Goal: Task Accomplishment & Management: Use online tool/utility

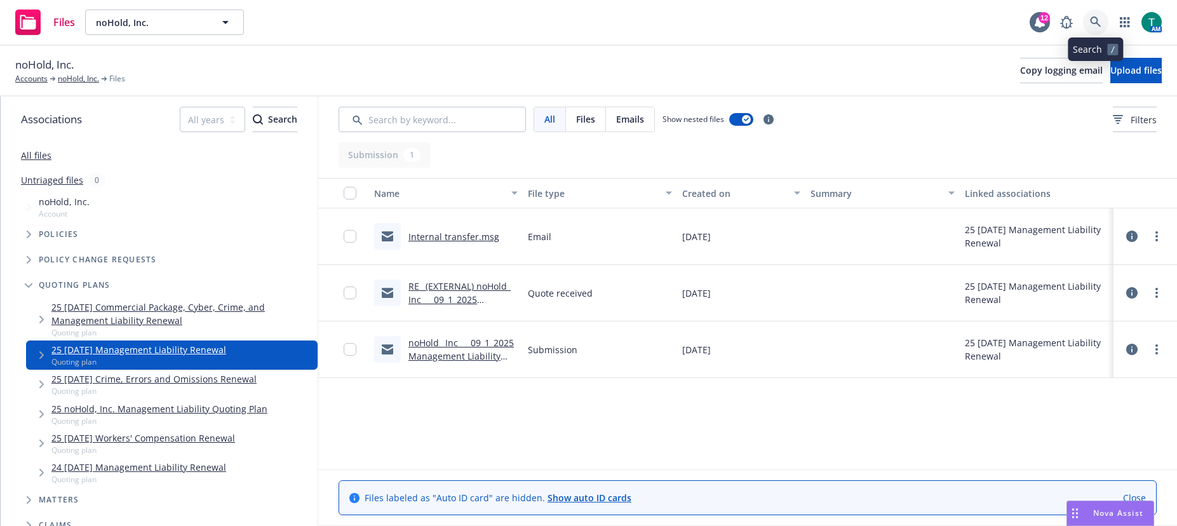
click at [1095, 19] on icon at bounding box center [1095, 22] width 11 height 11
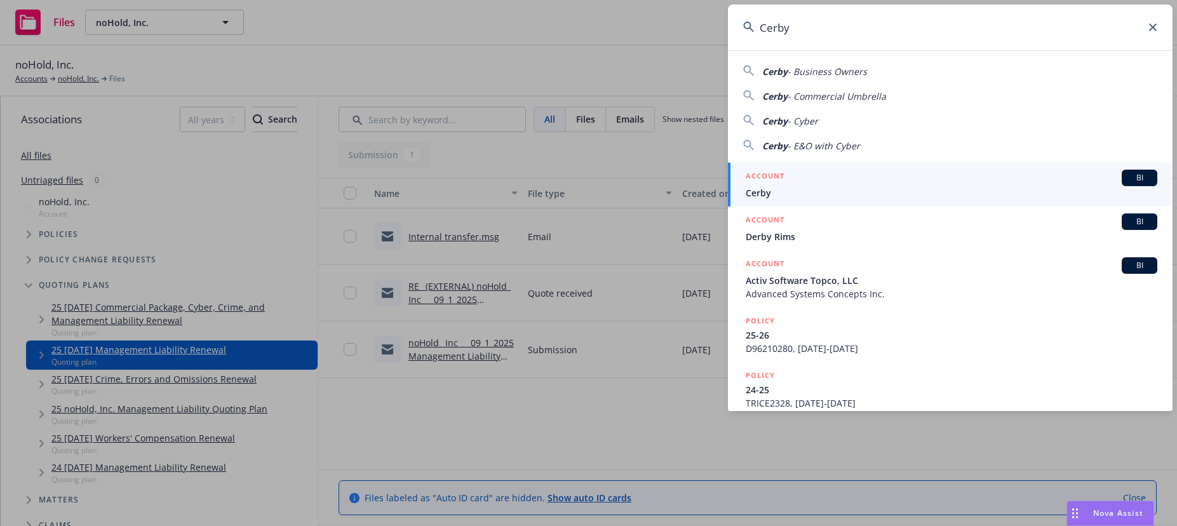
type input "Cerby"
click at [1127, 175] on span "BI" at bounding box center [1139, 177] width 25 height 11
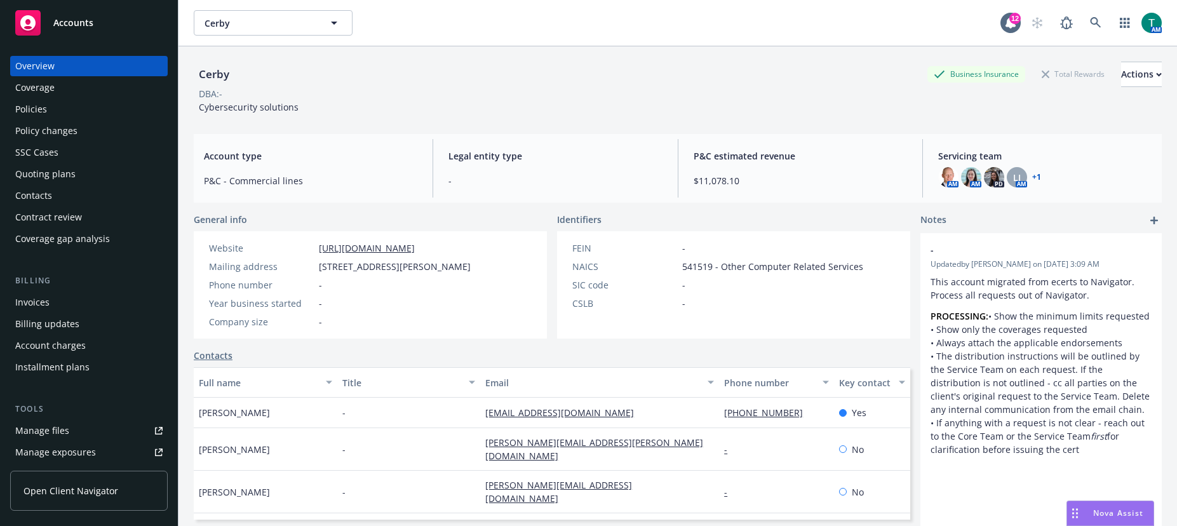
click at [47, 431] on div "Manage files" at bounding box center [42, 431] width 54 height 20
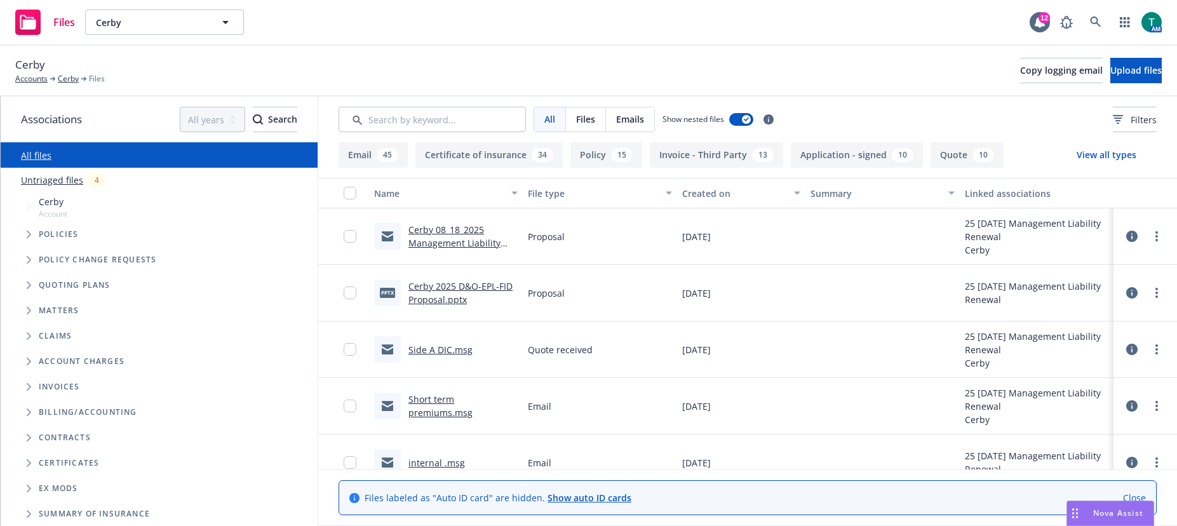
click at [32, 290] on span "Tree Example" at bounding box center [28, 285] width 20 height 20
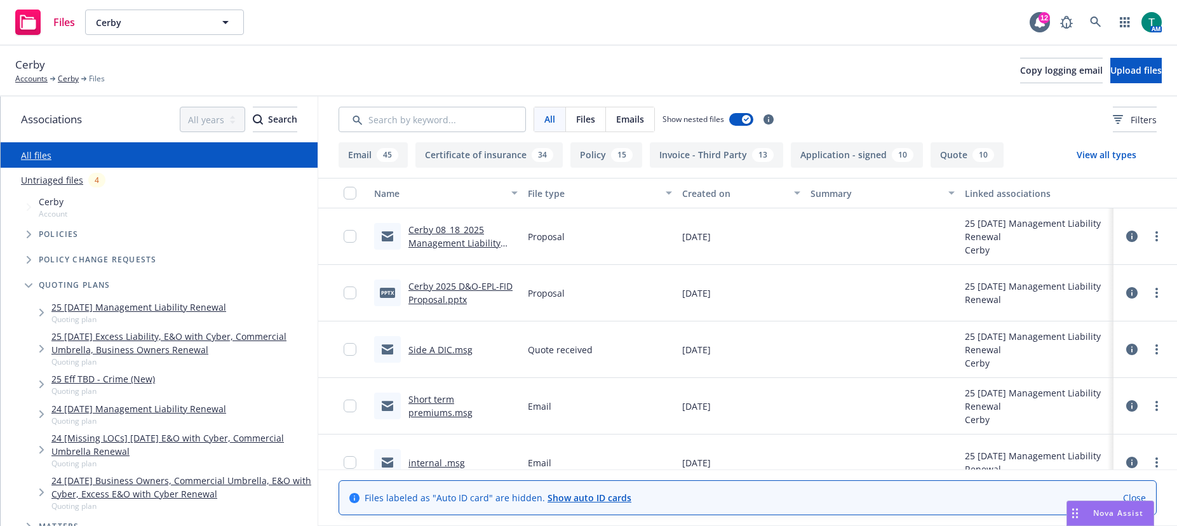
click at [135, 313] on link "25 08/18/25 Management Liability Renewal" at bounding box center [138, 307] width 175 height 13
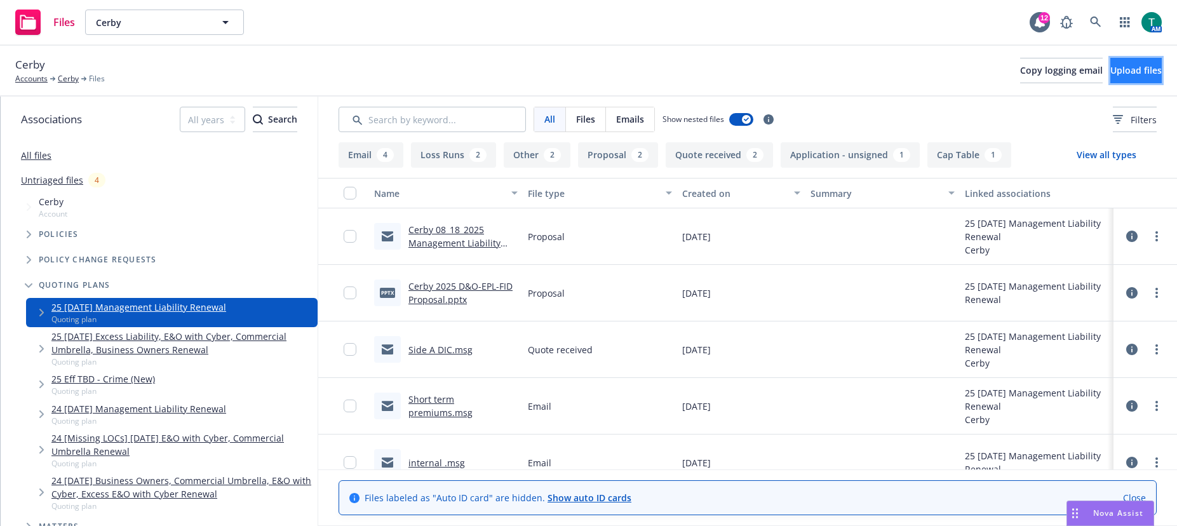
click at [1119, 72] on span "Upload files" at bounding box center [1136, 70] width 51 height 12
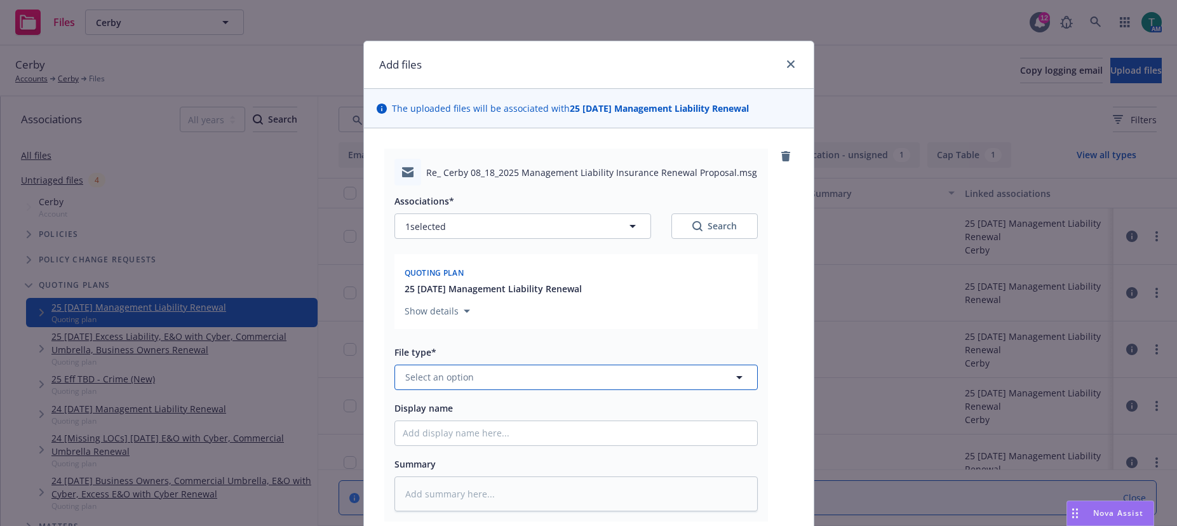
click at [414, 369] on button "Select an option" at bounding box center [576, 377] width 363 height 25
type input "bind"
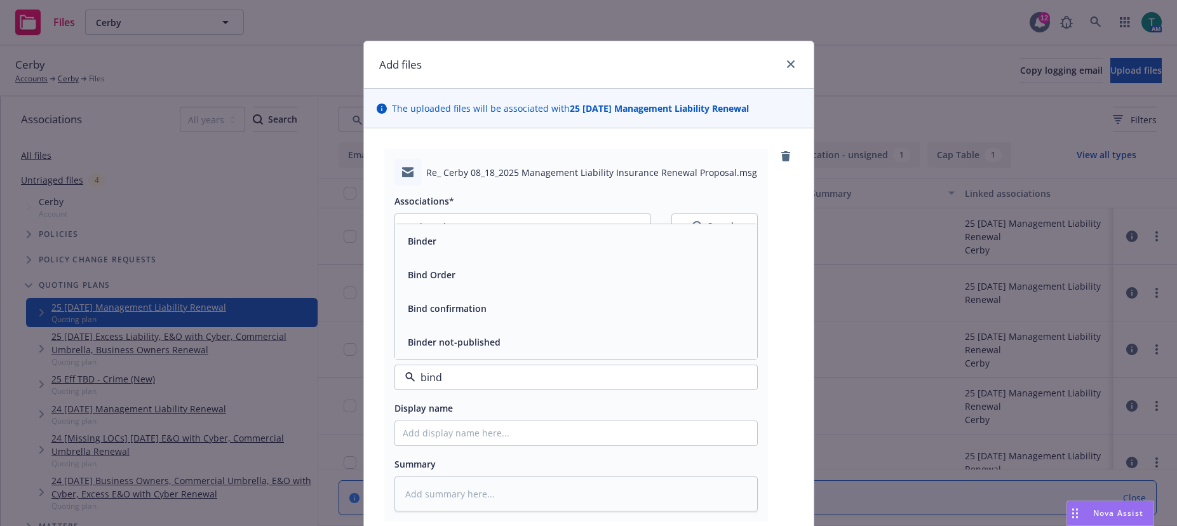
click at [457, 273] on div "Bind Order" at bounding box center [576, 275] width 347 height 18
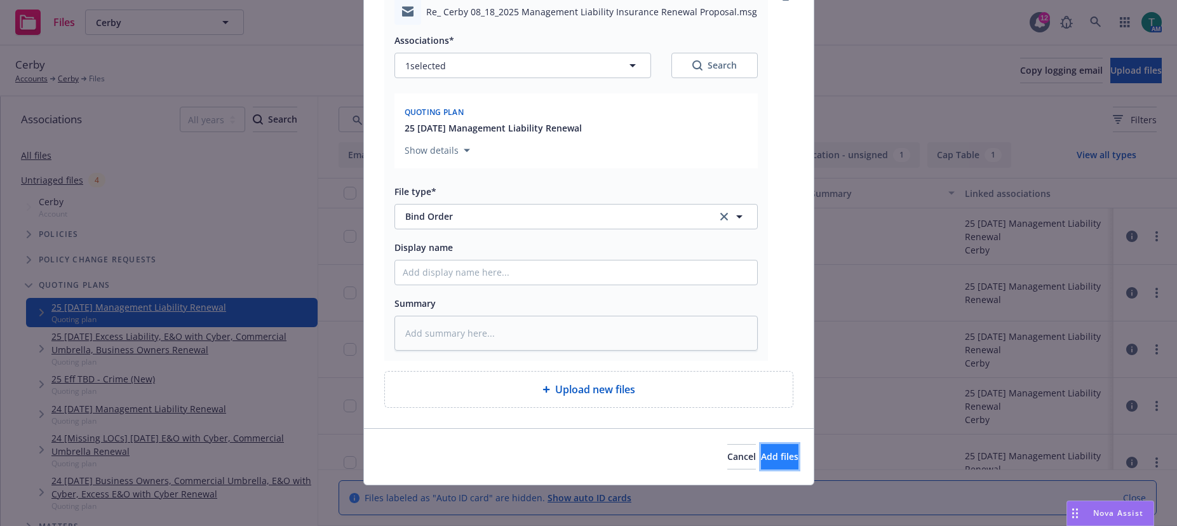
click at [769, 464] on button "Add files" at bounding box center [779, 456] width 37 height 25
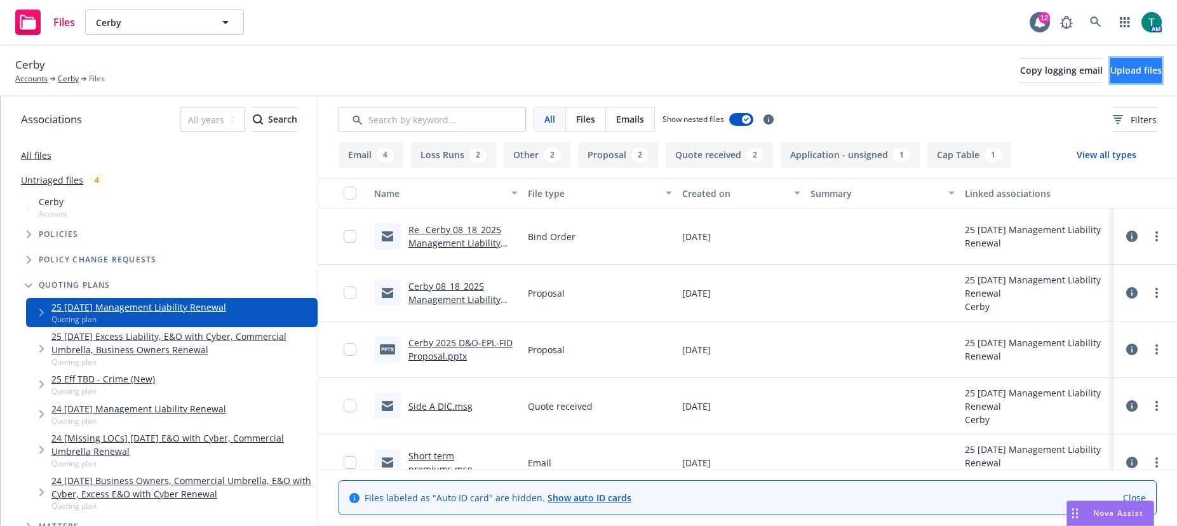
click at [1111, 61] on button "Upload files" at bounding box center [1136, 70] width 51 height 25
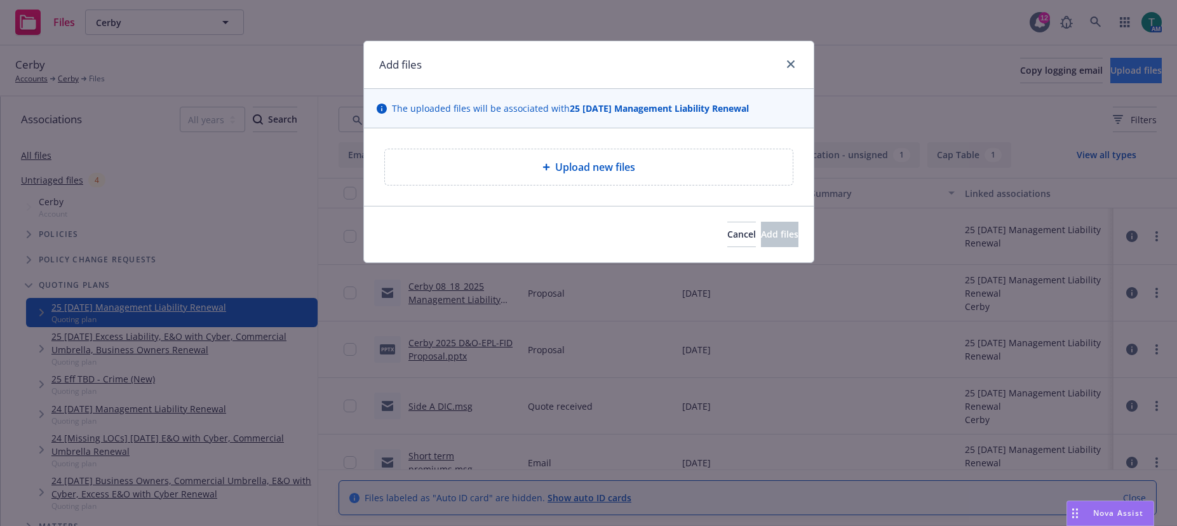
type textarea "x"
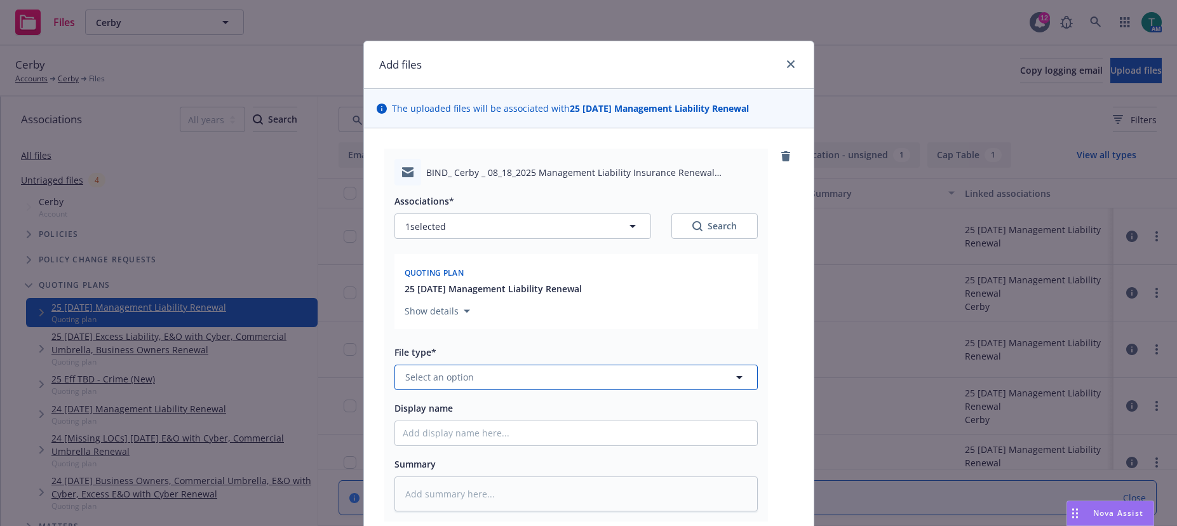
click at [424, 383] on span "Select an option" at bounding box center [439, 376] width 69 height 13
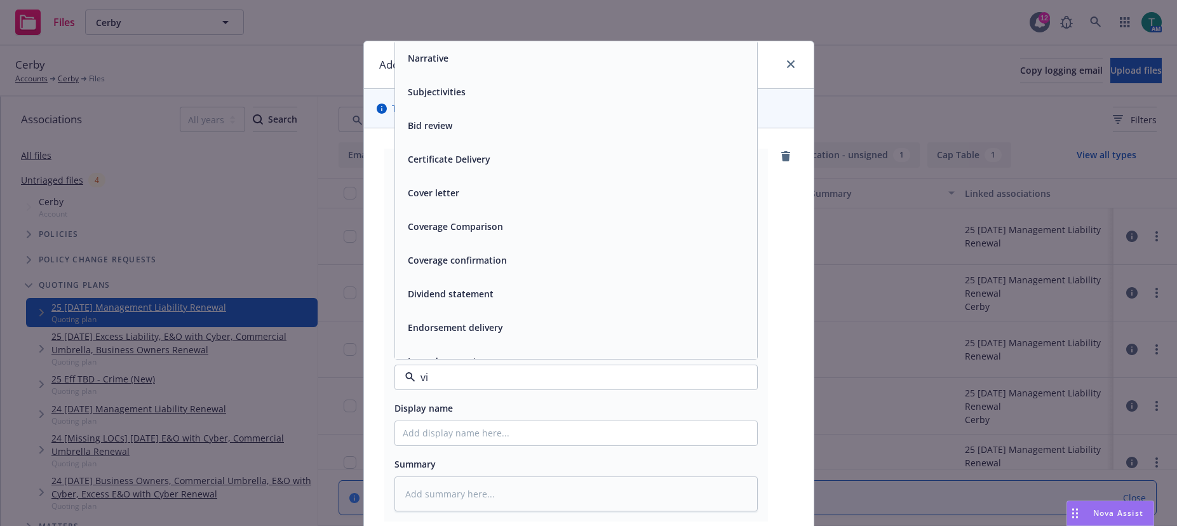
type input "vin"
type textarea "x"
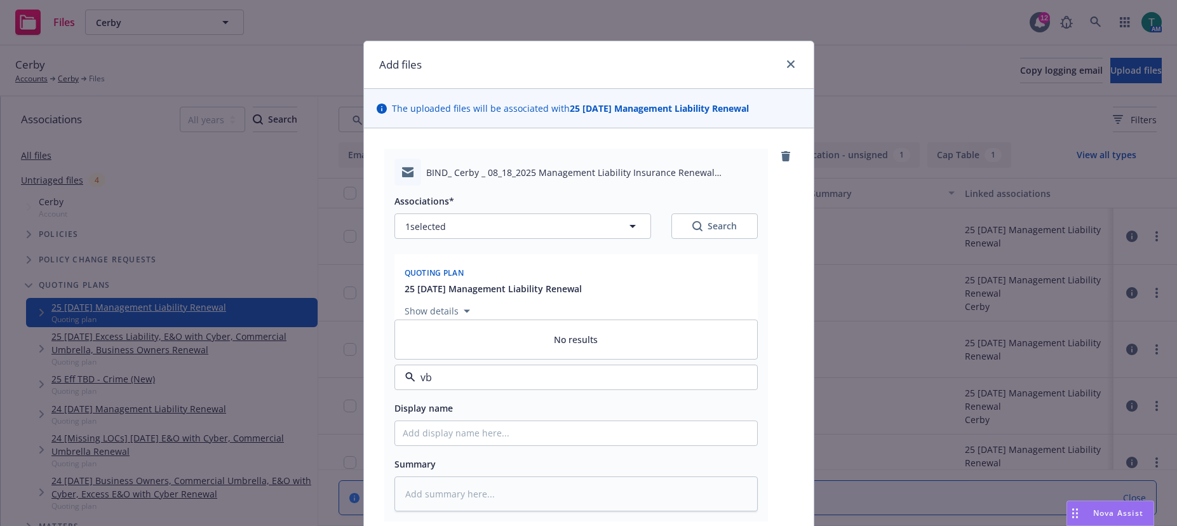
type input "v"
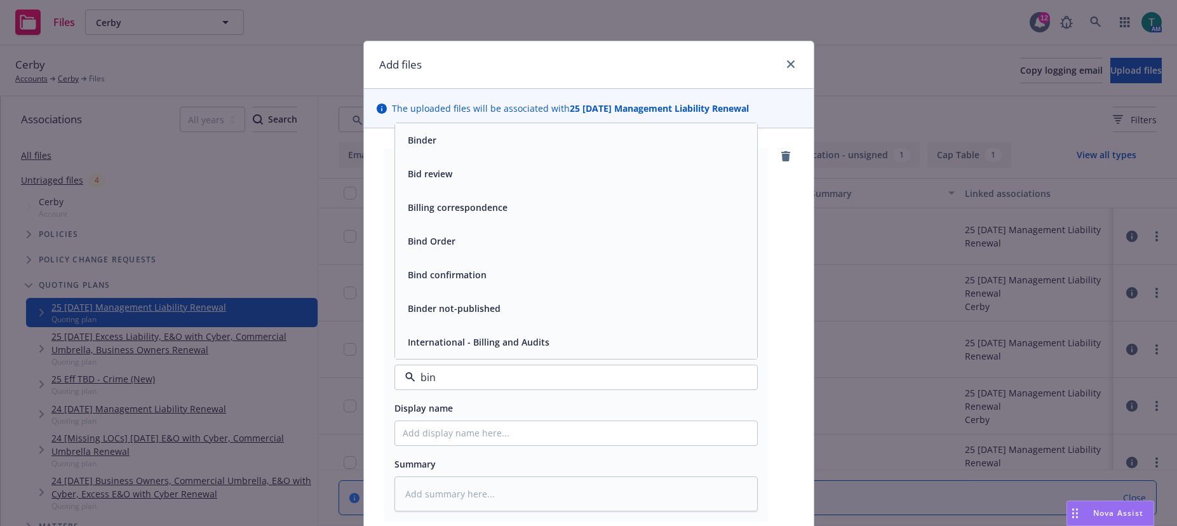
type input "bind"
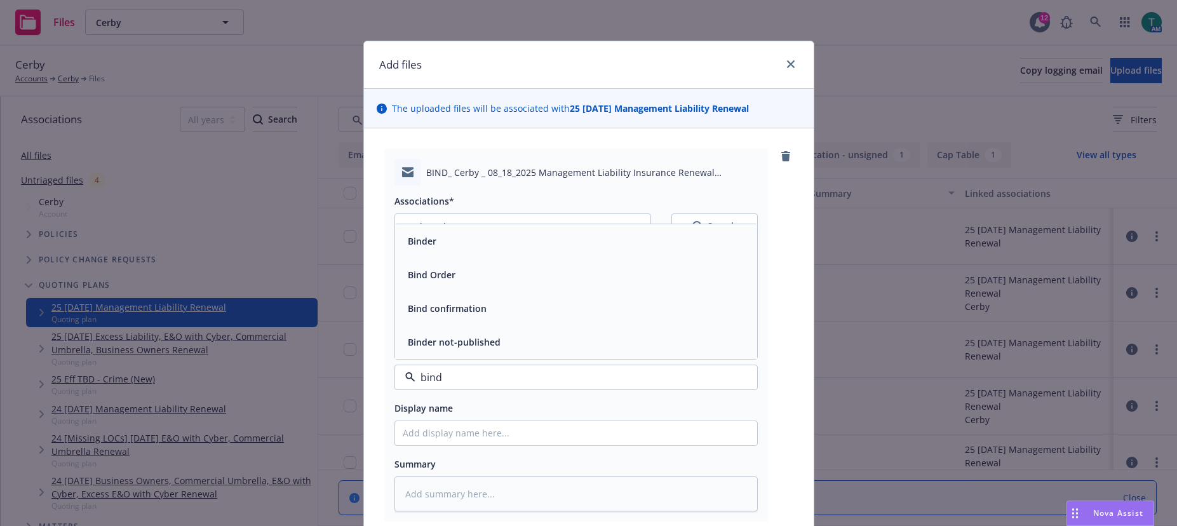
click at [468, 276] on div "Bind Order" at bounding box center [576, 275] width 347 height 18
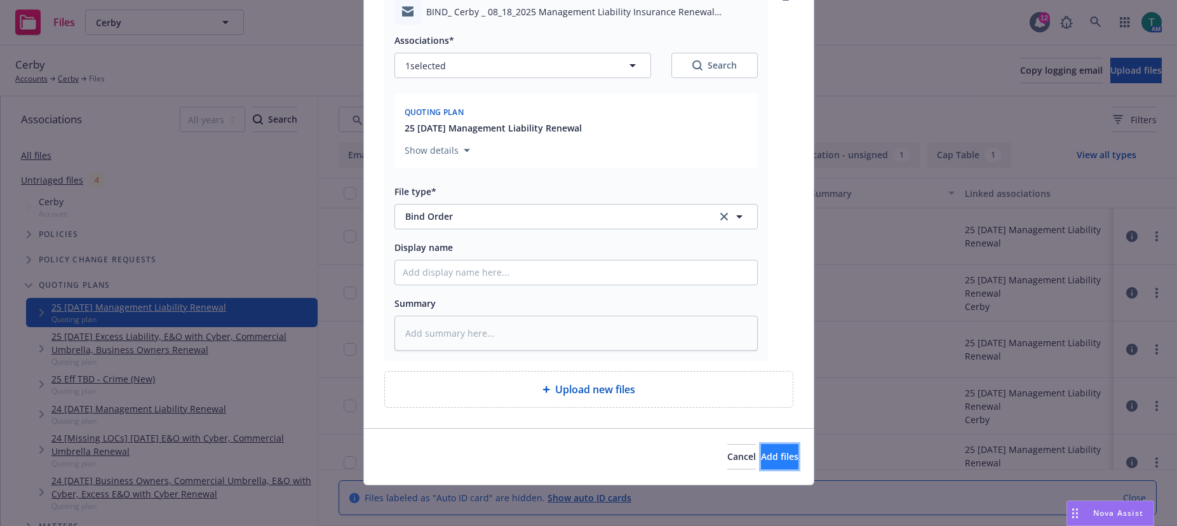
click at [766, 466] on button "Add files" at bounding box center [779, 456] width 37 height 25
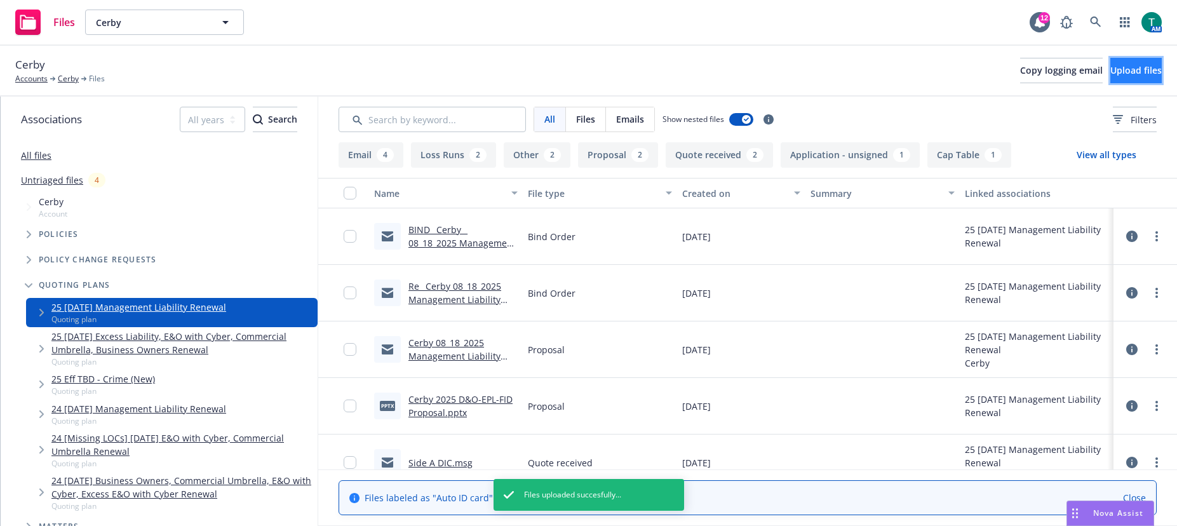
click at [1123, 72] on span "Upload files" at bounding box center [1136, 70] width 51 height 12
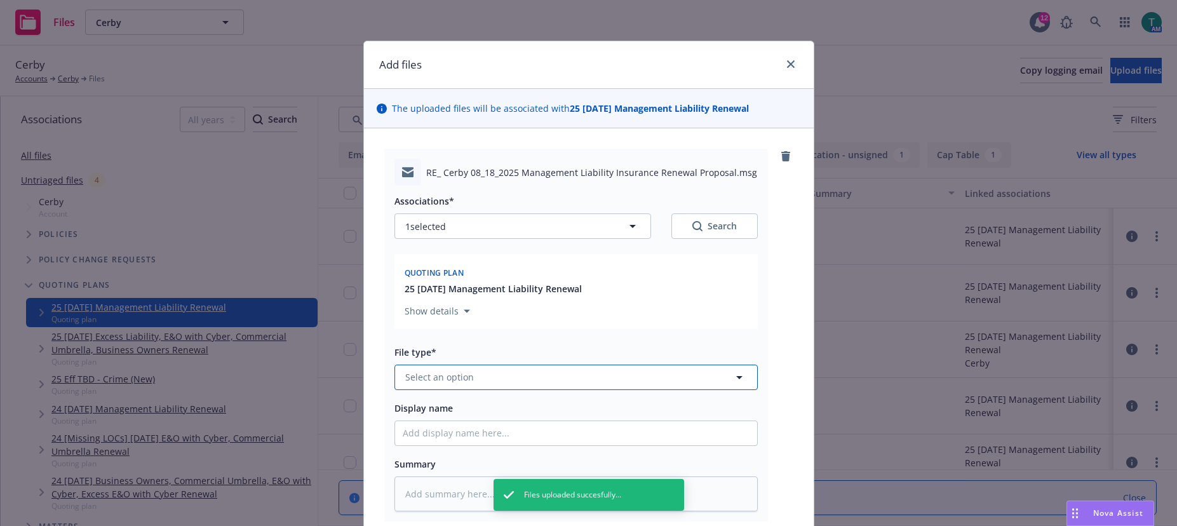
click at [428, 382] on span "Select an option" at bounding box center [439, 376] width 69 height 13
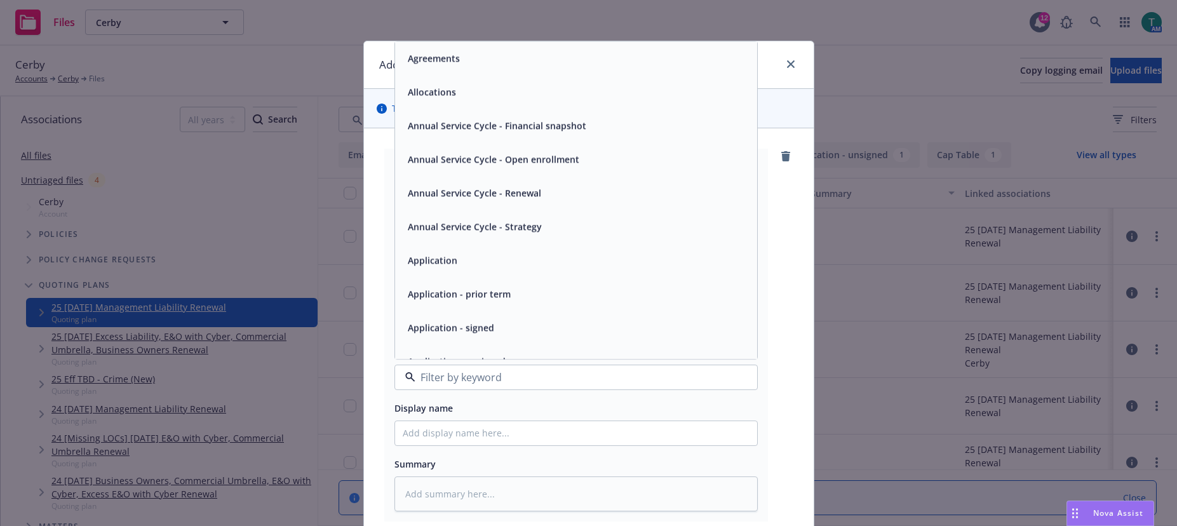
type textarea "x"
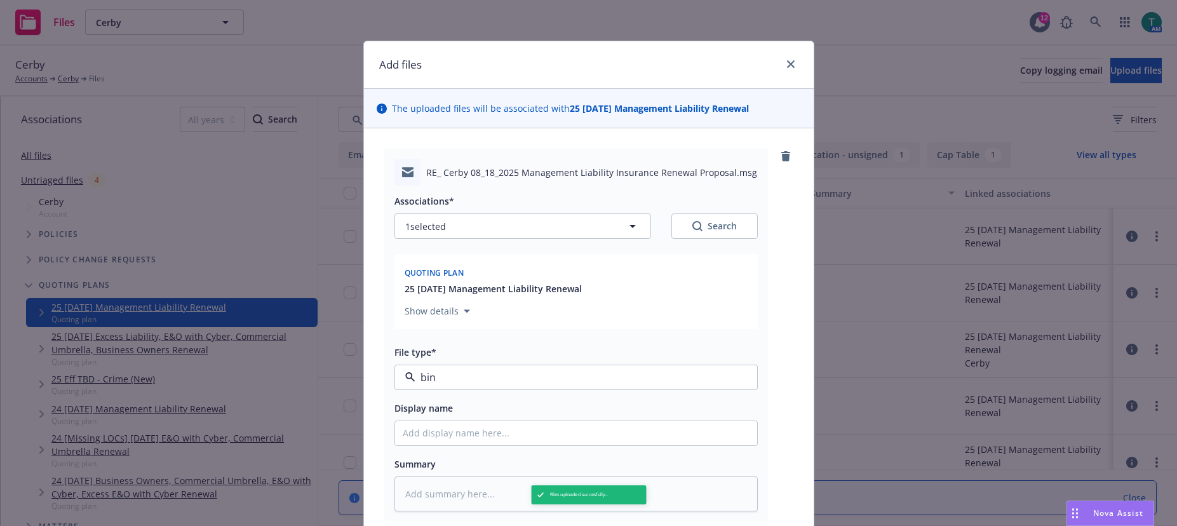
type input "bind"
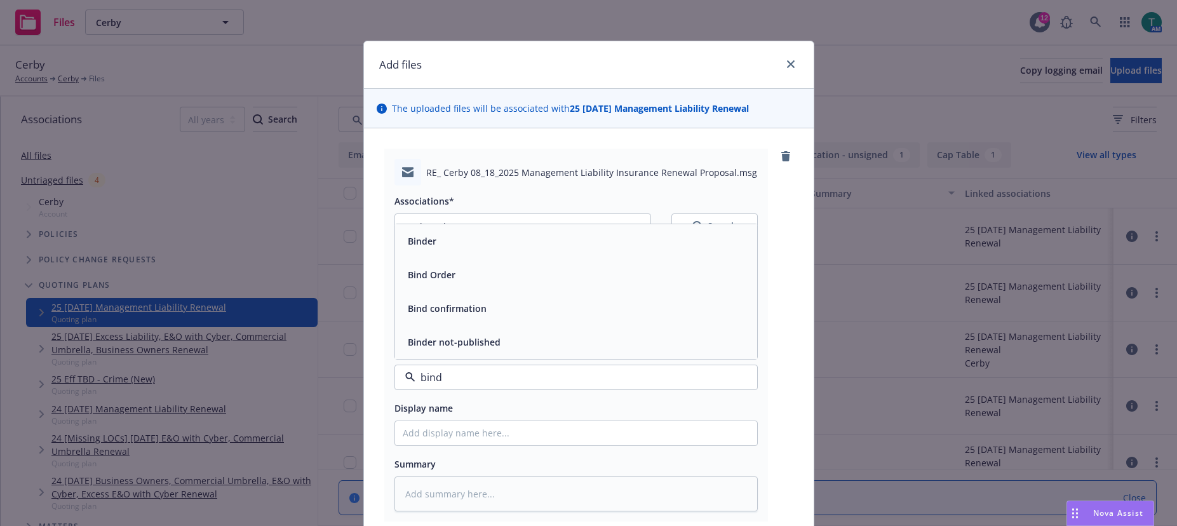
click at [458, 303] on span "Bind confirmation" at bounding box center [447, 308] width 79 height 13
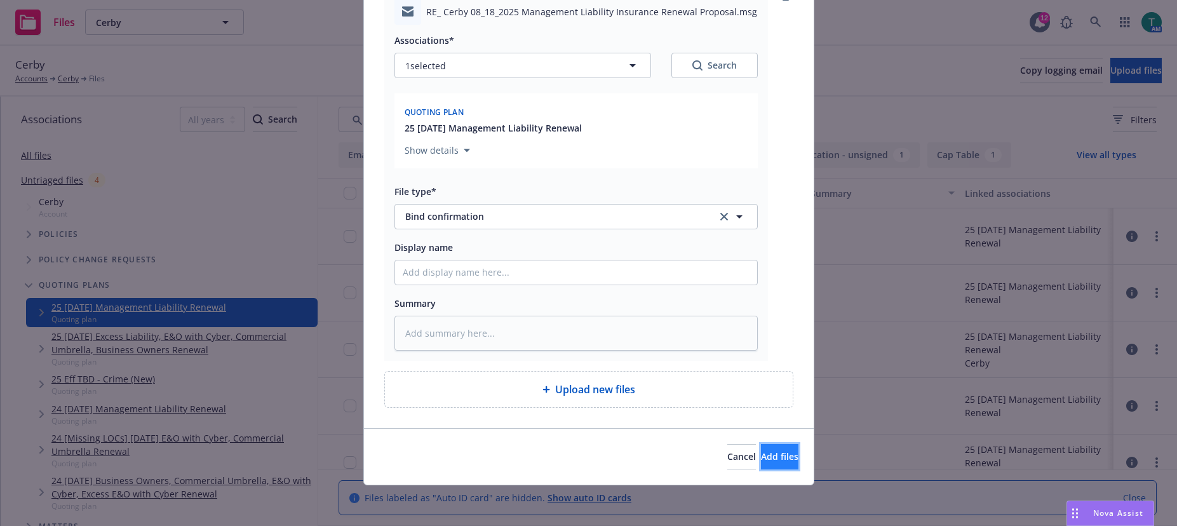
click at [785, 459] on button "Add files" at bounding box center [779, 456] width 37 height 25
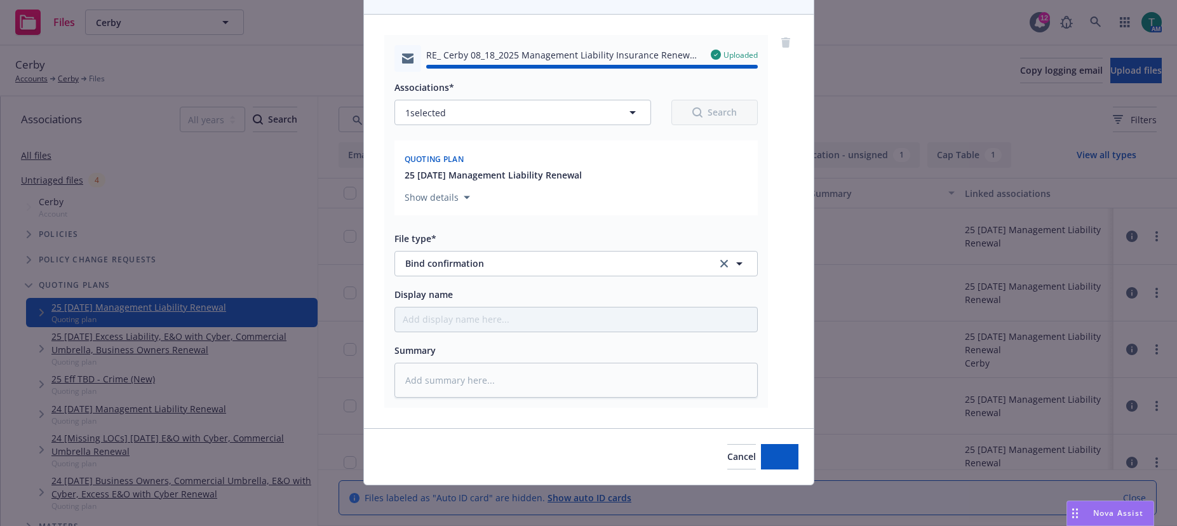
type textarea "x"
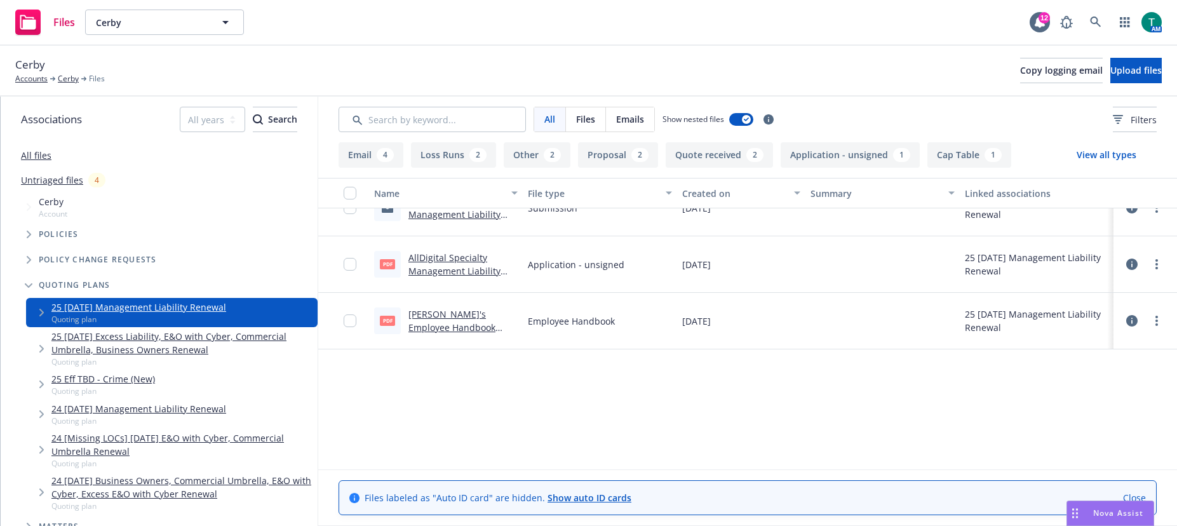
scroll to position [409, 0]
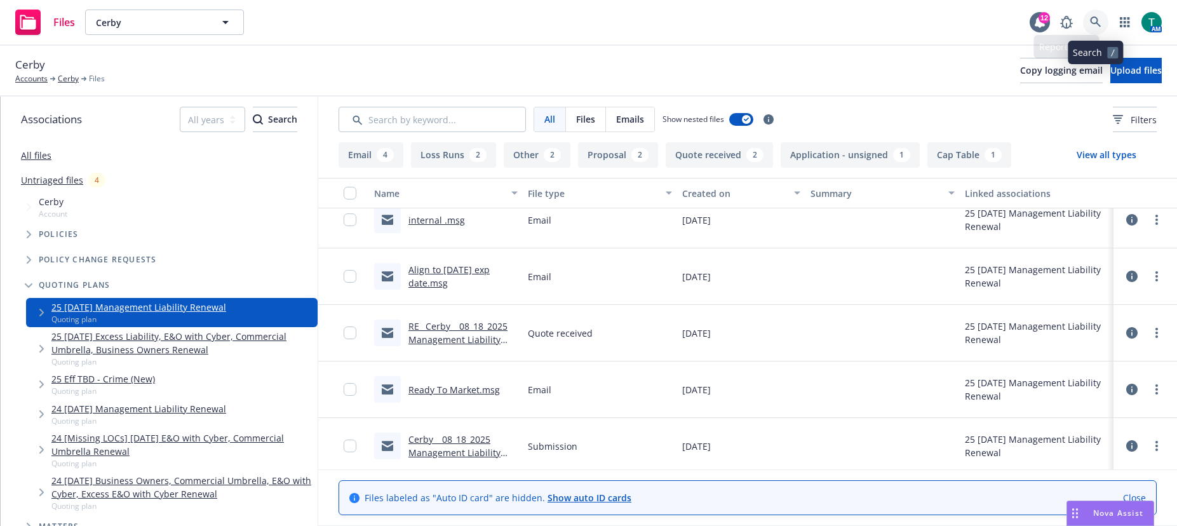
click at [1097, 23] on icon at bounding box center [1095, 22] width 11 height 11
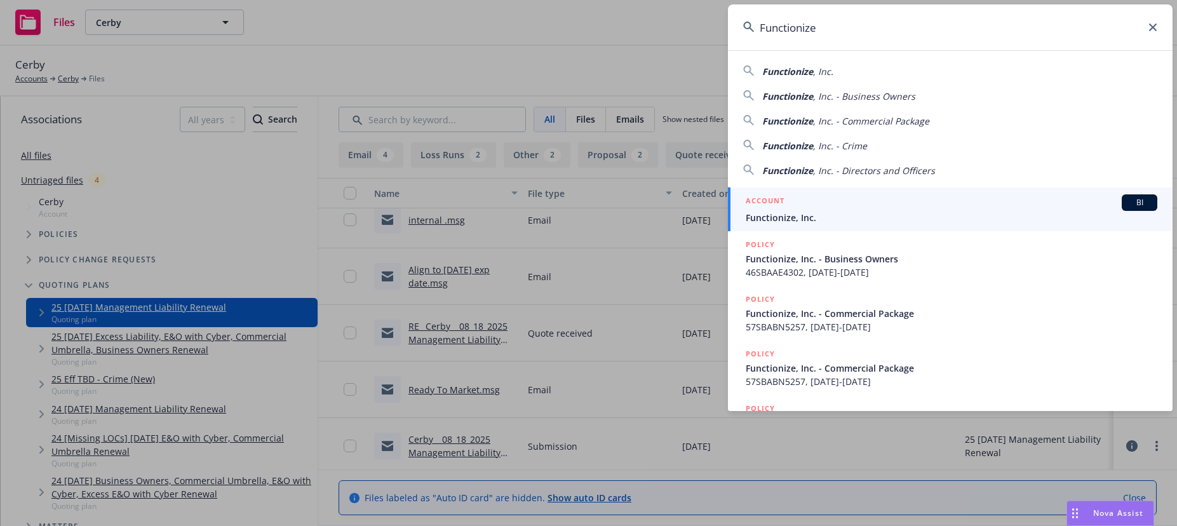
type input "Functionize"
click at [1136, 207] on span "BI" at bounding box center [1139, 202] width 25 height 11
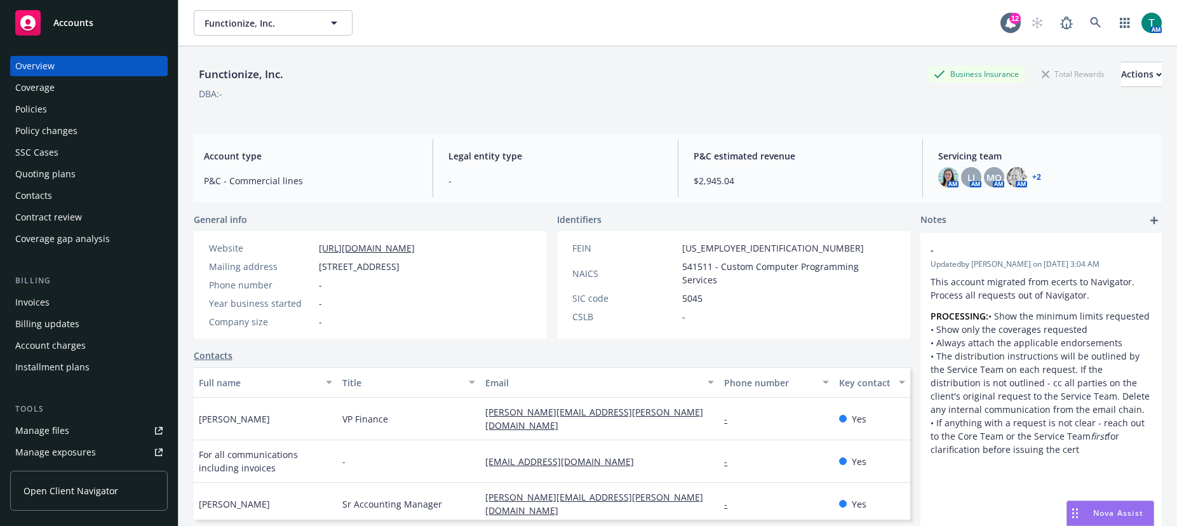
click at [48, 433] on div "Manage files" at bounding box center [42, 431] width 54 height 20
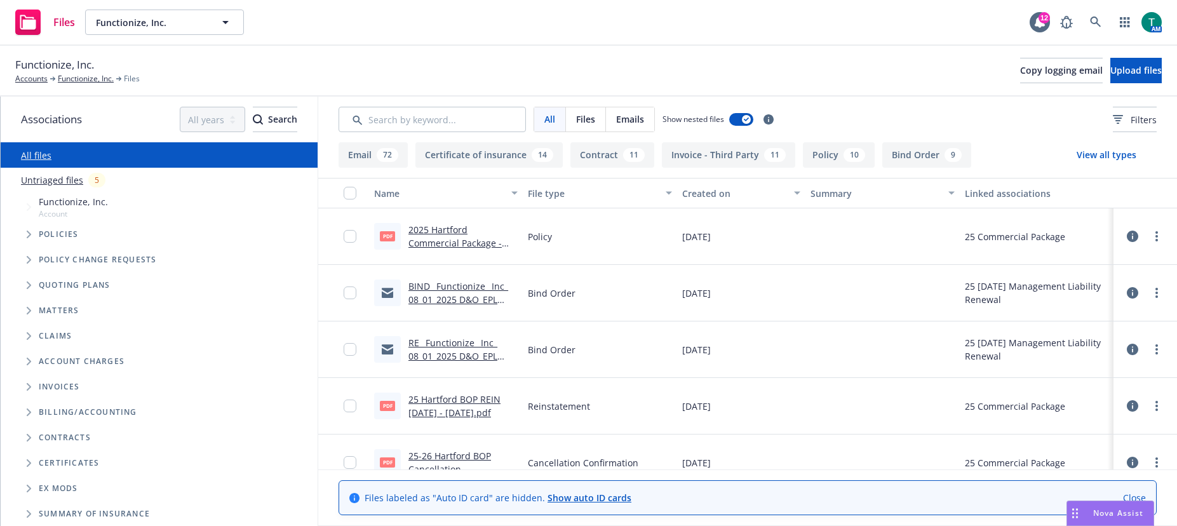
click at [26, 284] on span "Tree Example" at bounding box center [28, 285] width 20 height 20
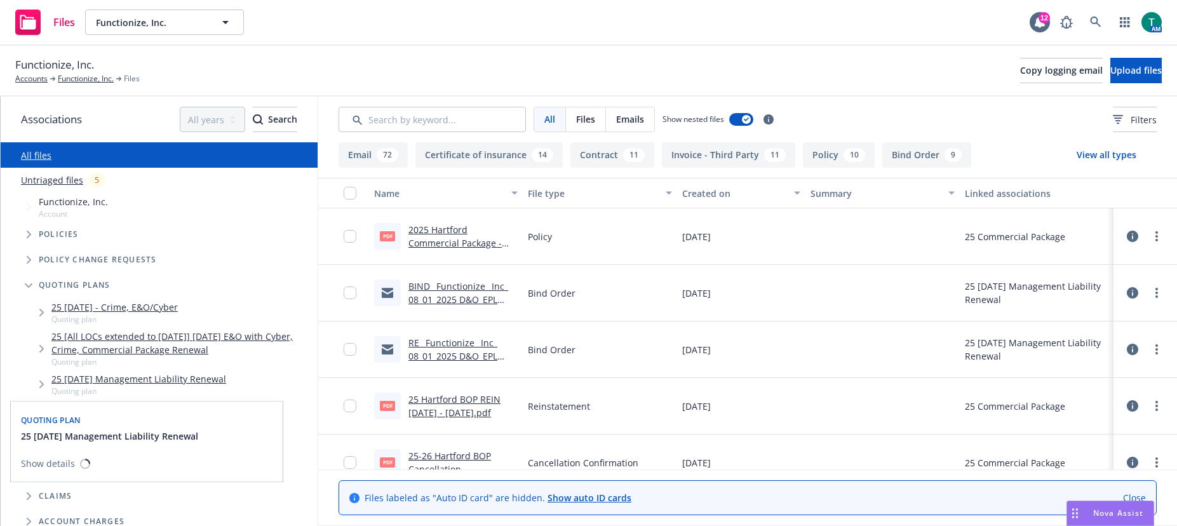
click at [141, 379] on link "25 [DATE] Management Liability Renewal" at bounding box center [138, 378] width 175 height 13
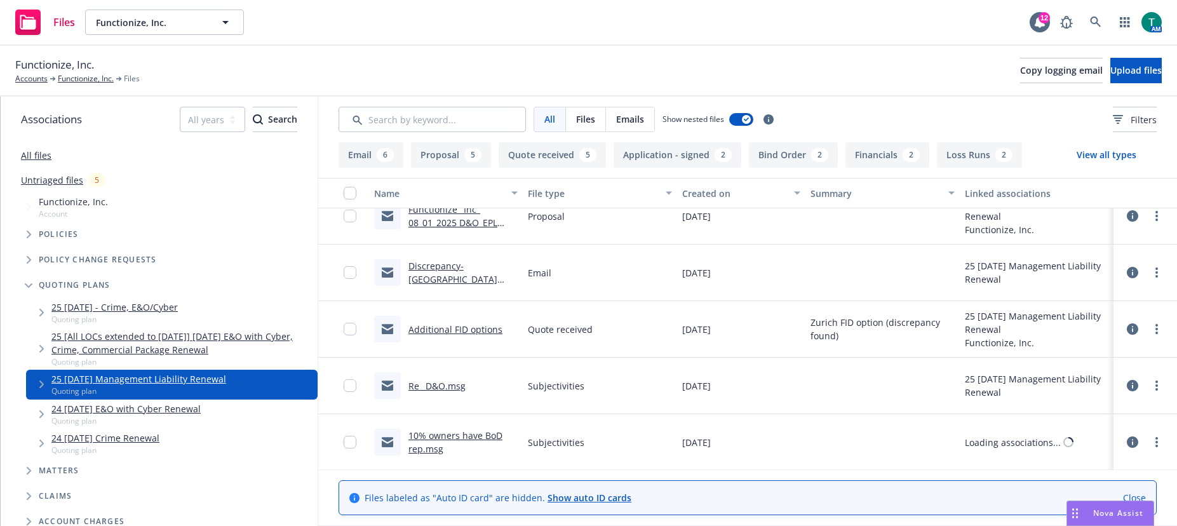
scroll to position [445, 0]
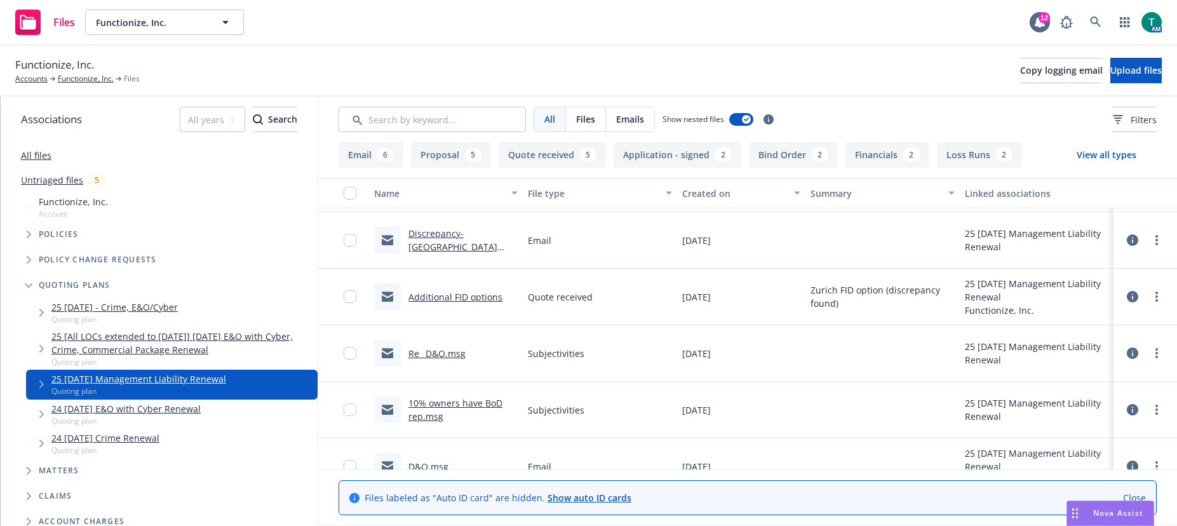
click at [440, 353] on link "Re_ D&O.msg" at bounding box center [437, 354] width 57 height 12
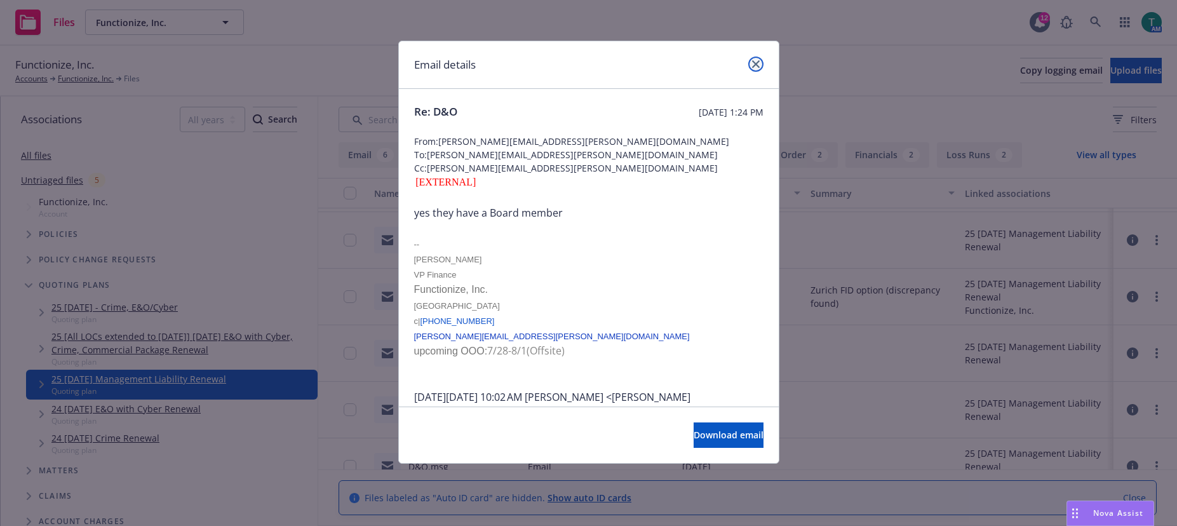
click at [756, 63] on icon "close" at bounding box center [756, 64] width 8 height 8
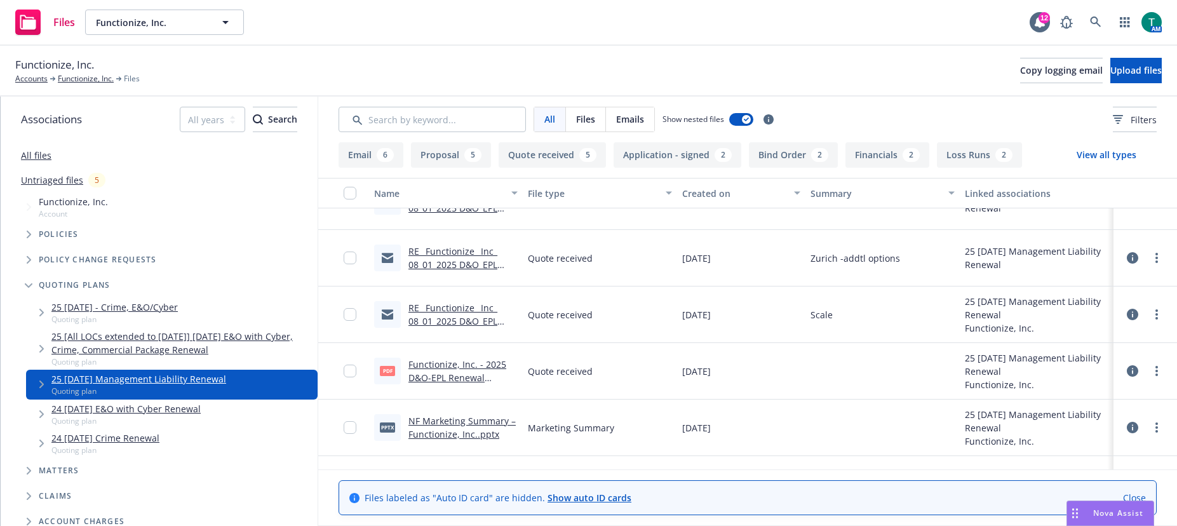
scroll to position [826, 0]
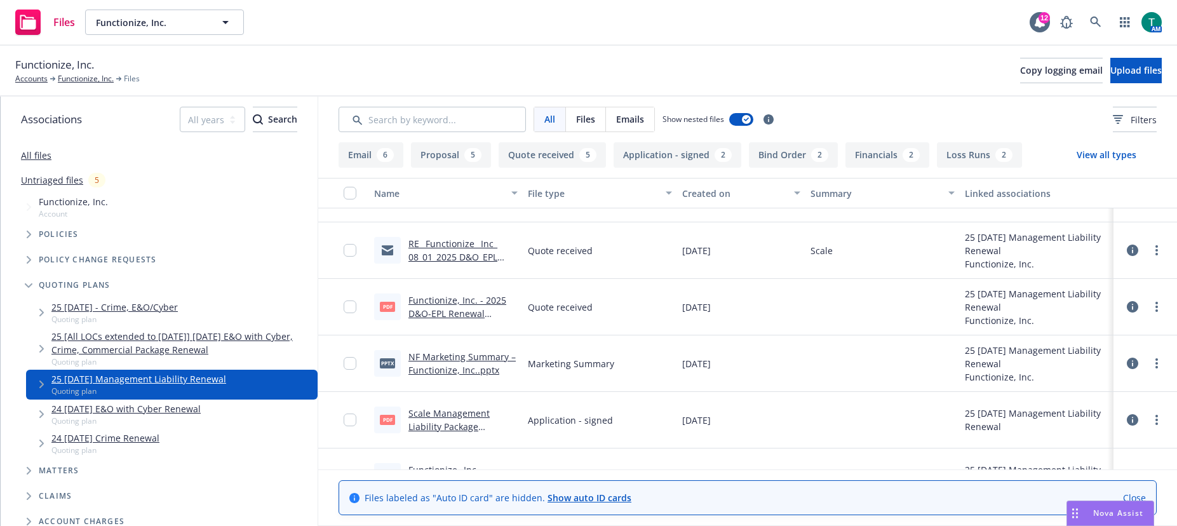
click at [442, 244] on link "RE_ Functionize_ Inc_ 08_01_2025 D&O_EPL Insurance Renewal" at bounding box center [453, 257] width 89 height 39
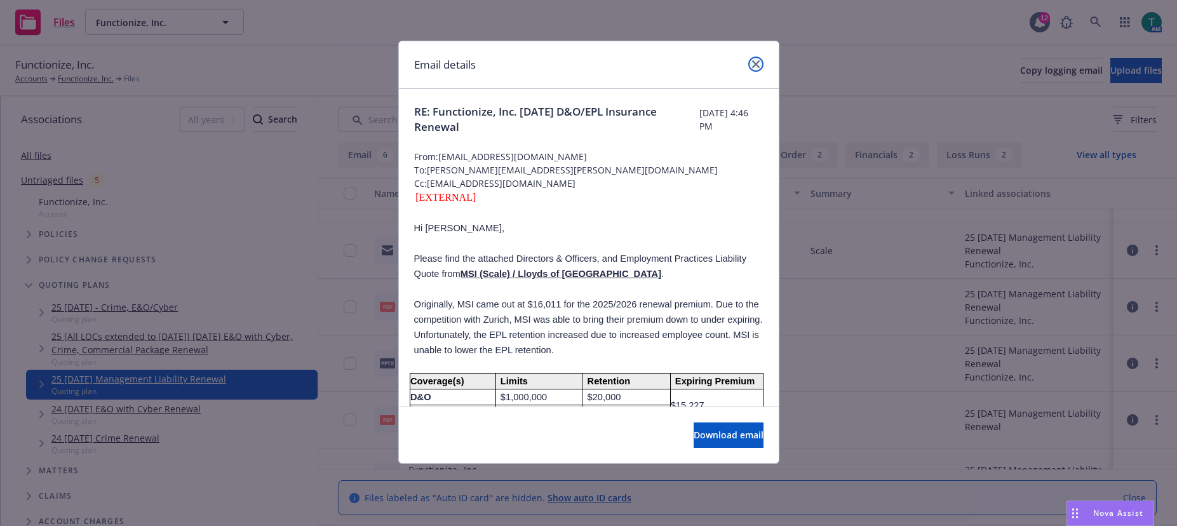
click at [759, 63] on icon "close" at bounding box center [756, 64] width 8 height 8
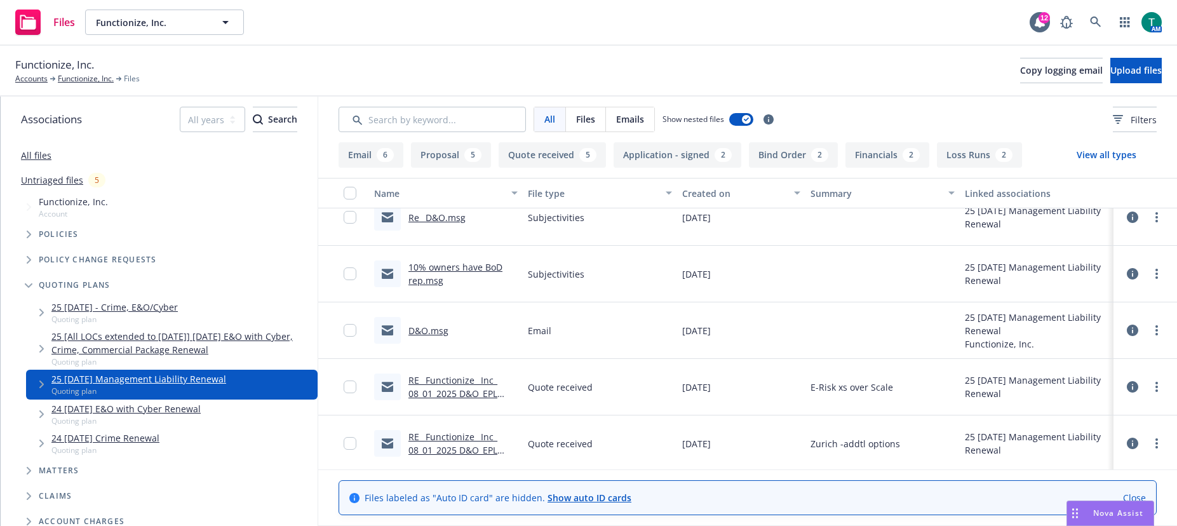
scroll to position [572, 0]
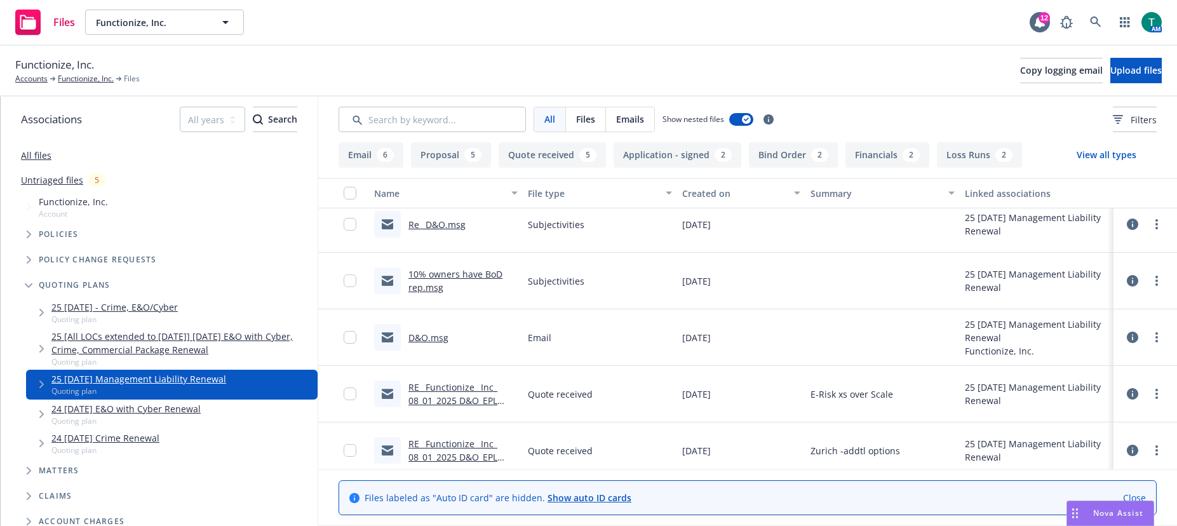
click at [442, 446] on link "RE_ Functionize_ Inc_ 08_01_2025 D&O_EPL Insurance Renewal" at bounding box center [453, 457] width 89 height 39
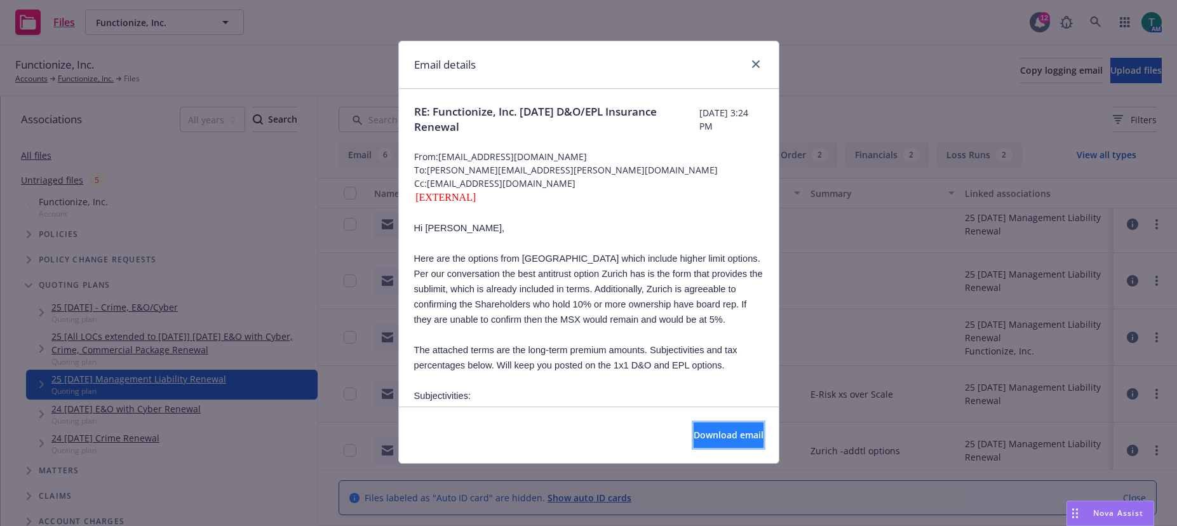
click at [705, 442] on button "Download email" at bounding box center [729, 435] width 70 height 25
drag, startPoint x: 754, startPoint y: 65, endPoint x: 746, endPoint y: 74, distance: 11.7
click at [754, 65] on icon "close" at bounding box center [756, 64] width 8 height 8
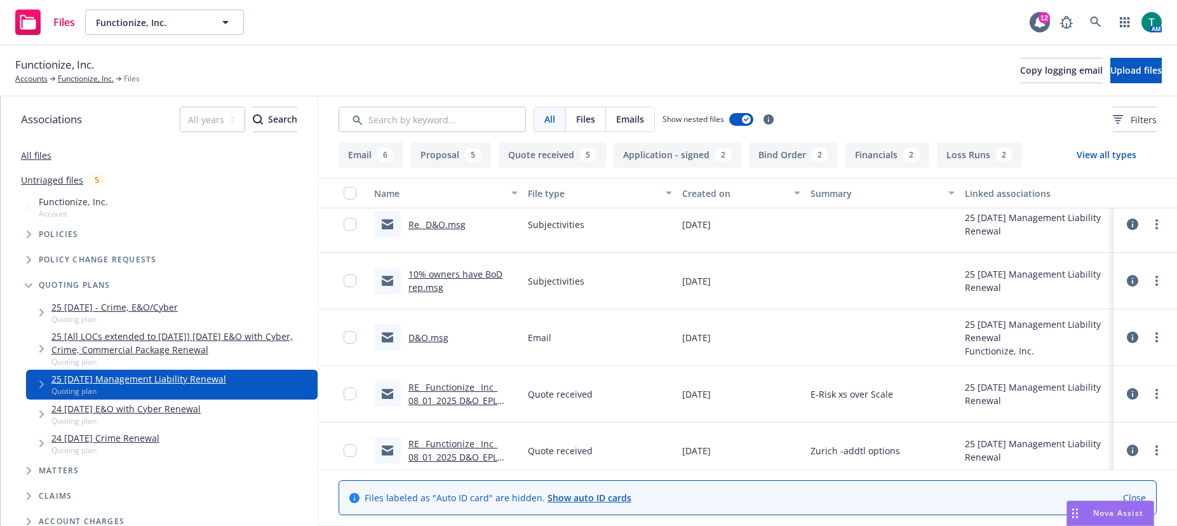
click at [421, 339] on link "D&O.msg" at bounding box center [429, 338] width 40 height 12
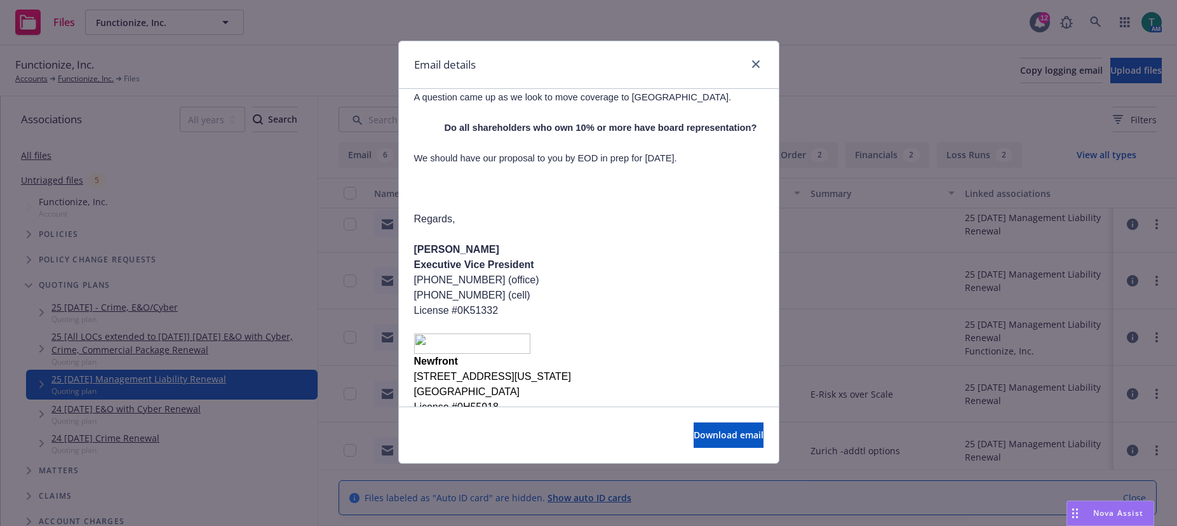
scroll to position [196, 0]
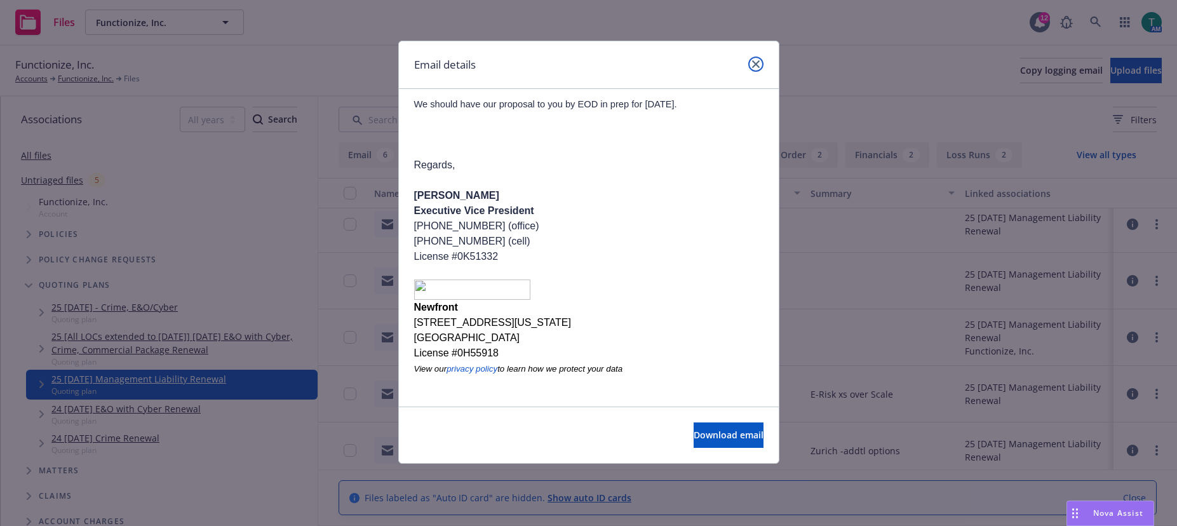
drag, startPoint x: 759, startPoint y: 64, endPoint x: 753, endPoint y: 74, distance: 12.5
click at [759, 64] on icon "close" at bounding box center [756, 64] width 8 height 8
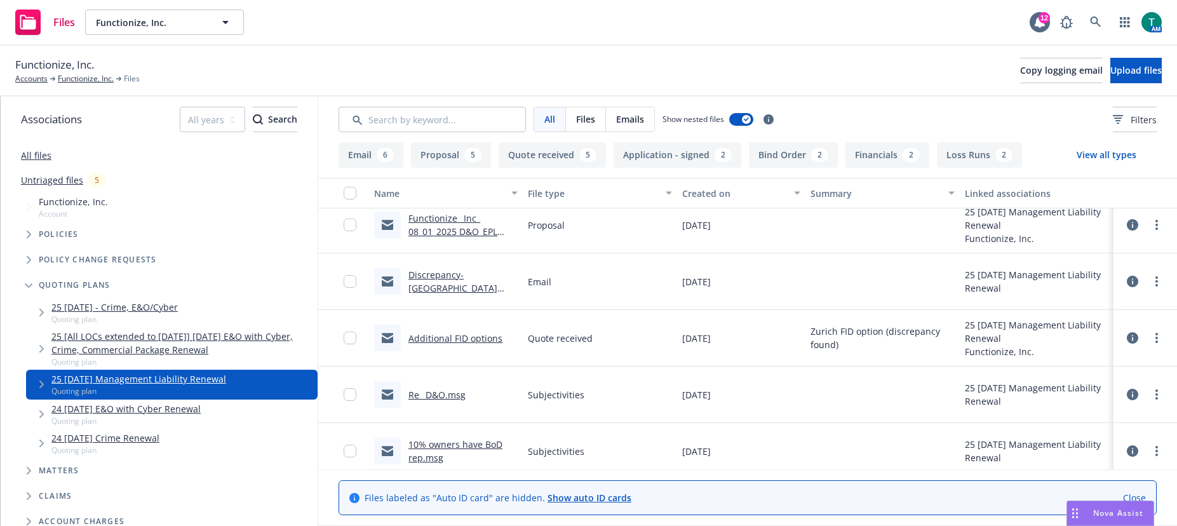
scroll to position [318, 0]
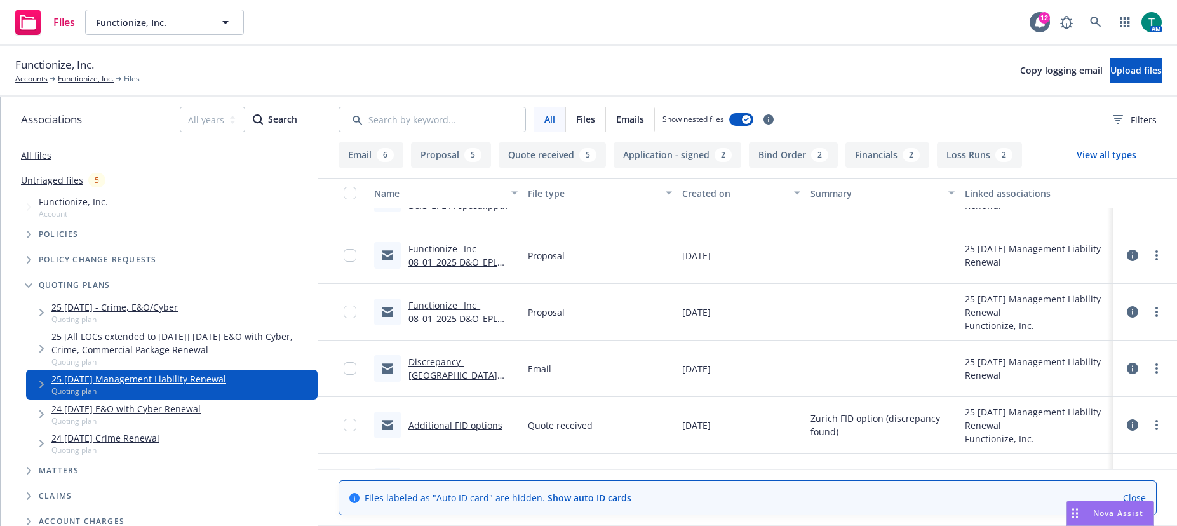
click at [435, 363] on link "Discrepancy-[GEOGRAPHIC_DATA] qt.msg" at bounding box center [453, 375] width 89 height 39
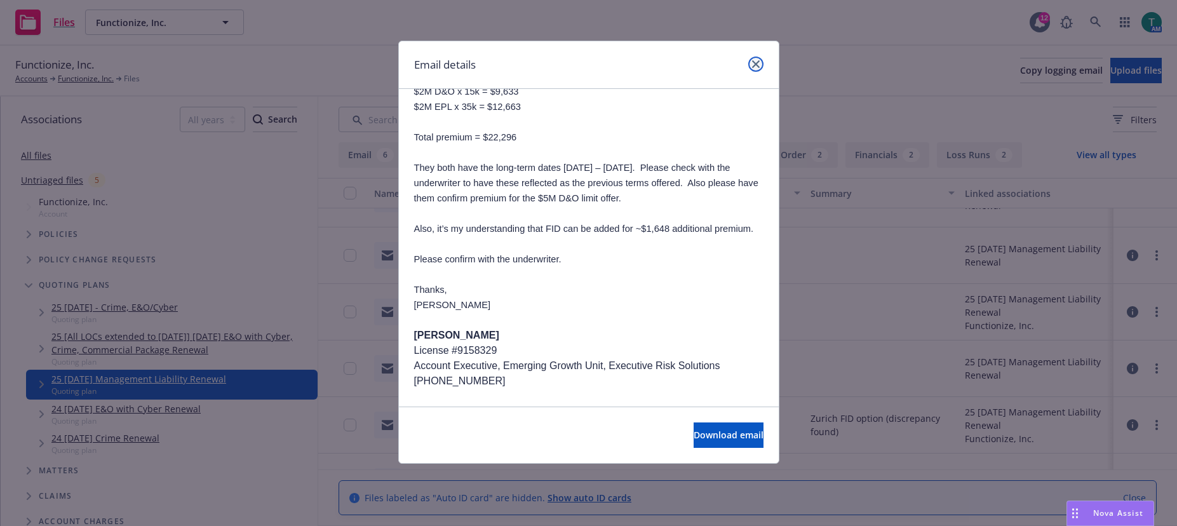
click at [752, 65] on icon "close" at bounding box center [756, 64] width 8 height 8
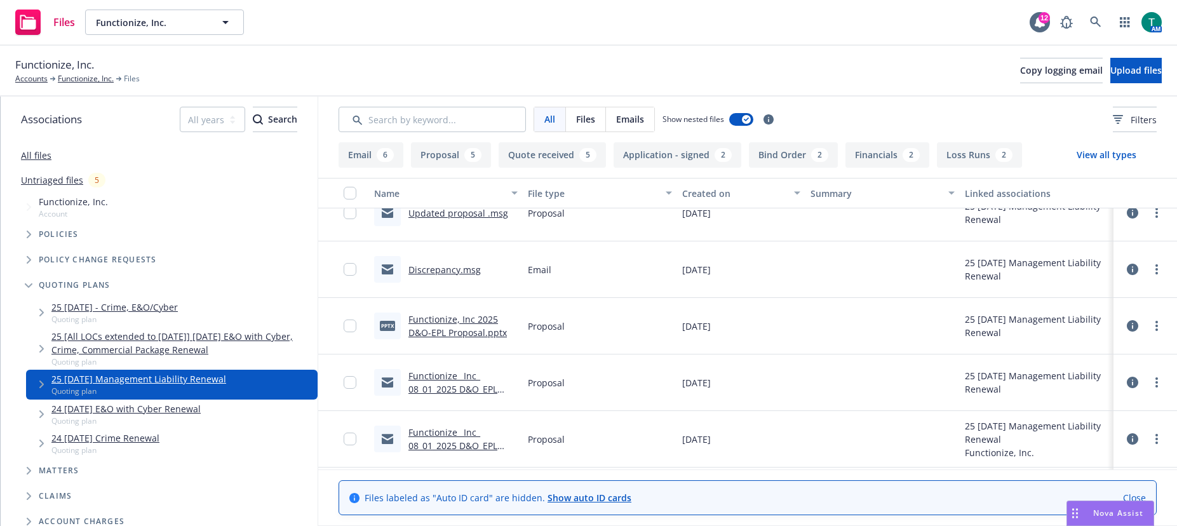
scroll to position [191, 0]
click at [436, 380] on link "Functionize_ Inc_ 08_01_2025 D&O_EPL Insurance Renewal Proposal .msg" at bounding box center [453, 397] width 89 height 52
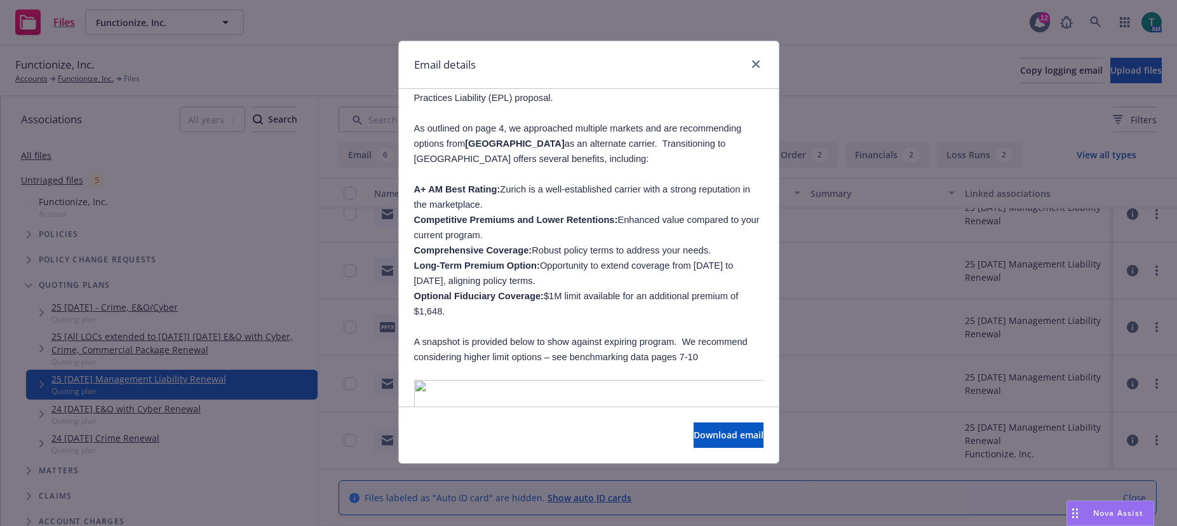
scroll to position [127, 0]
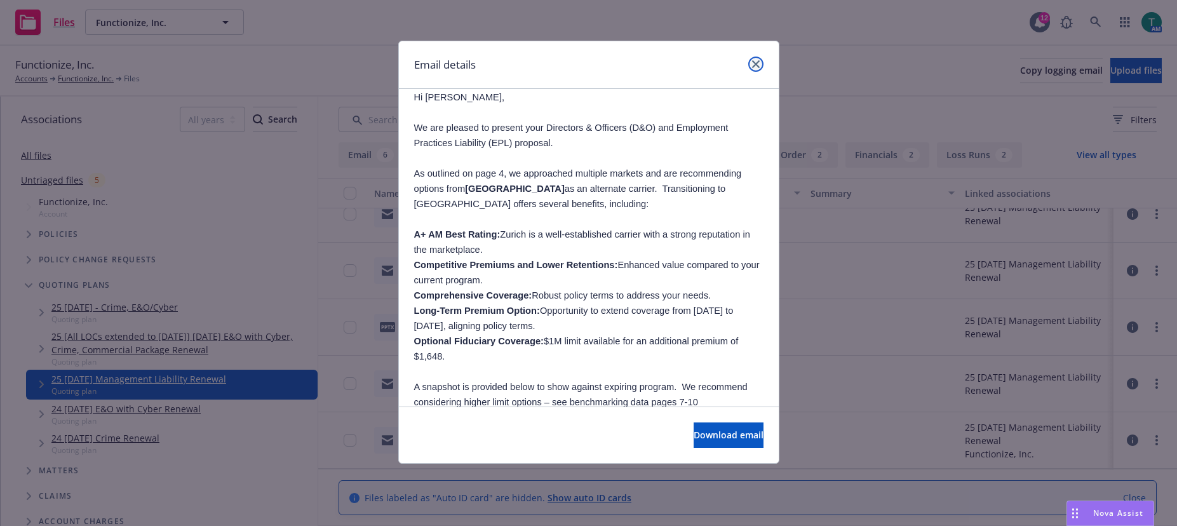
click at [755, 62] on icon "close" at bounding box center [756, 64] width 8 height 8
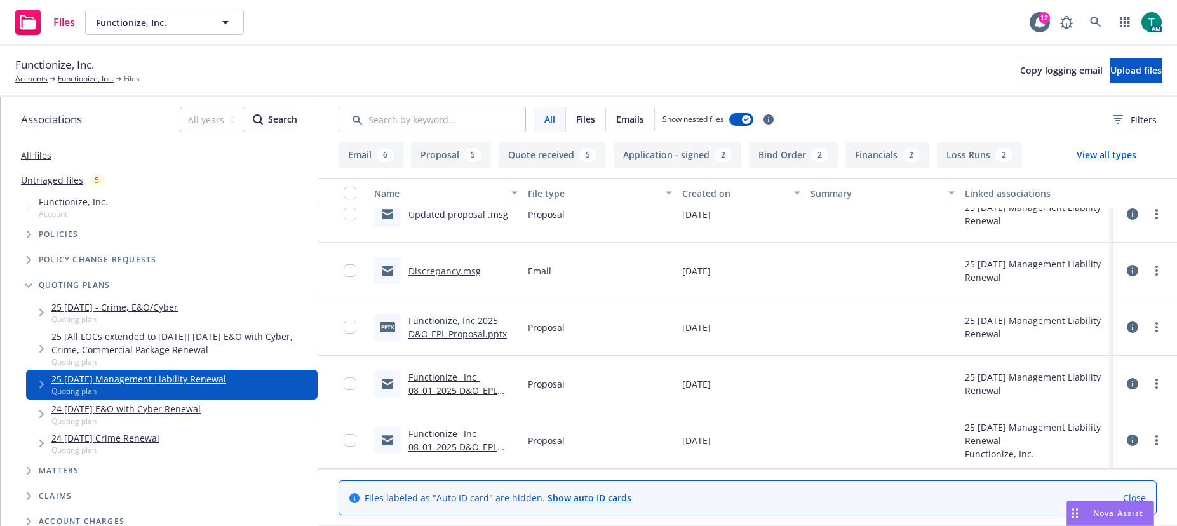
click at [424, 273] on link "Discrepancy.msg" at bounding box center [445, 271] width 72 height 12
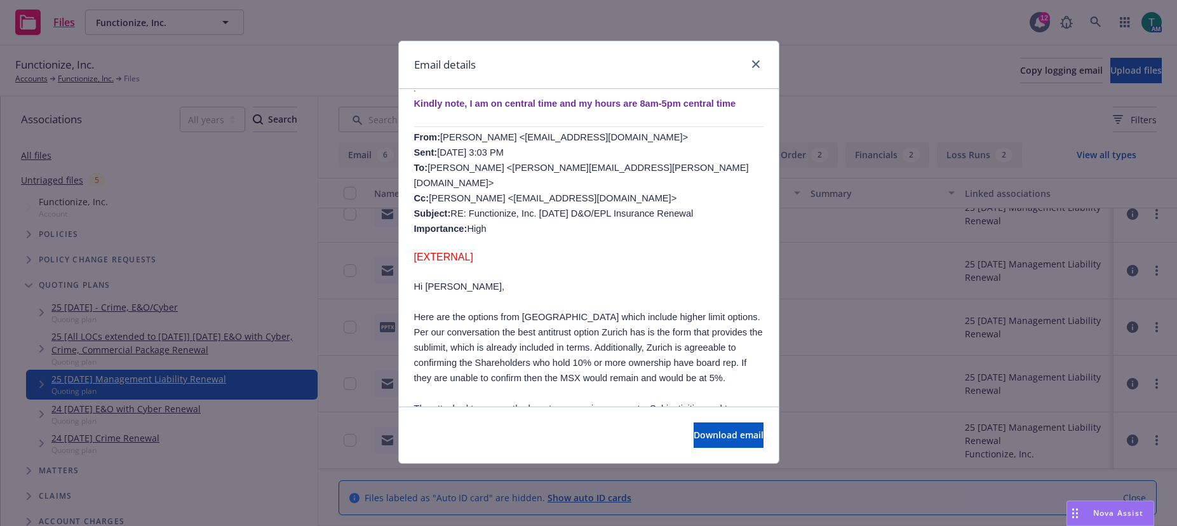
scroll to position [572, 0]
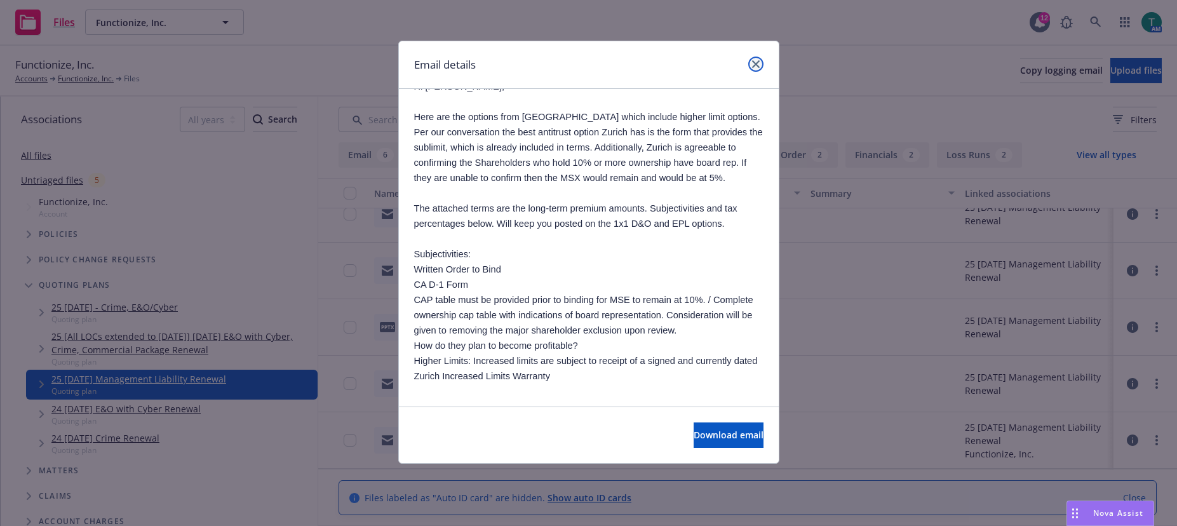
click at [758, 62] on icon "close" at bounding box center [756, 64] width 8 height 8
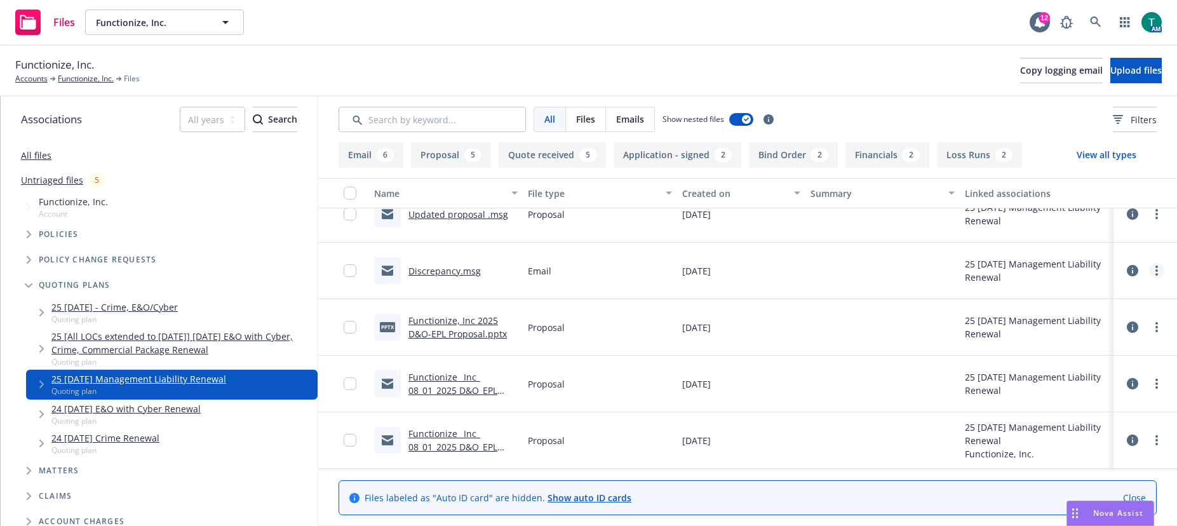
click at [1152, 273] on link "more" at bounding box center [1156, 270] width 15 height 15
click at [1079, 291] on link "Archive" at bounding box center [1091, 296] width 126 height 25
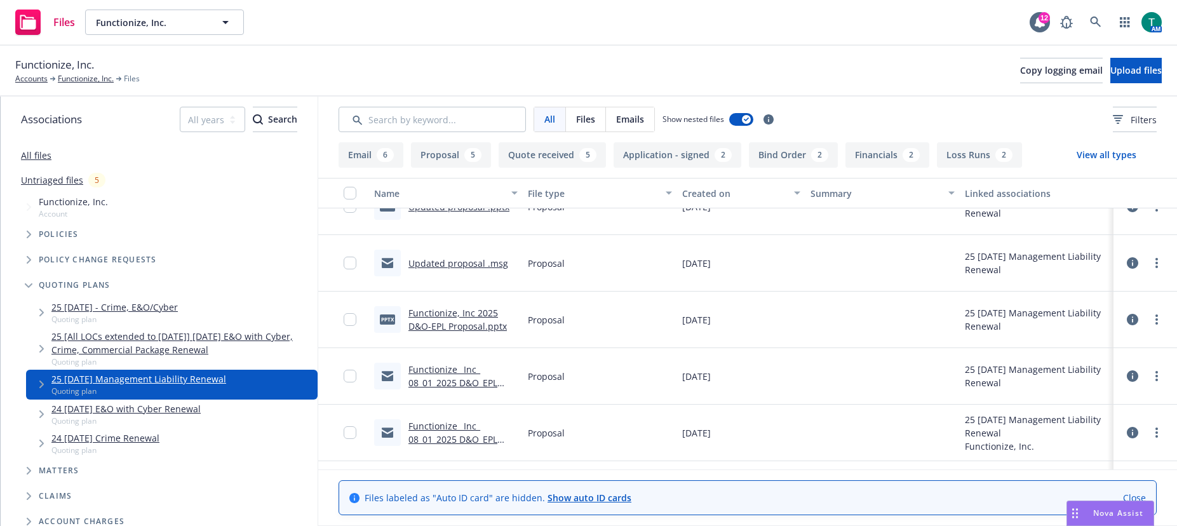
scroll to position [64, 0]
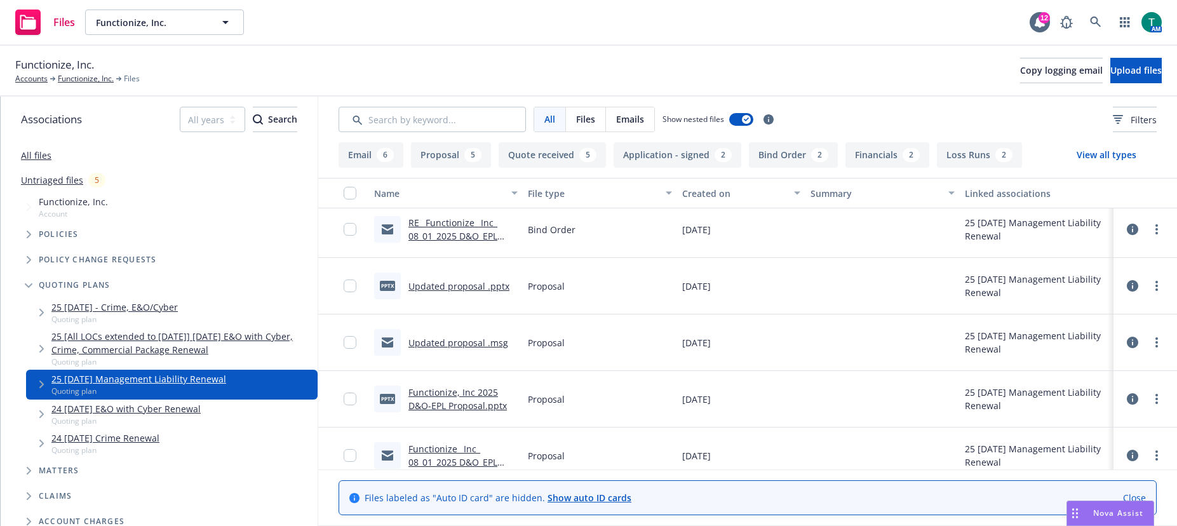
click at [444, 342] on link "Updated proposal .msg" at bounding box center [459, 343] width 100 height 12
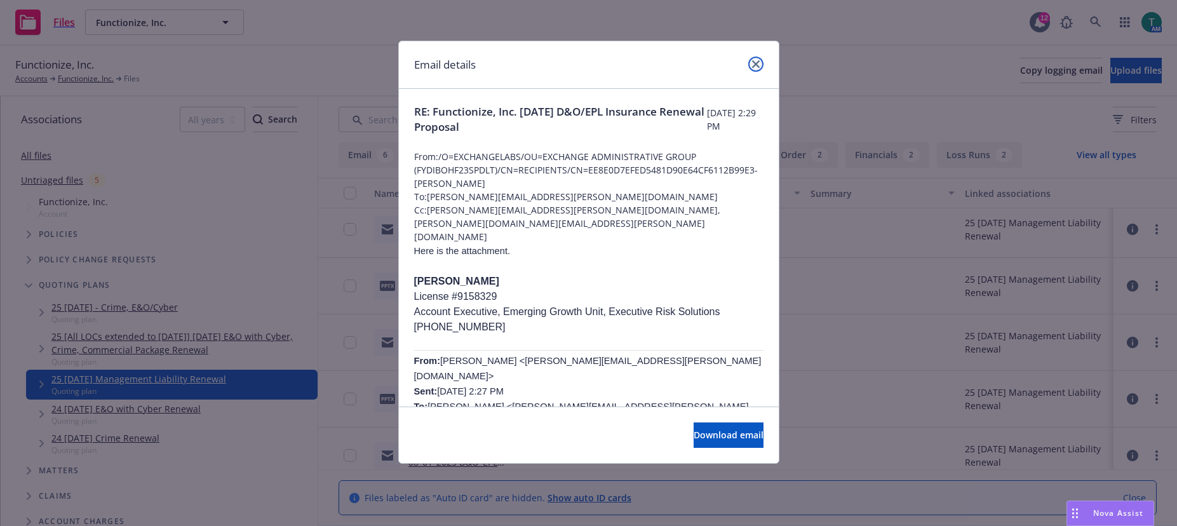
click at [759, 64] on icon "close" at bounding box center [756, 64] width 8 height 8
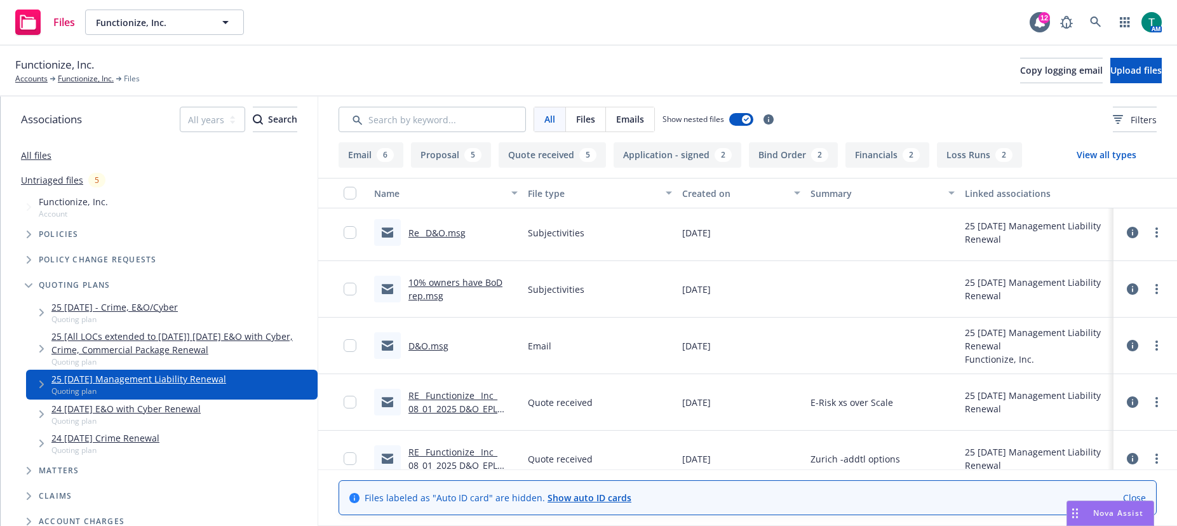
scroll to position [445, 0]
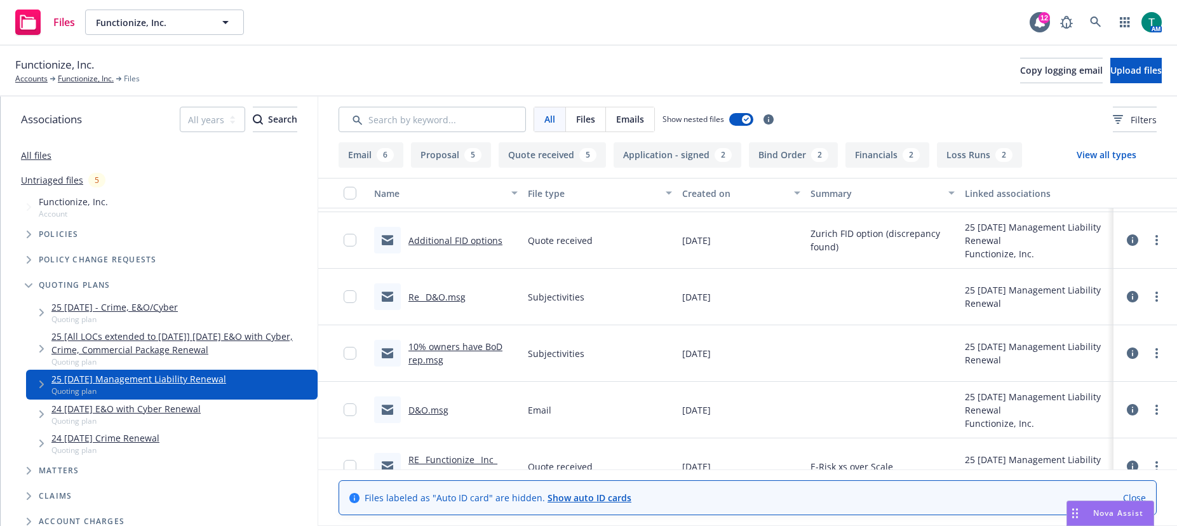
click at [435, 299] on link "Re_ D&O.msg" at bounding box center [437, 297] width 57 height 12
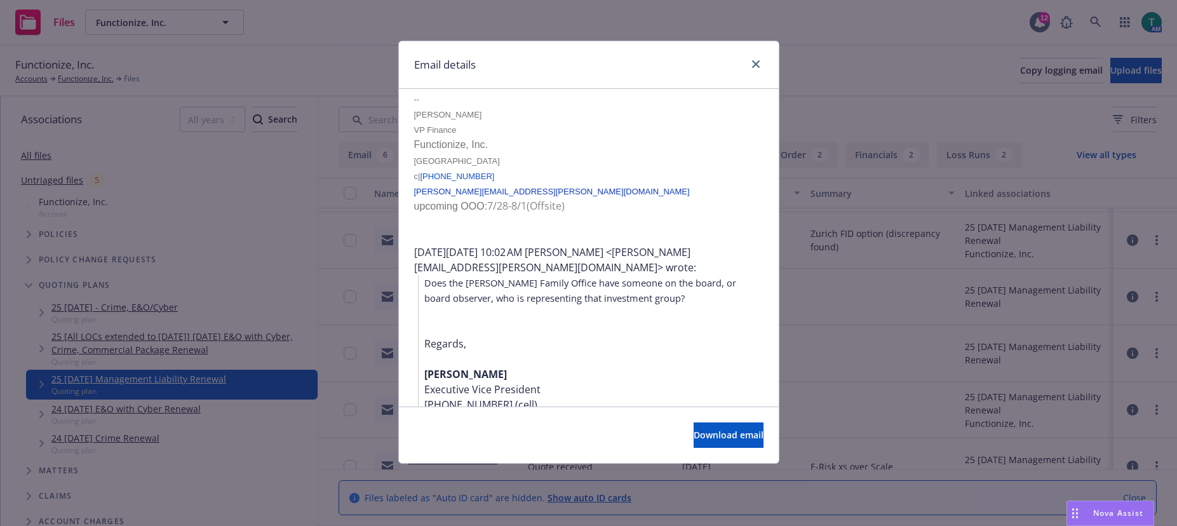
scroll to position [381, 0]
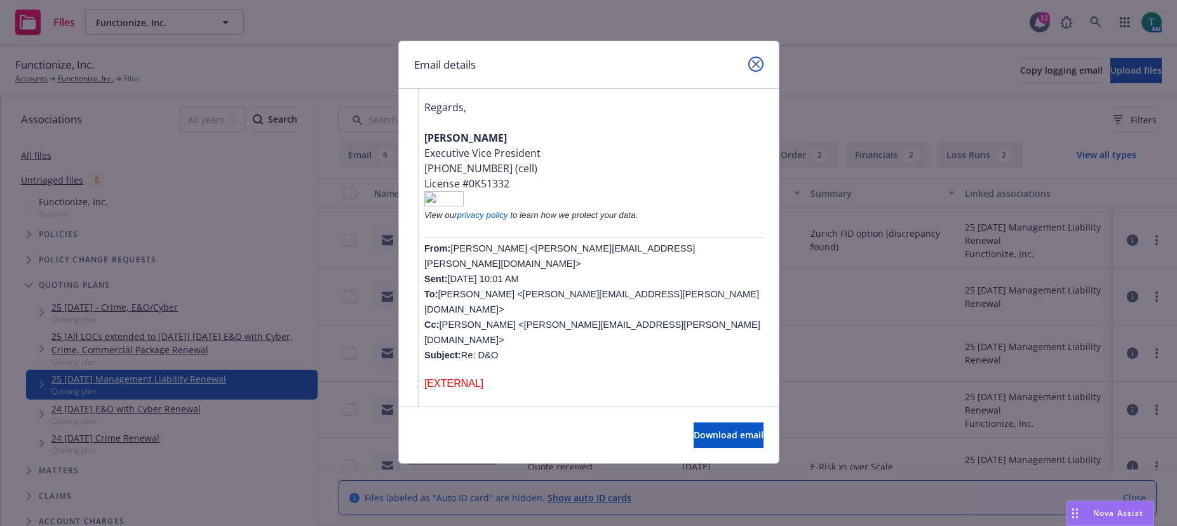
drag, startPoint x: 759, startPoint y: 67, endPoint x: 660, endPoint y: 239, distance: 198.7
click at [758, 68] on link "close" at bounding box center [756, 64] width 15 height 15
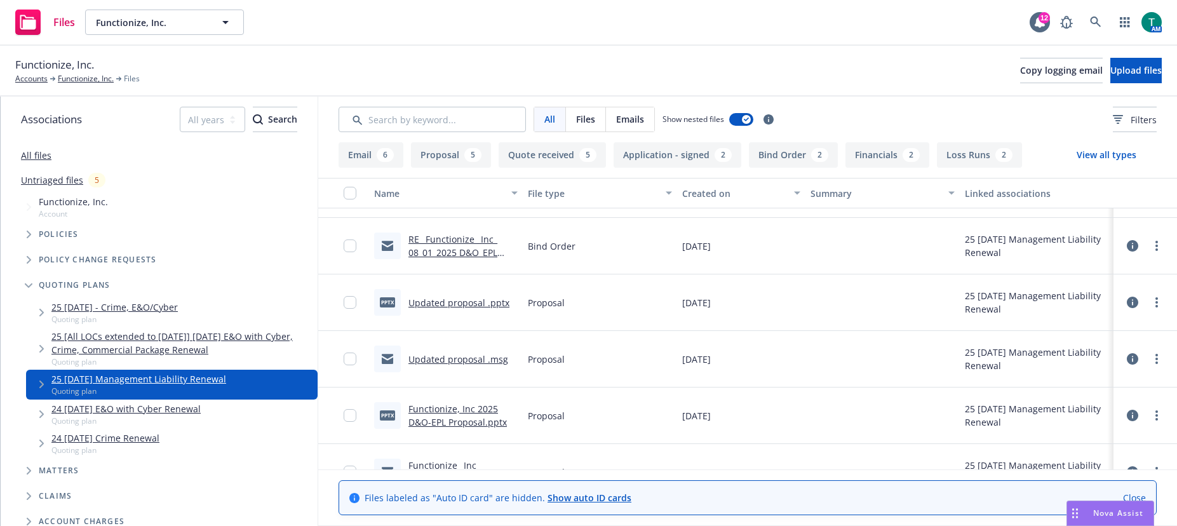
scroll to position [0, 0]
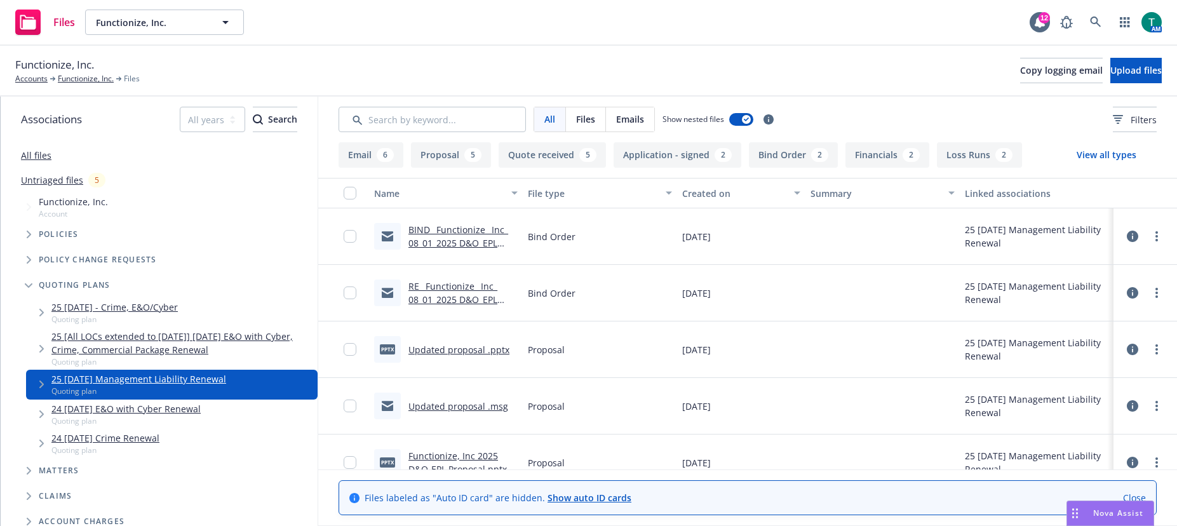
click at [449, 231] on link "BIND_ Functionize_ Inc_ 08_01_2025 D&O_EPL Insurance Renewal .msg" at bounding box center [461, 243] width 104 height 39
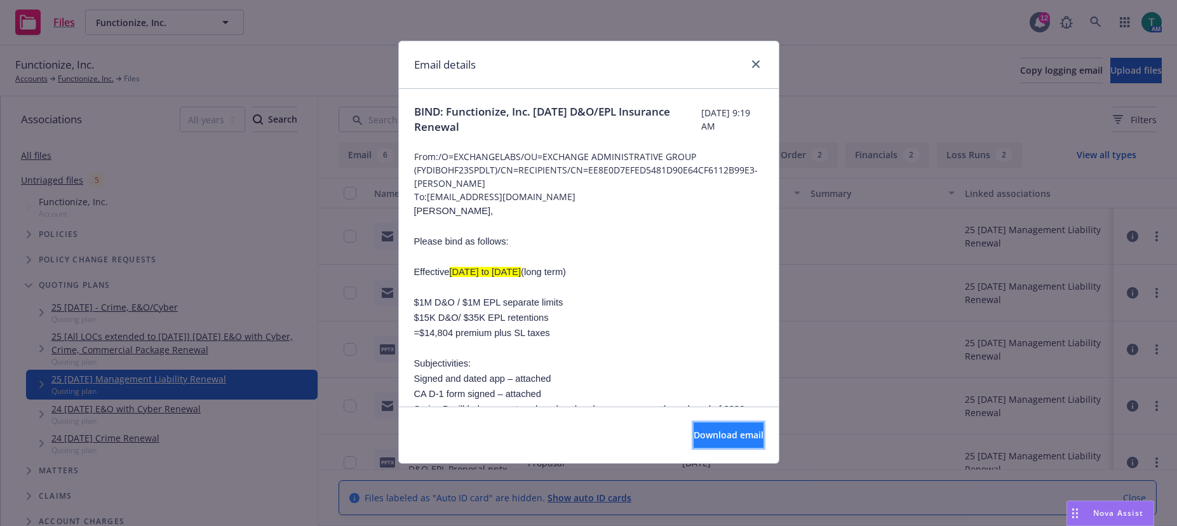
click at [710, 431] on span "Download email" at bounding box center [729, 435] width 70 height 12
click at [761, 66] on link "close" at bounding box center [756, 64] width 15 height 15
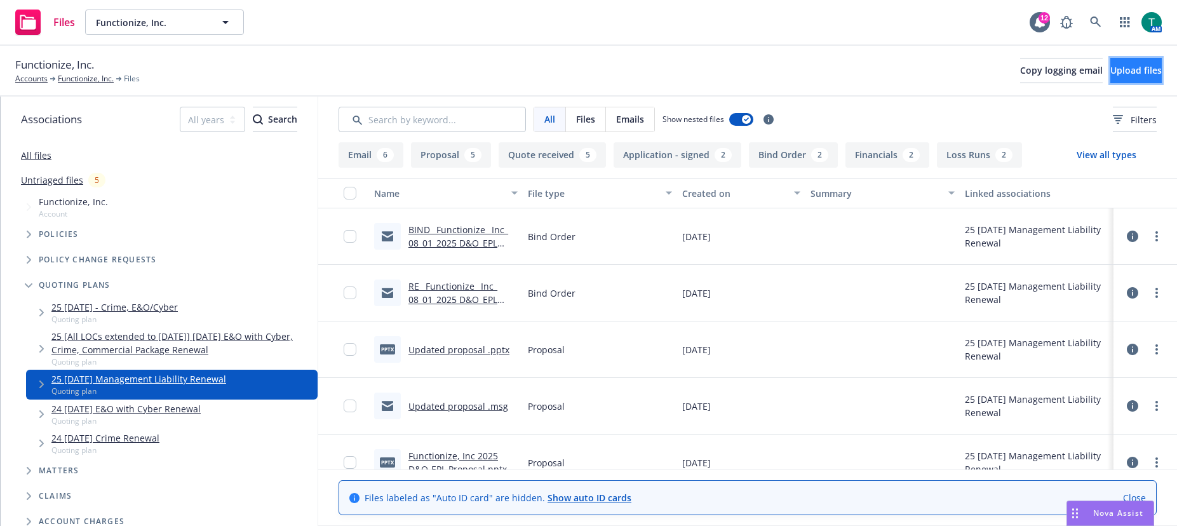
click at [1116, 70] on span "Upload files" at bounding box center [1136, 70] width 51 height 12
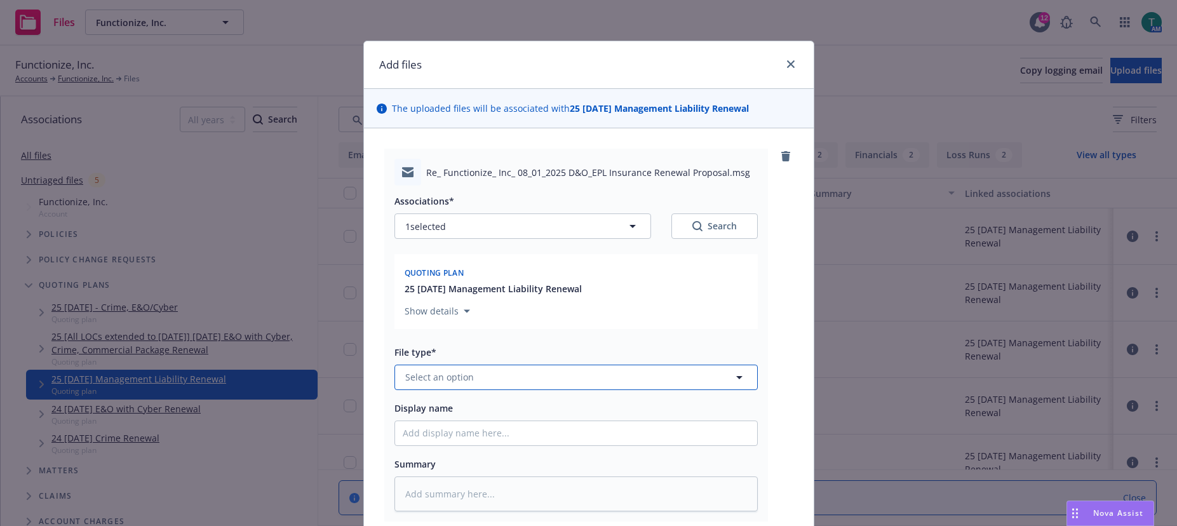
click at [425, 377] on span "Select an option" at bounding box center [439, 376] width 69 height 13
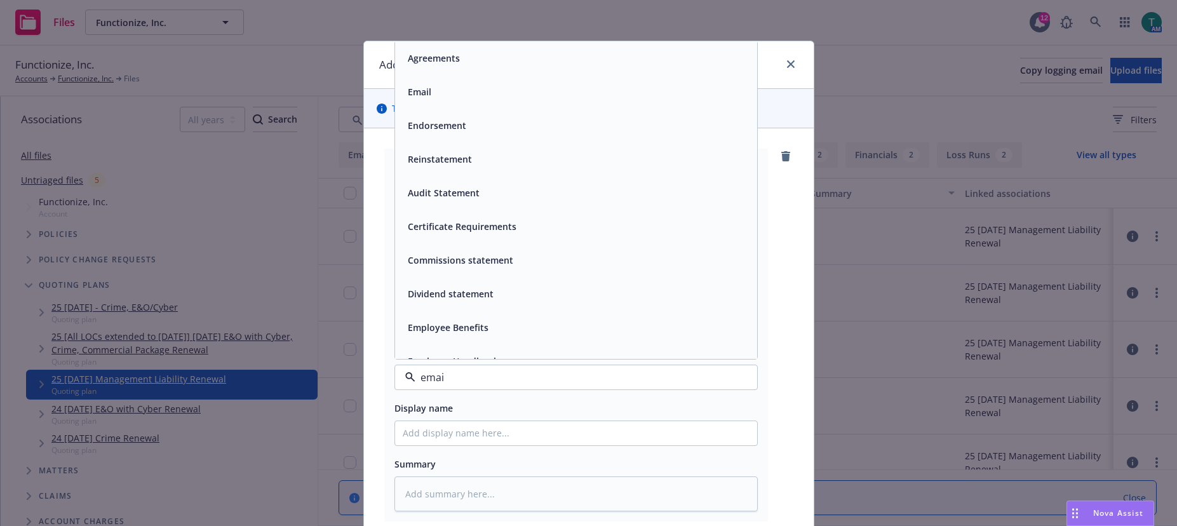
type input "email"
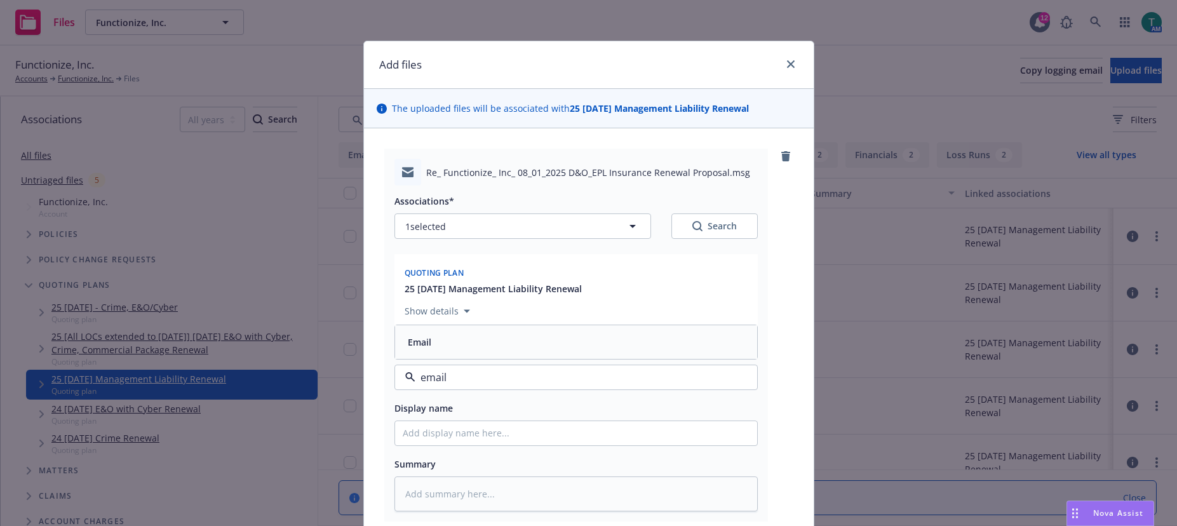
click at [472, 342] on div "Email" at bounding box center [576, 342] width 347 height 18
click at [426, 435] on input "Display name" at bounding box center [576, 433] width 362 height 24
type textarea "x"
type input "$"
type textarea "x"
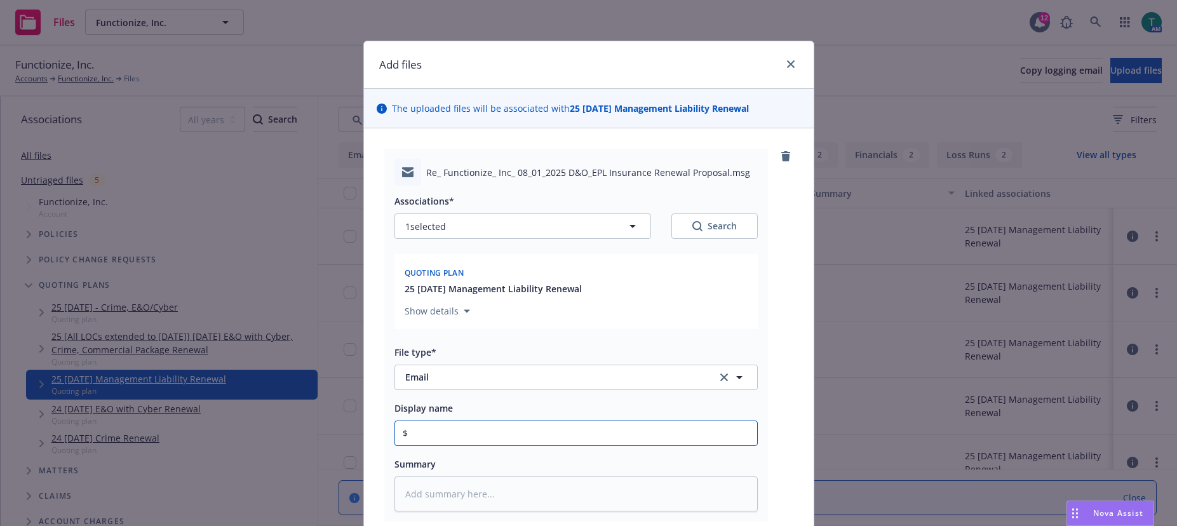
type input "$3"
type textarea "x"
type input "$3M"
type textarea "x"
type input "$3M"
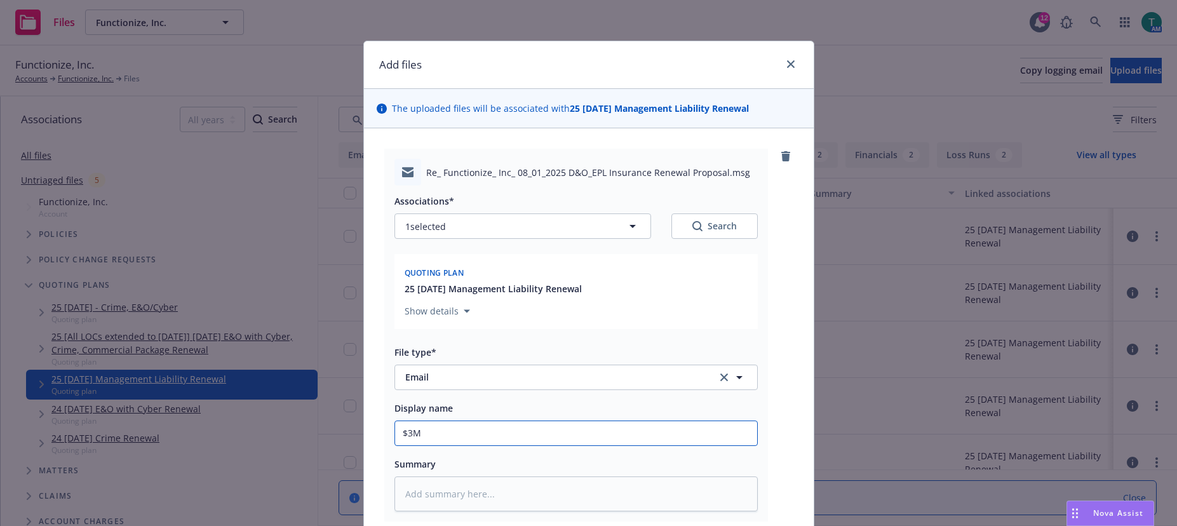
type textarea "x"
type input "$3M l"
type textarea "x"
type input "$3M li"
type textarea "x"
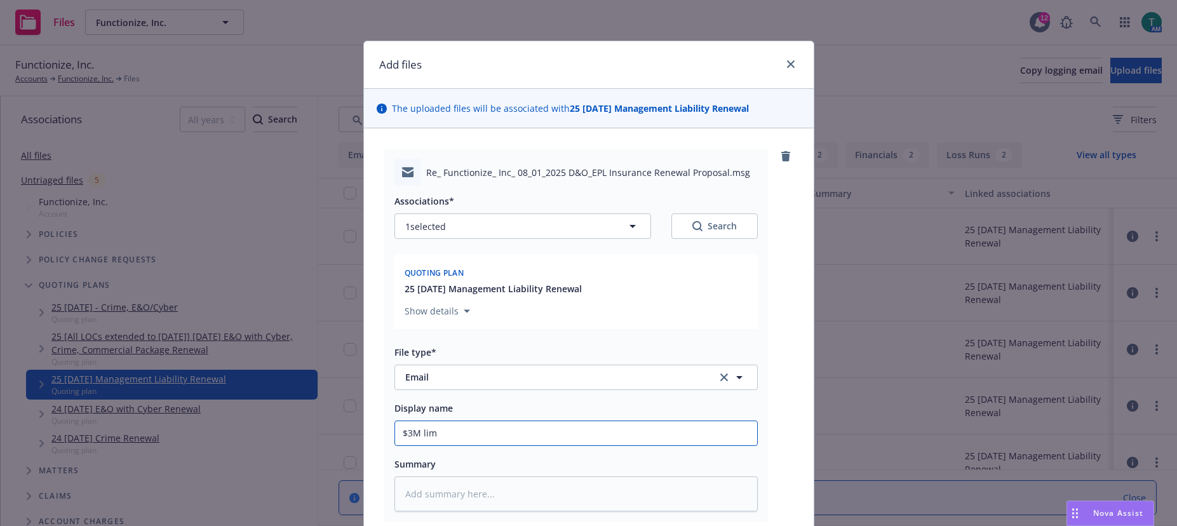
type input "$3M limi"
type textarea "x"
type input "$3M limit"
type textarea "x"
type input "$3M limit"
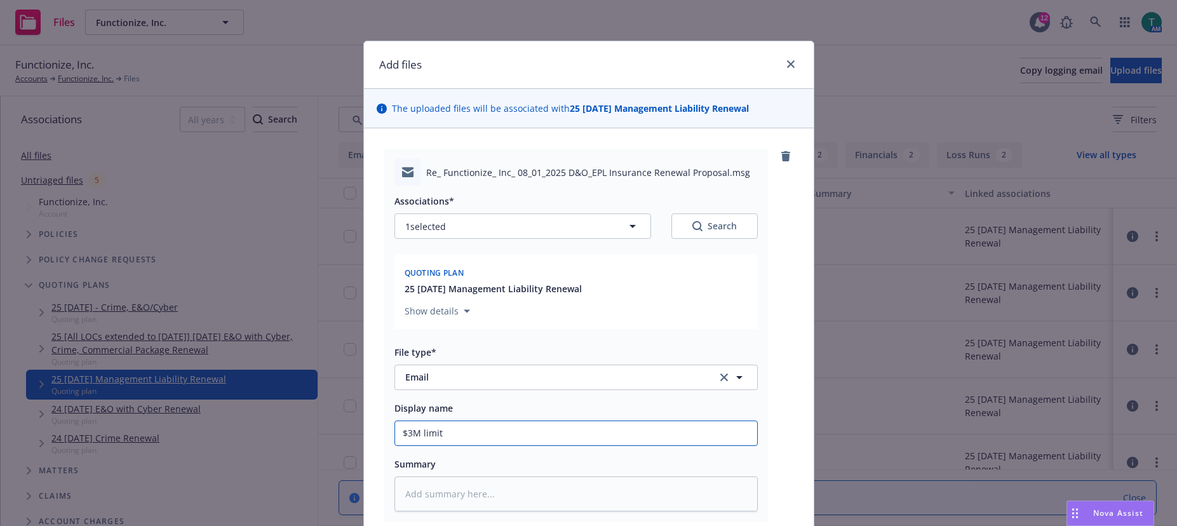
type textarea "x"
type input "$3M limit"
type textarea "x"
type input "$3M limi"
type textarea "x"
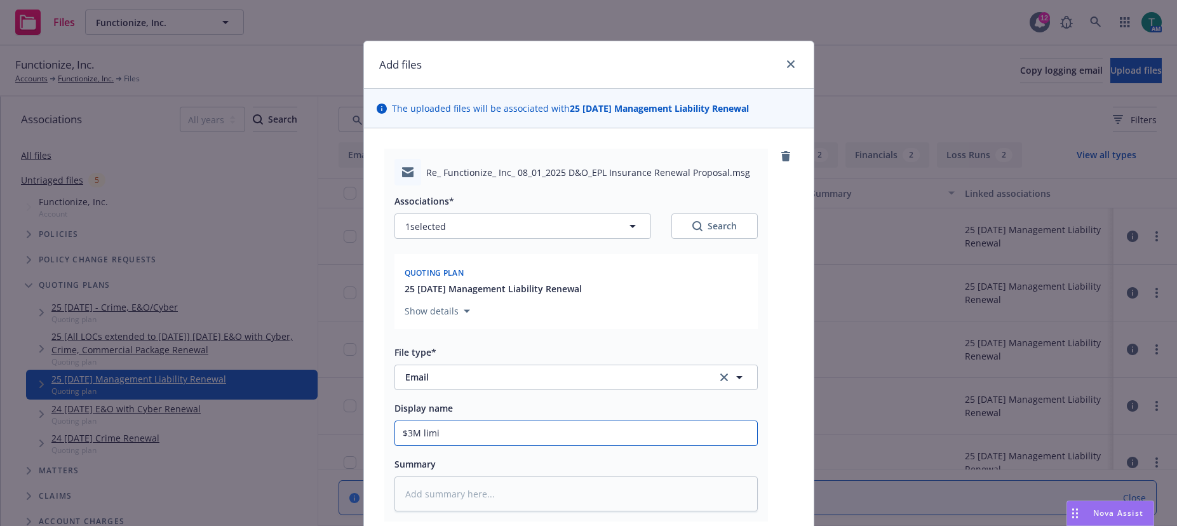
type input "$3M lim"
type textarea "x"
type input "$3M li"
type textarea "x"
type input "$3M l"
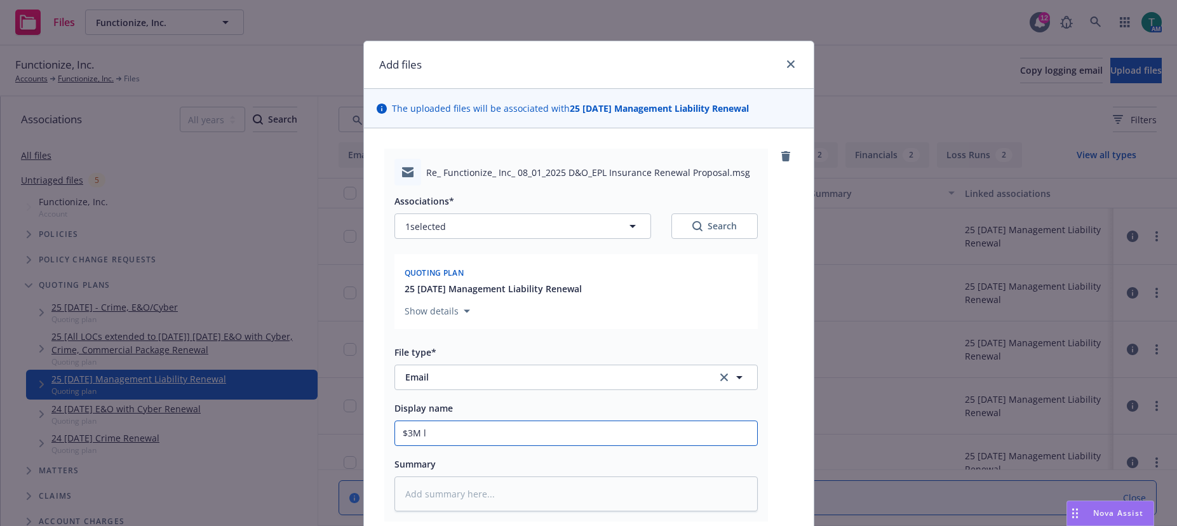
type textarea "x"
type input "$3M"
type textarea "x"
type input "$3M D"
type textarea "x"
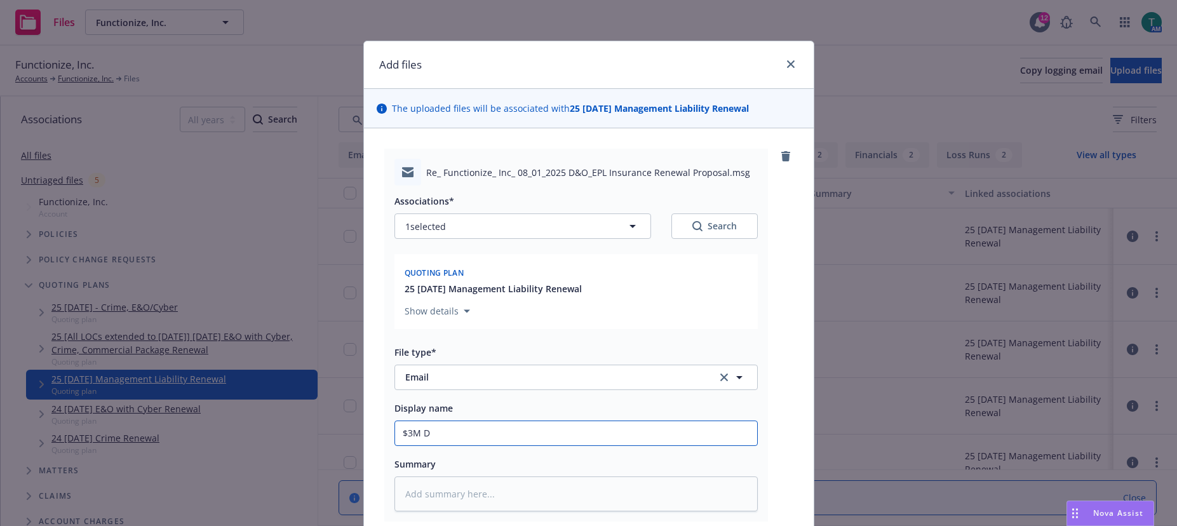
type input "$3M D&"
type textarea "x"
type input "$3M D&O"
type textarea "x"
type input "$3M D&O"
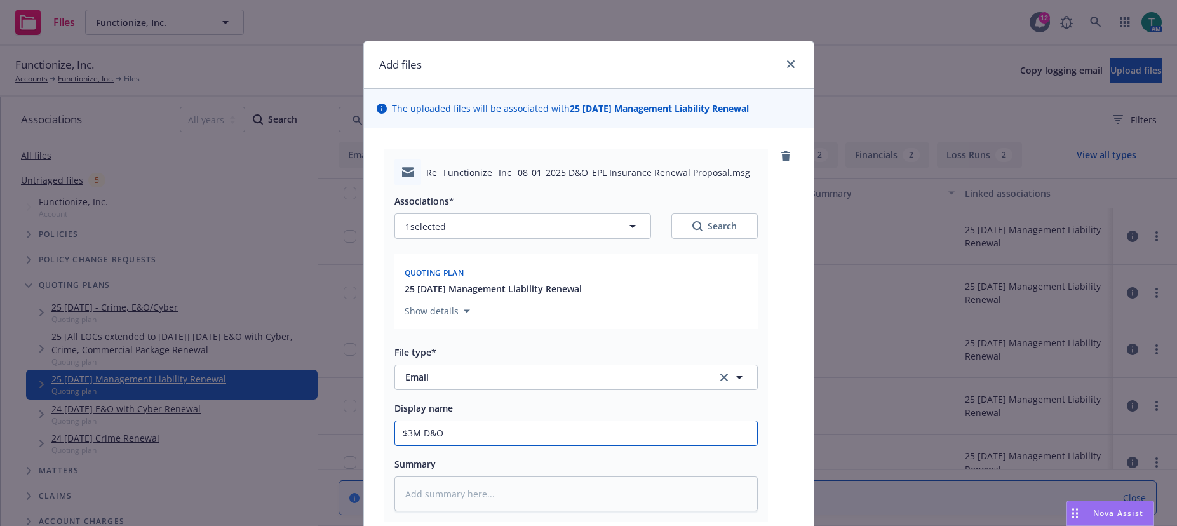
type textarea "x"
type input "$3M D&O l"
type textarea "x"
type input "$3M D&O li"
type textarea "x"
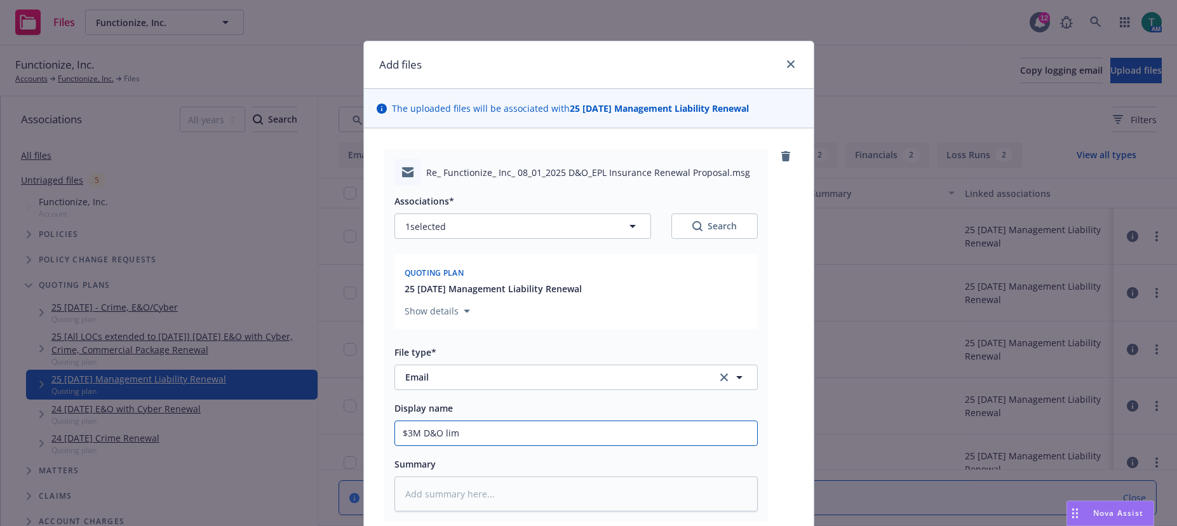
type input "$3M D&O limi"
type textarea "x"
type input "$3M D&O limit"
type textarea "x"
type input "$3M D&O limit o"
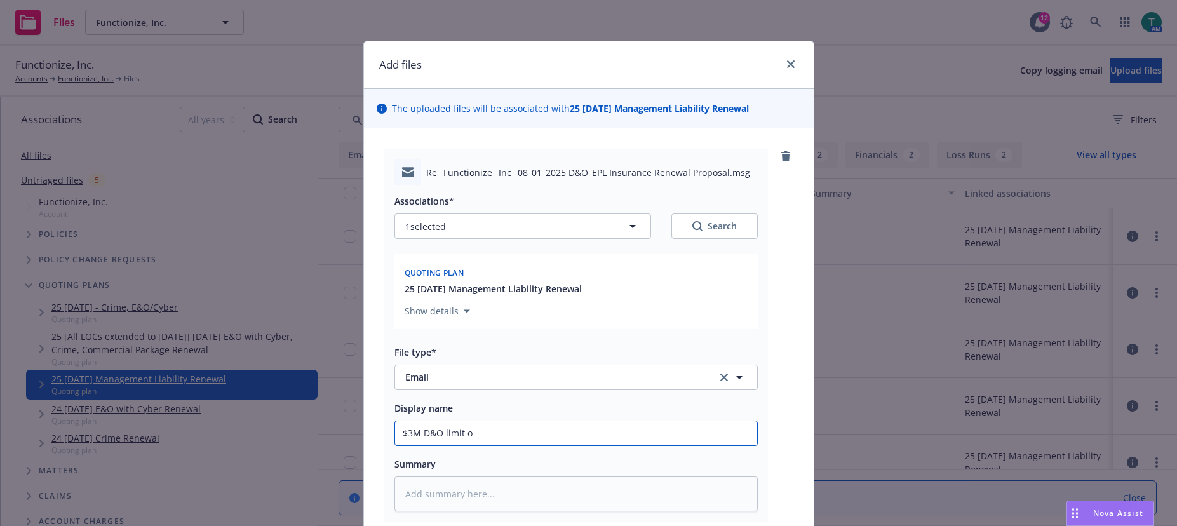
type textarea "x"
type input "$3M D&O limit op"
type textarea "x"
type input "$3M D&O limit opt"
type textarea "x"
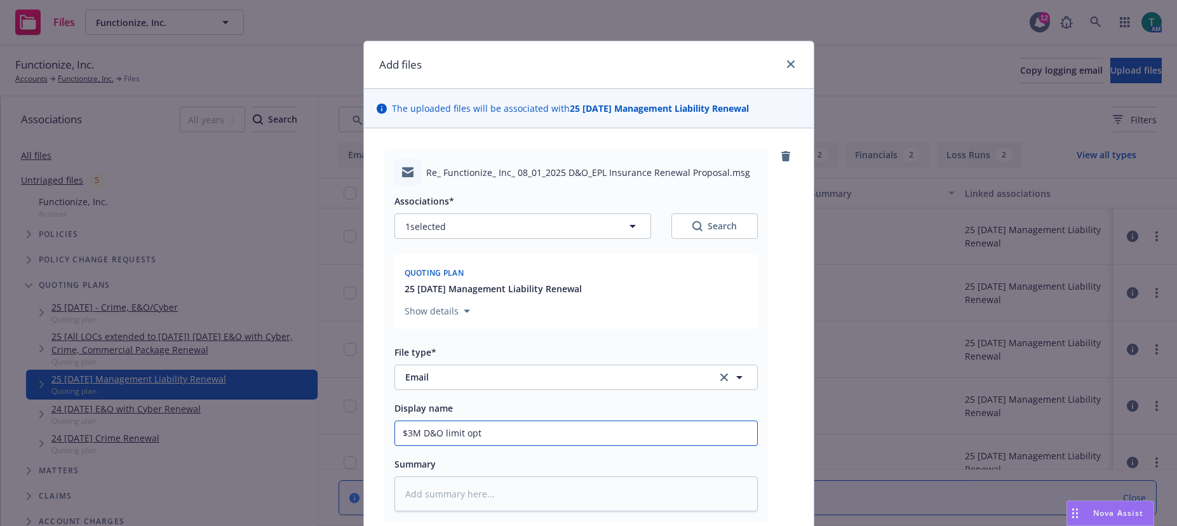
type input "$3M D&O limit opti"
type textarea "x"
type input "$3M D&O limit optio"
type textarea "x"
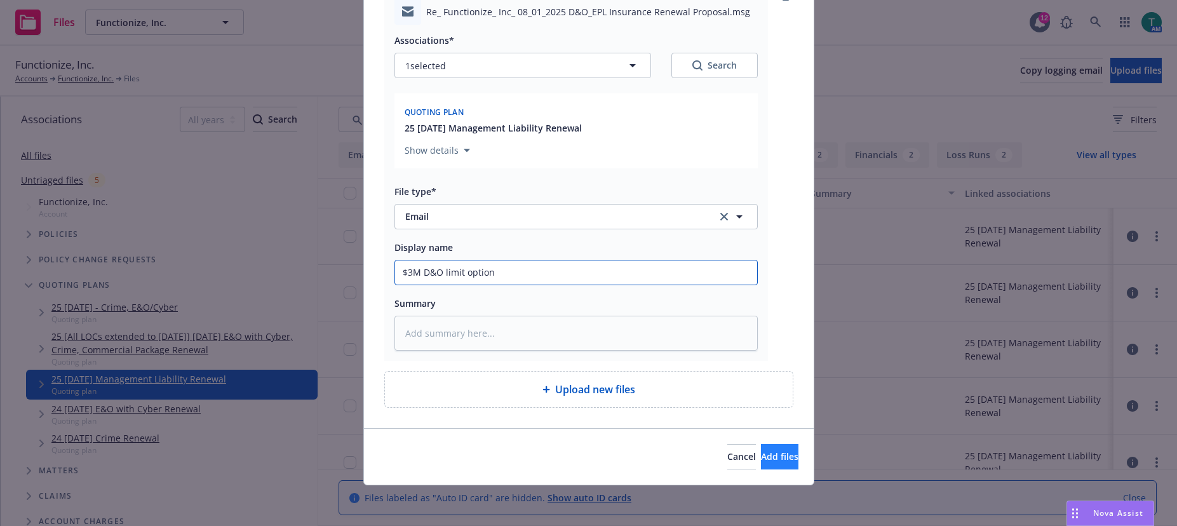
type input "$3M D&O limit option"
click at [766, 457] on span "Add files" at bounding box center [779, 457] width 37 height 12
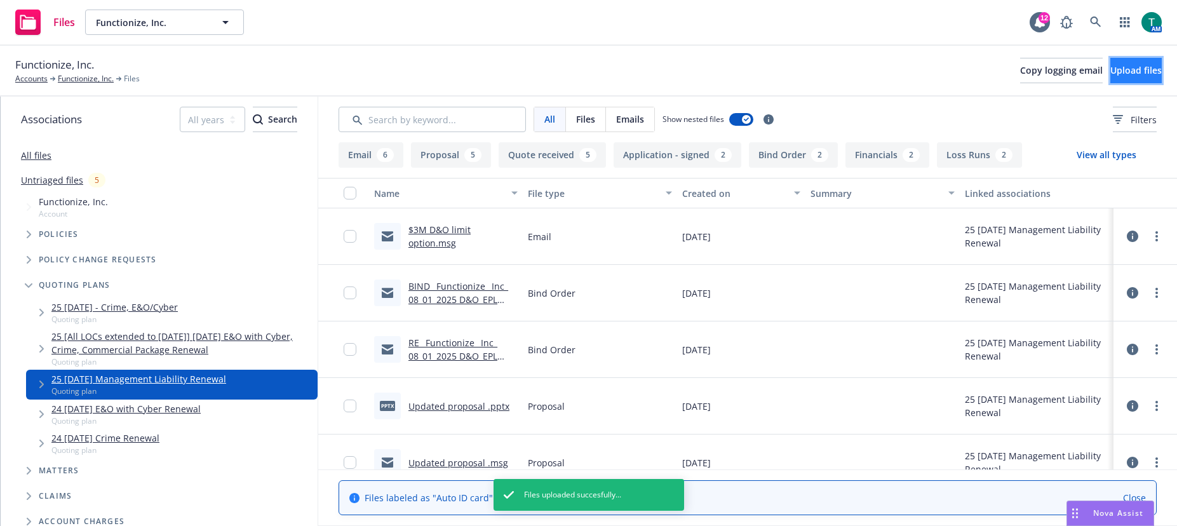
click at [1123, 67] on span "Upload files" at bounding box center [1136, 70] width 51 height 12
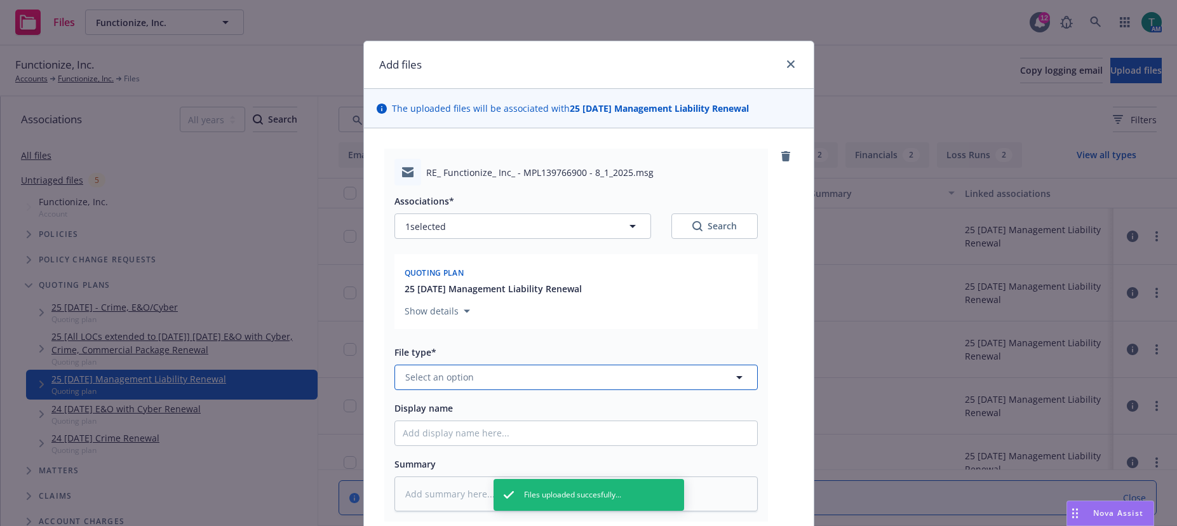
click at [437, 376] on span "Select an option" at bounding box center [439, 376] width 69 height 13
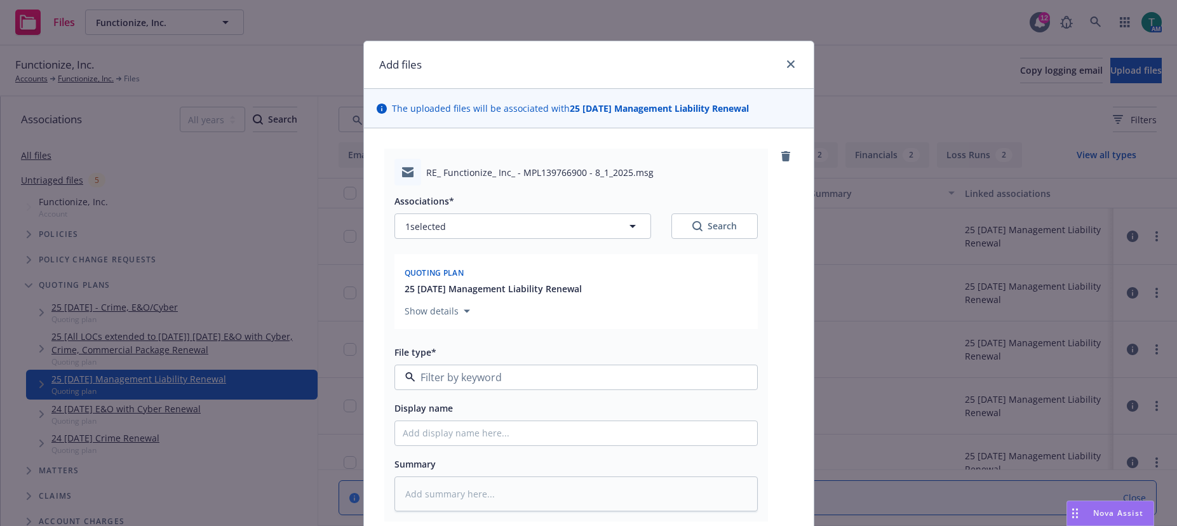
type textarea "x"
type input "email"
click at [429, 325] on div "Email" at bounding box center [576, 342] width 362 height 34
click at [418, 435] on input "Display name" at bounding box center [576, 433] width 362 height 24
type textarea "x"
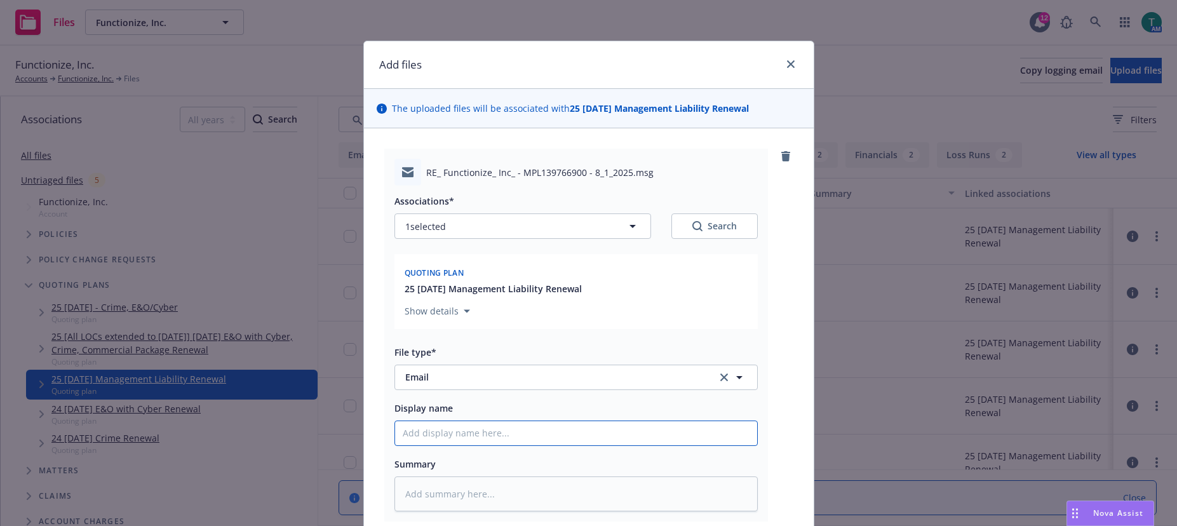
type input "$"
type textarea "x"
type input "$3"
type textarea "x"
type input "$3M"
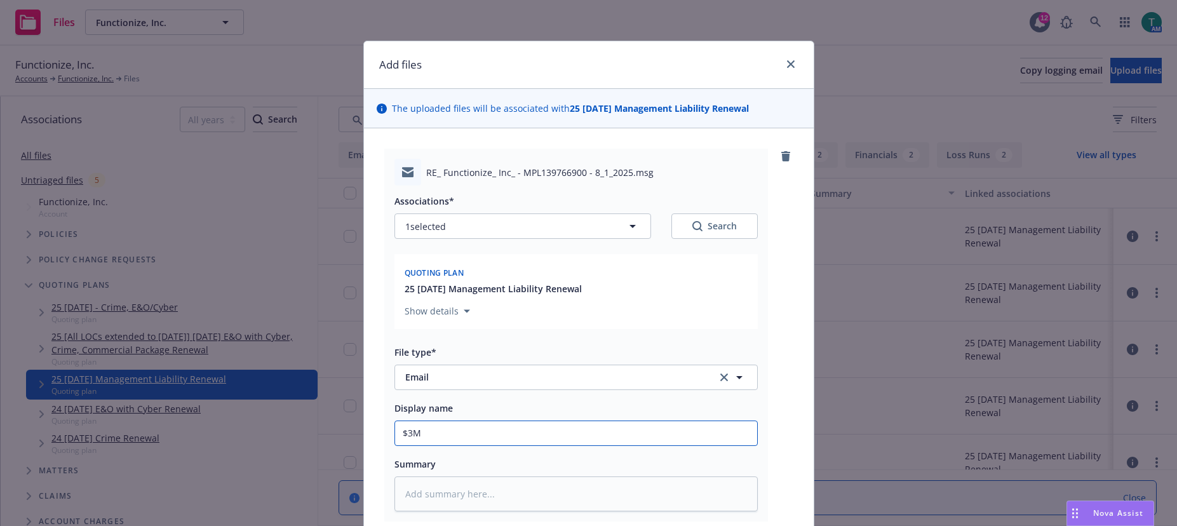
type textarea "x"
type input "$3M"
type textarea "x"
type input "$3M l"
type textarea "x"
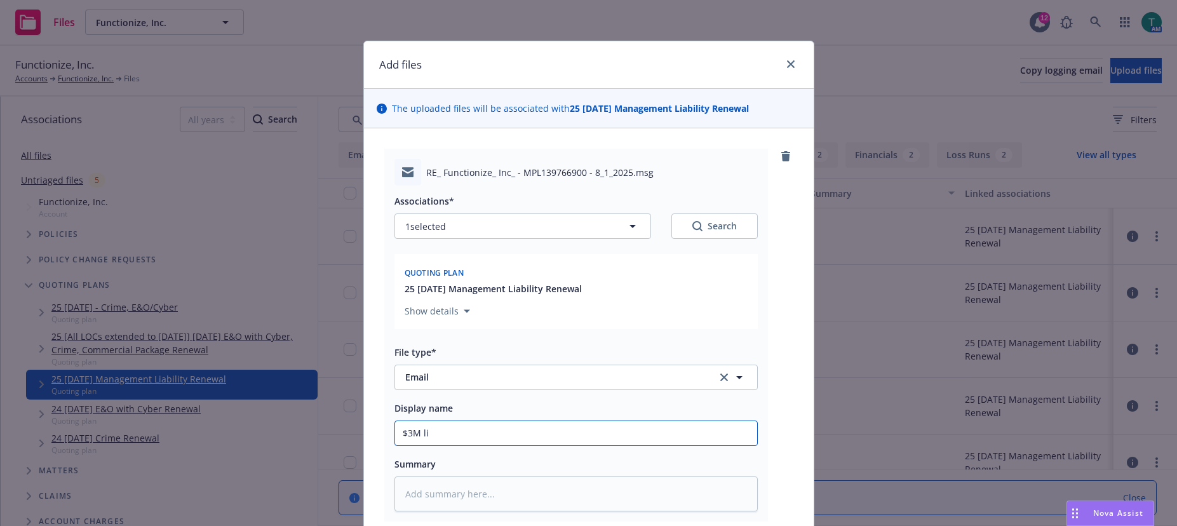
type input "$3M lim"
type textarea "x"
type input "$3M limi"
type textarea "x"
type input "$3M limit"
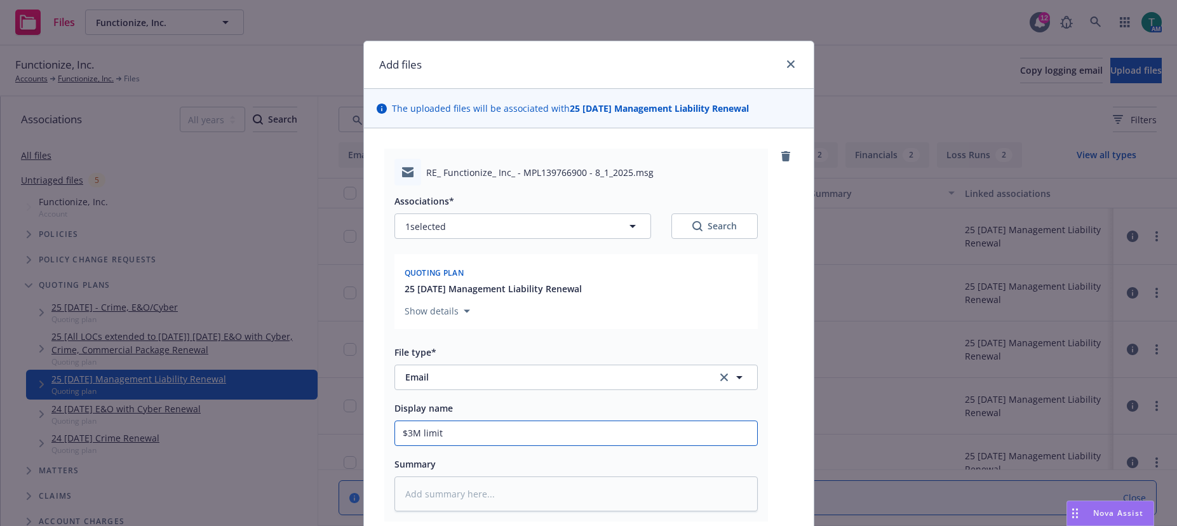
type textarea "x"
type input "$3M limit"
type textarea "x"
type input "$3M limit o"
type textarea "x"
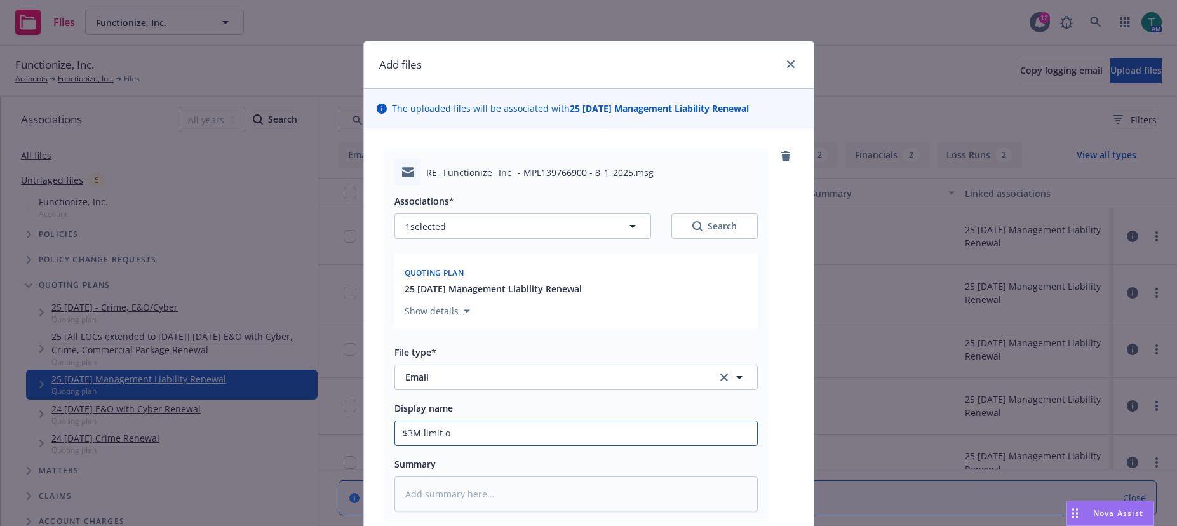
type input "$3M limit op"
type textarea "x"
type input "$3M limit opt"
type textarea "x"
type input "$3M limit optio"
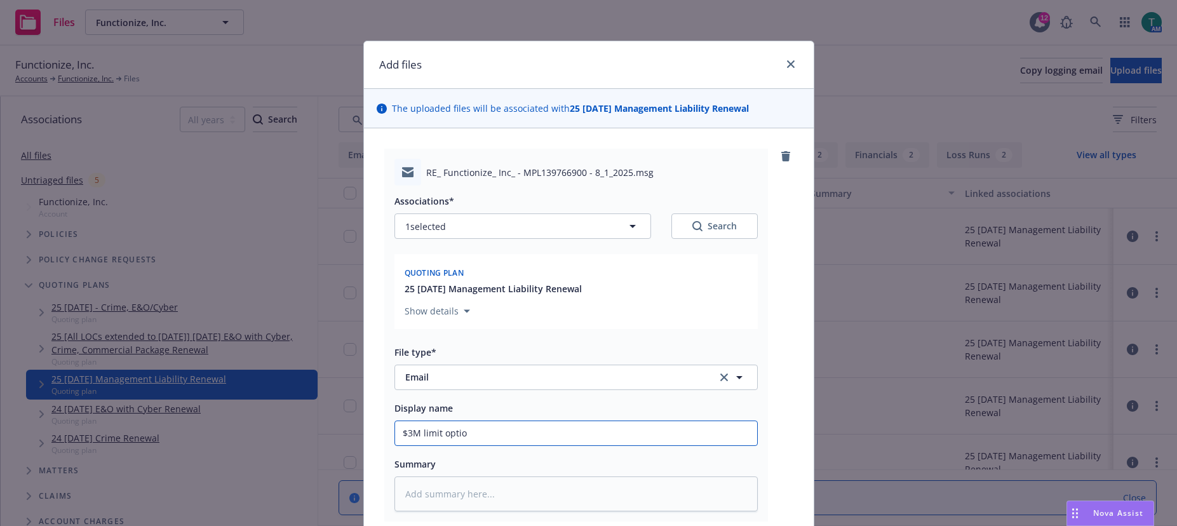
type textarea "x"
type input "$3M limit option"
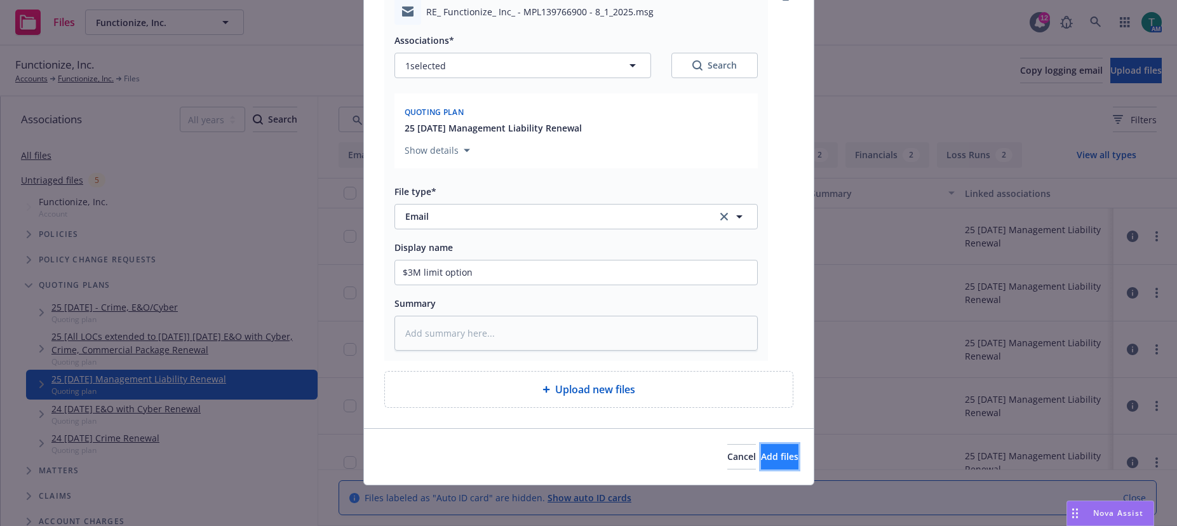
click at [761, 455] on span "Add files" at bounding box center [779, 457] width 37 height 12
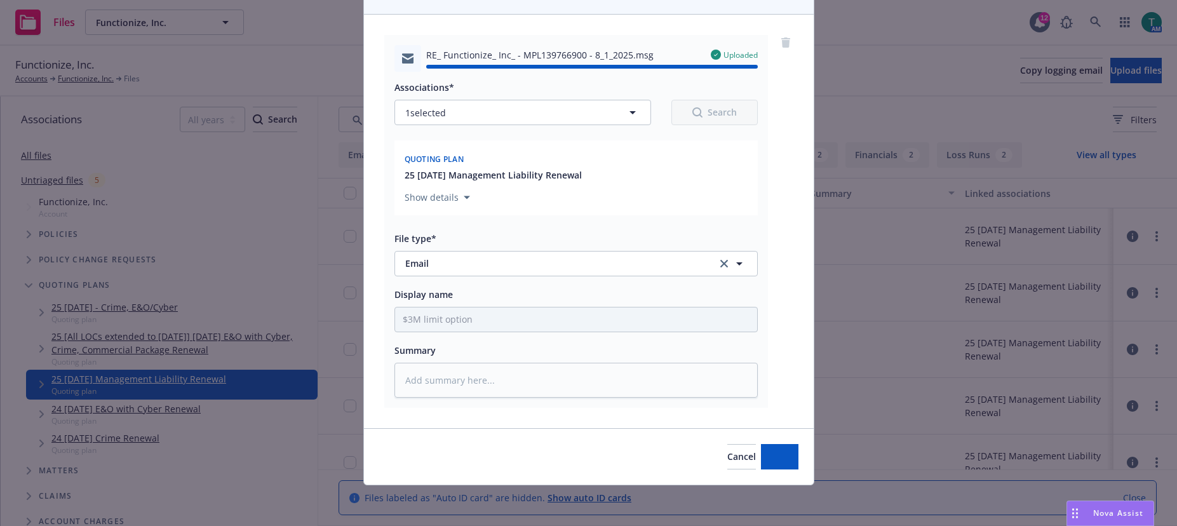
type textarea "x"
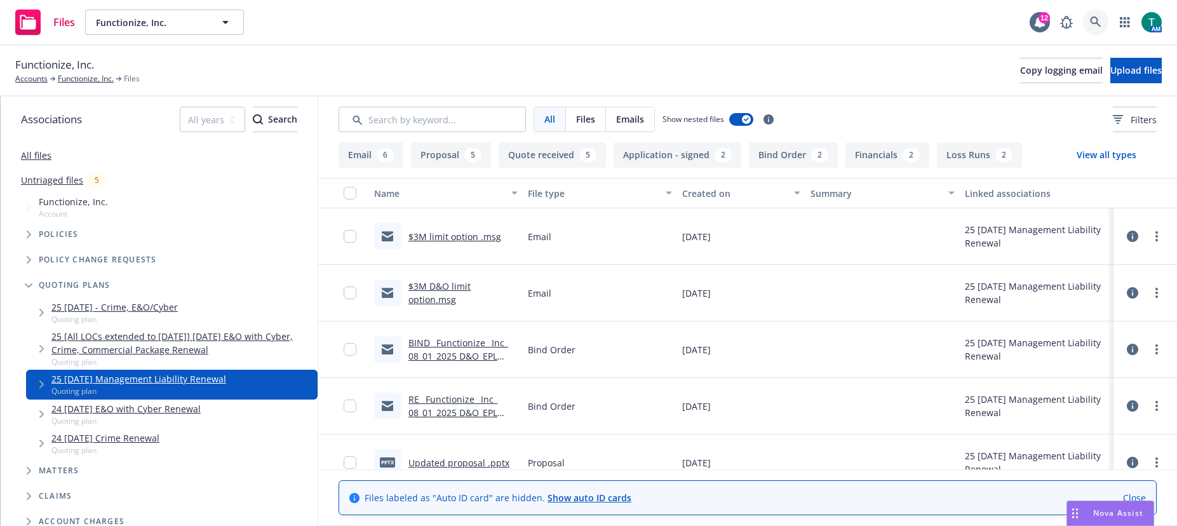
click at [1108, 22] on link at bounding box center [1095, 22] width 25 height 25
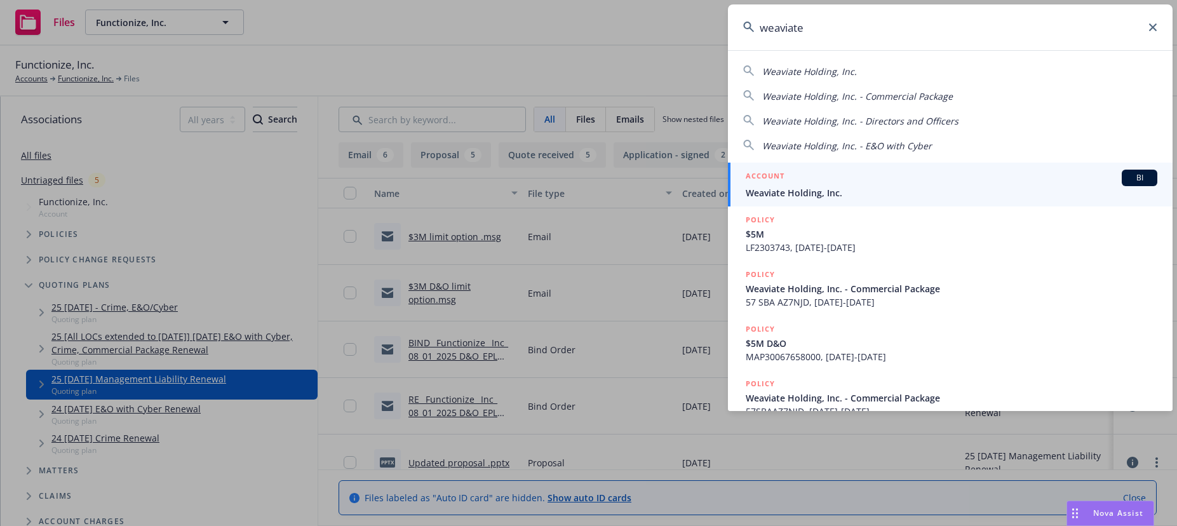
type input "weaviate"
click at [1127, 176] on span "BI" at bounding box center [1139, 177] width 25 height 11
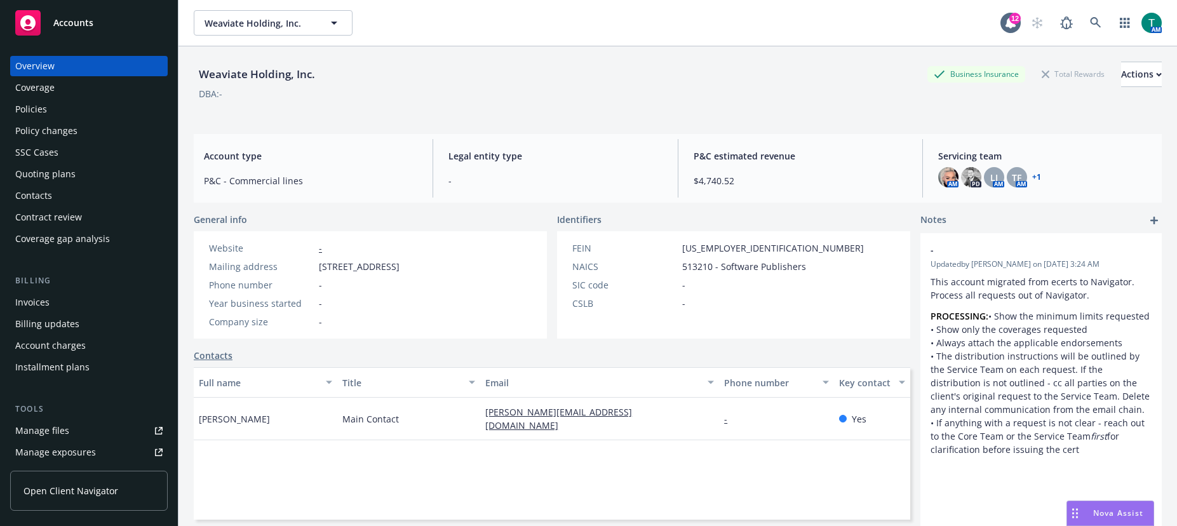
click at [60, 426] on div "Manage files" at bounding box center [42, 431] width 54 height 20
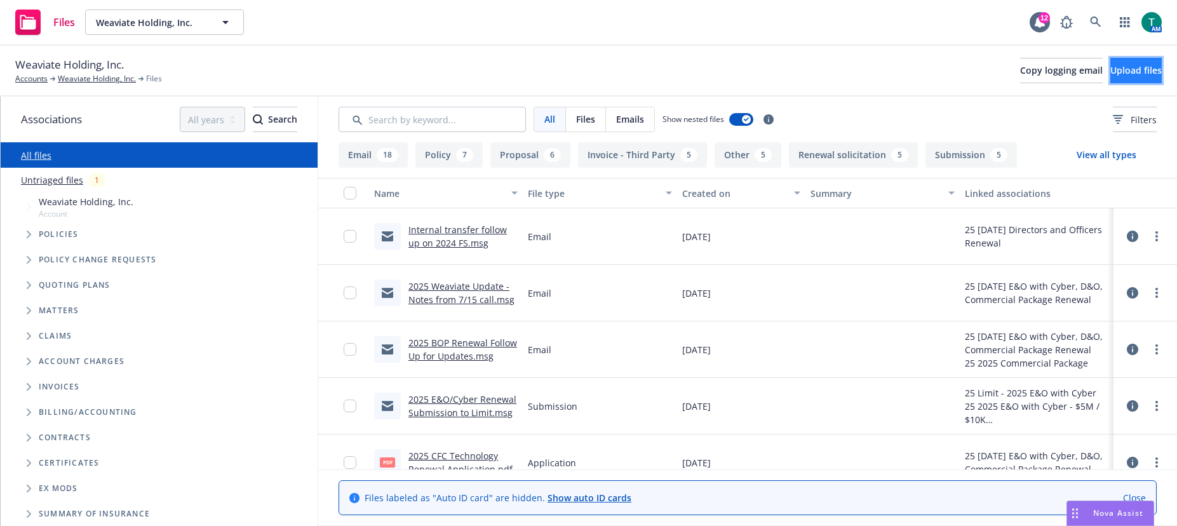
click at [1111, 75] on span "Upload files" at bounding box center [1136, 70] width 51 height 12
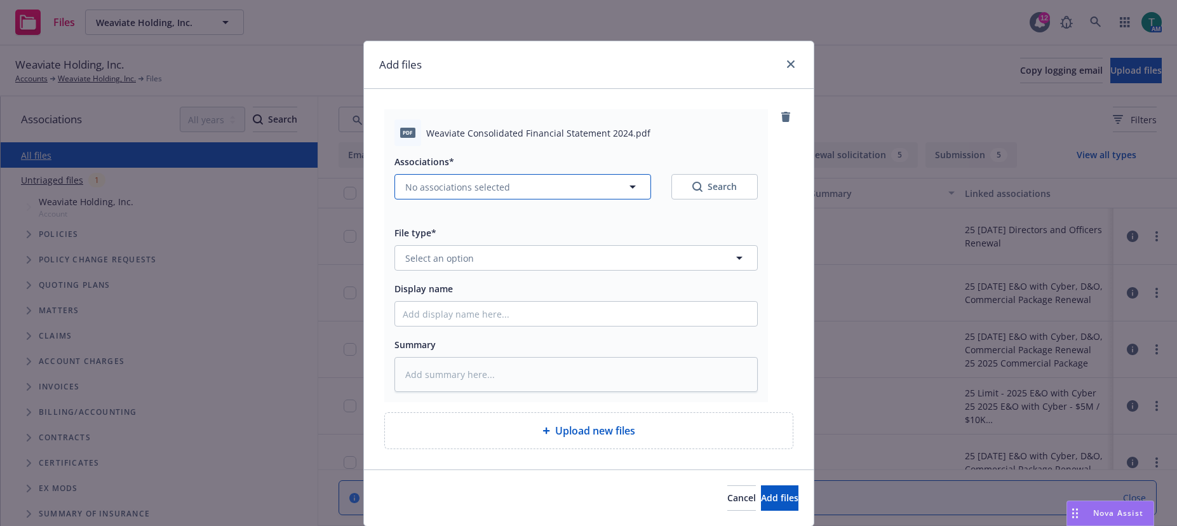
click at [419, 184] on span "No associations selected" at bounding box center [457, 186] width 105 height 13
type textarea "x"
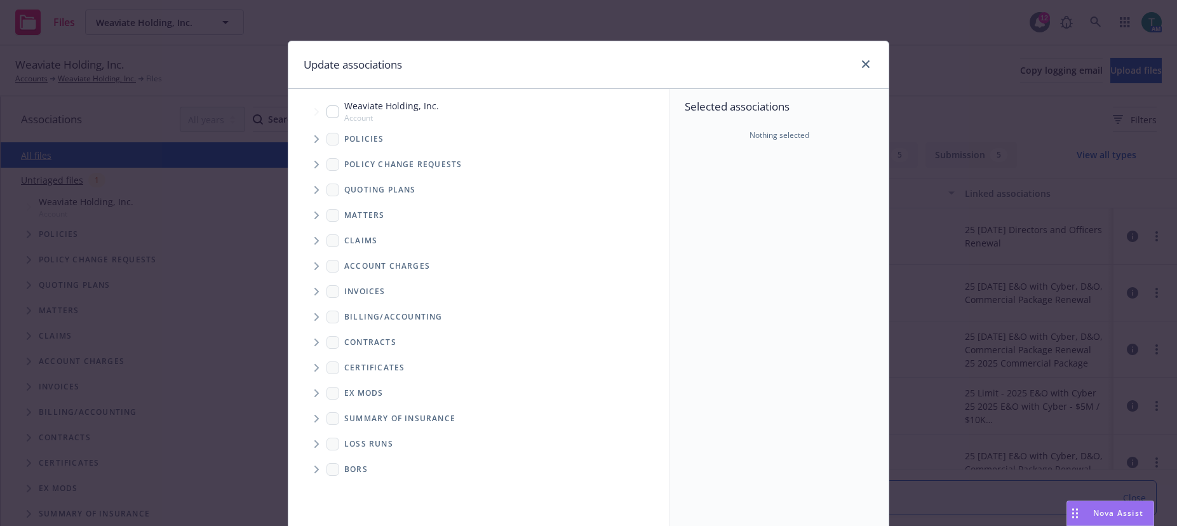
click at [327, 115] on input "Tree Example" at bounding box center [333, 111] width 13 height 13
checkbox input "true"
click at [315, 189] on icon "Tree Example" at bounding box center [317, 190] width 5 height 8
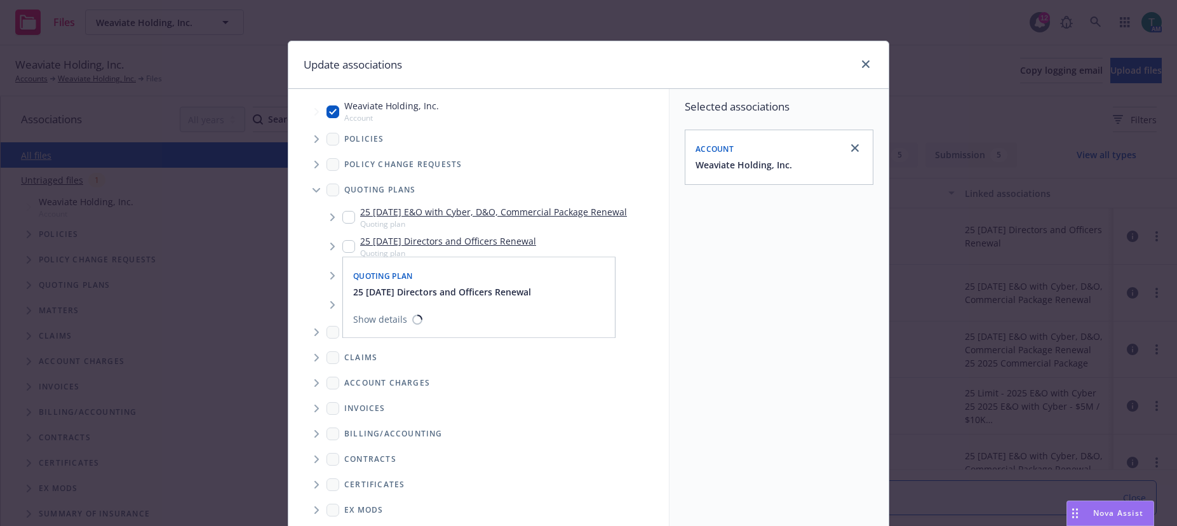
click at [342, 253] on div "25 09/01/25 Directors and Officers Renewal Quoting plan" at bounding box center [439, 246] width 194 height 24
checkbox input "true"
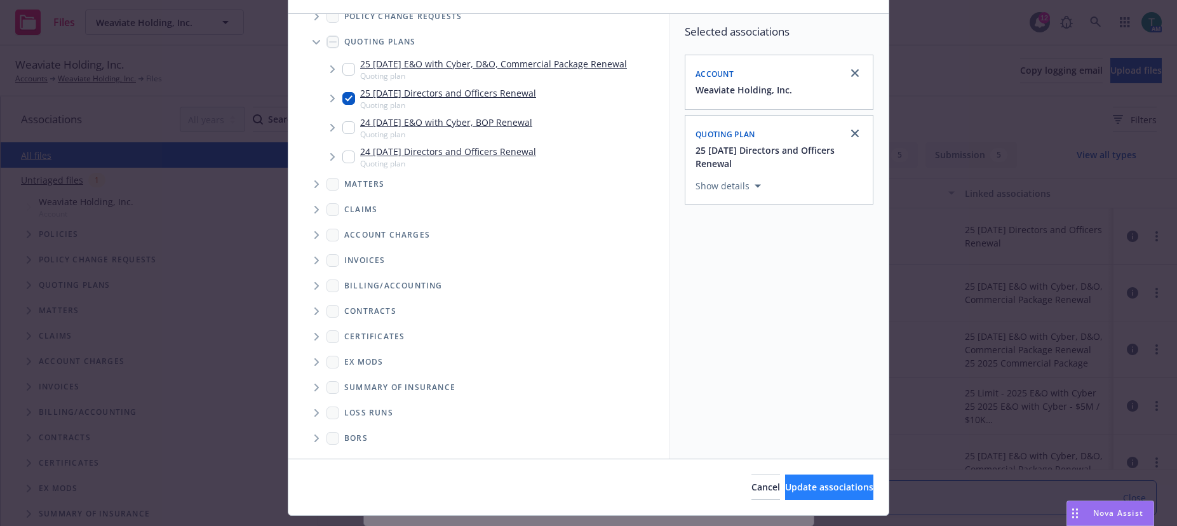
scroll to position [105, 0]
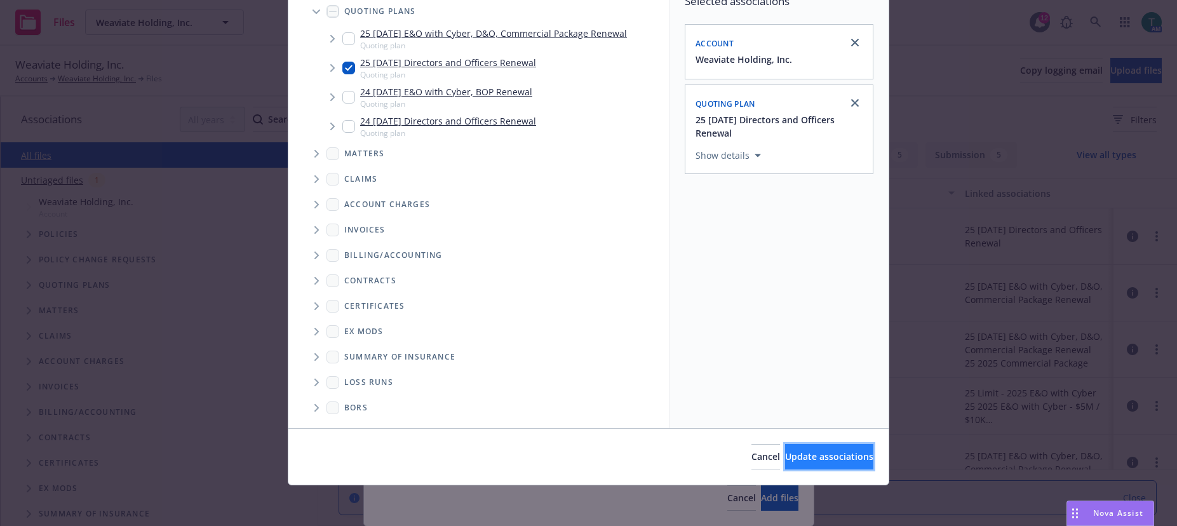
click at [832, 465] on button "Update associations" at bounding box center [829, 456] width 88 height 25
type textarea "x"
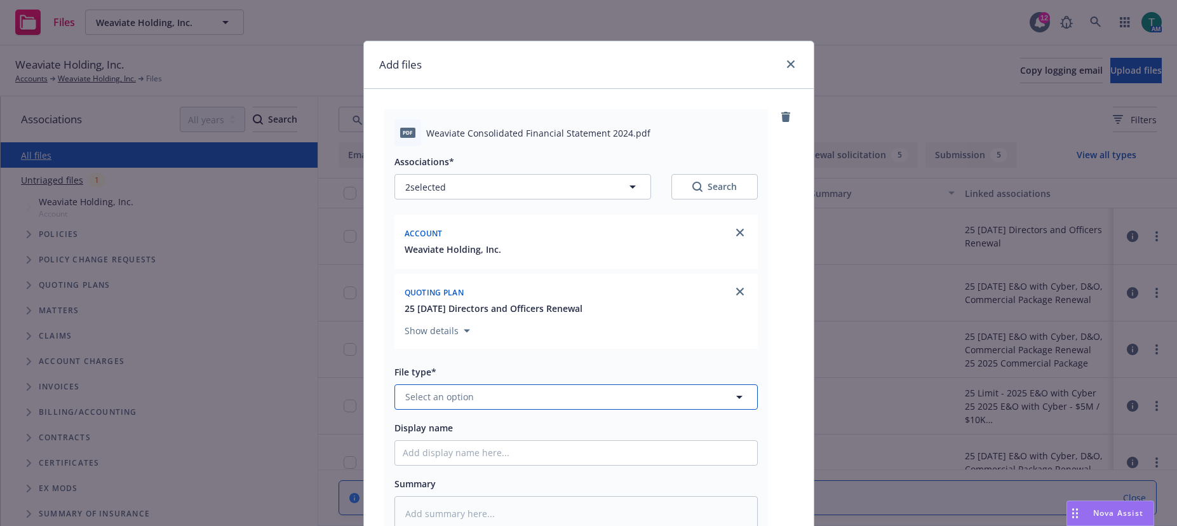
click at [469, 398] on button "Select an option" at bounding box center [576, 396] width 363 height 25
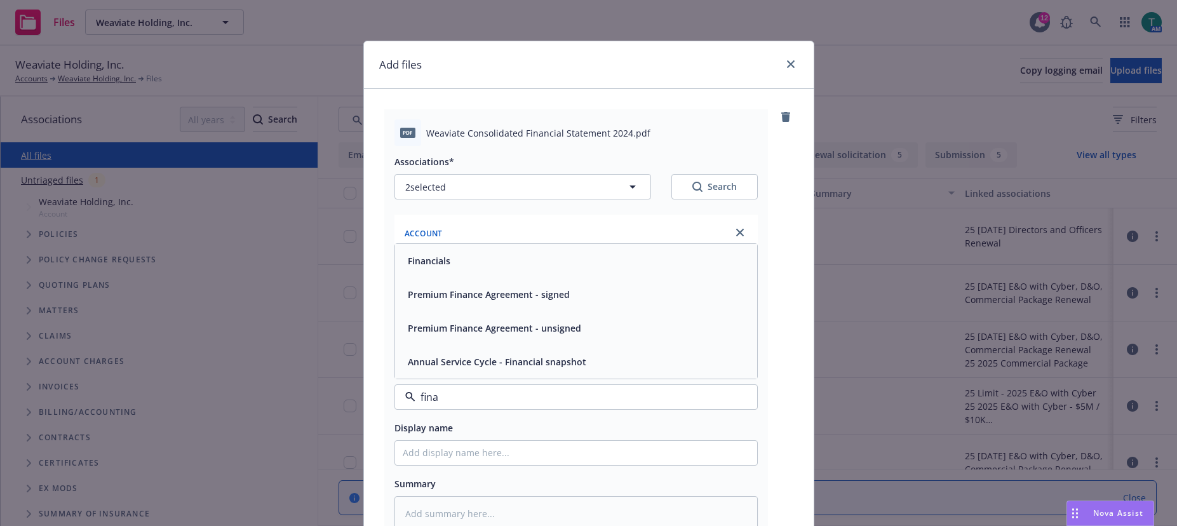
type input "finan"
click at [468, 262] on div "Financials" at bounding box center [576, 261] width 347 height 18
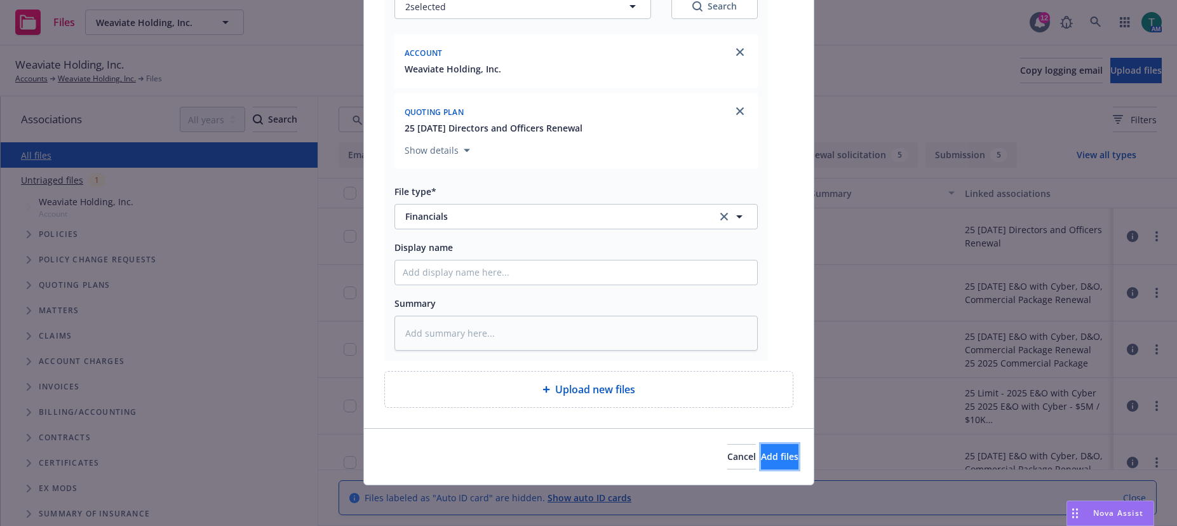
click at [767, 451] on span "Add files" at bounding box center [779, 457] width 37 height 12
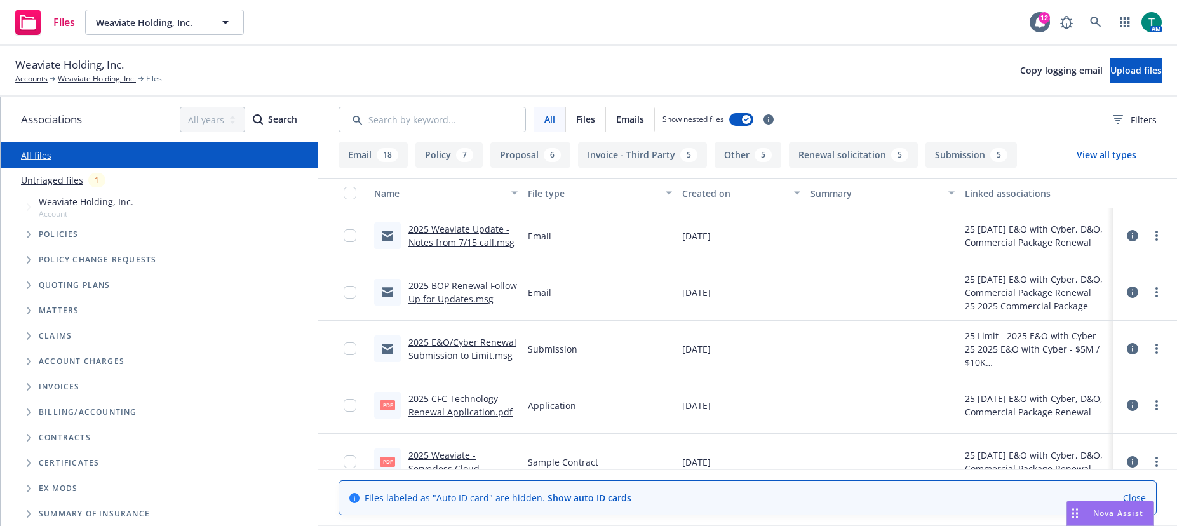
scroll to position [0, 0]
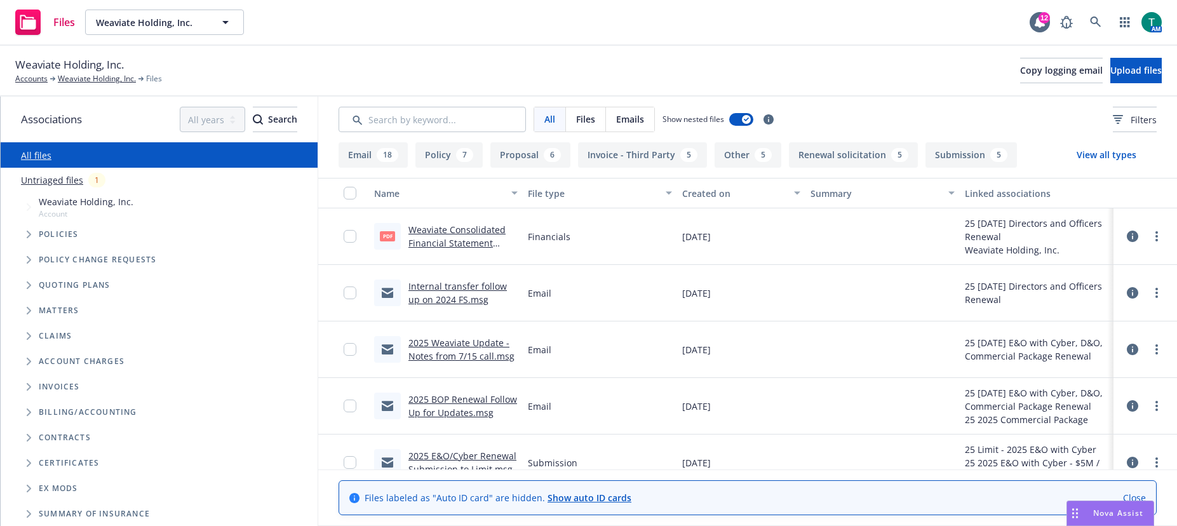
click at [28, 288] on icon "Tree Example" at bounding box center [29, 285] width 4 height 8
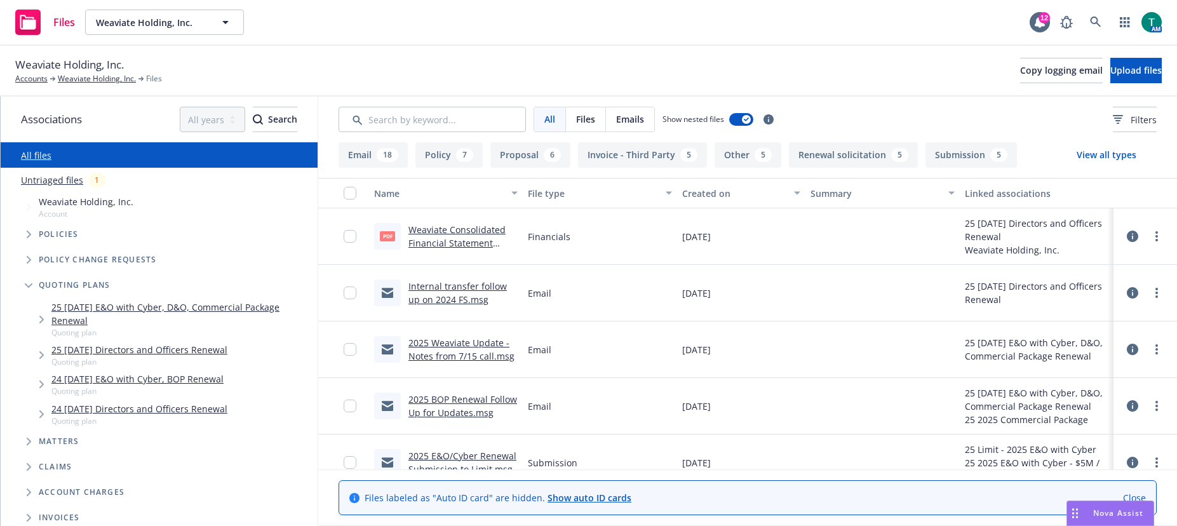
click at [101, 352] on link "25 09/01/25 Directors and Officers Renewal" at bounding box center [139, 349] width 176 height 13
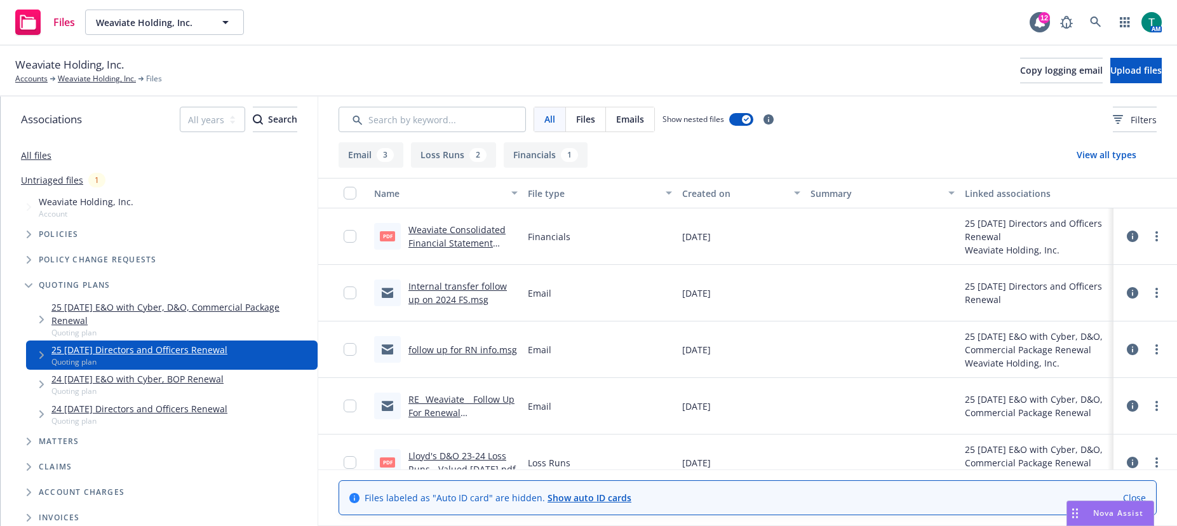
click at [453, 287] on link "Internal transfer follow up on 2024 FS.msg" at bounding box center [458, 292] width 98 height 25
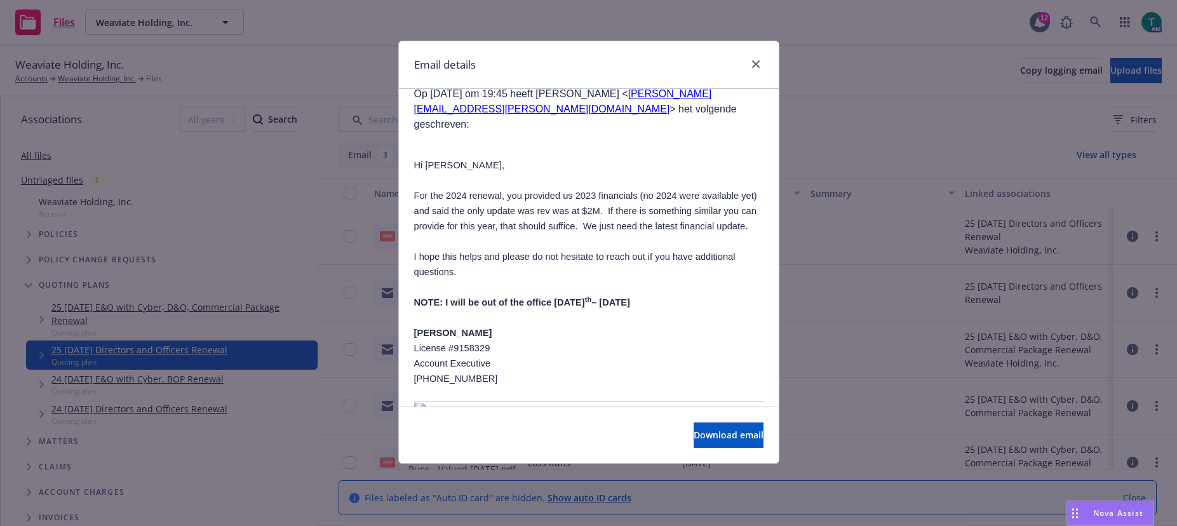
scroll to position [2160, 0]
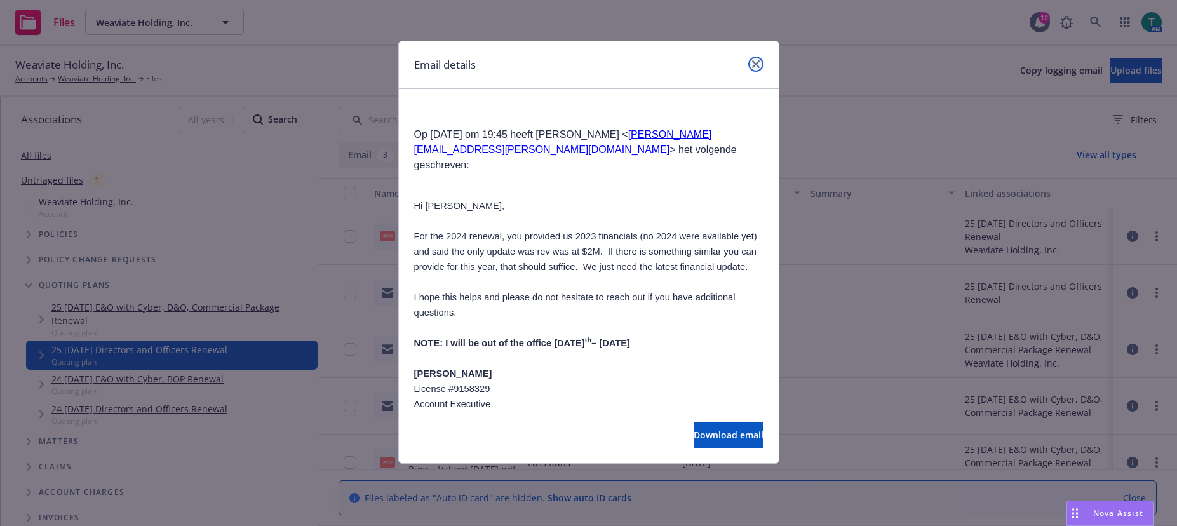
click at [759, 65] on icon "close" at bounding box center [756, 64] width 8 height 8
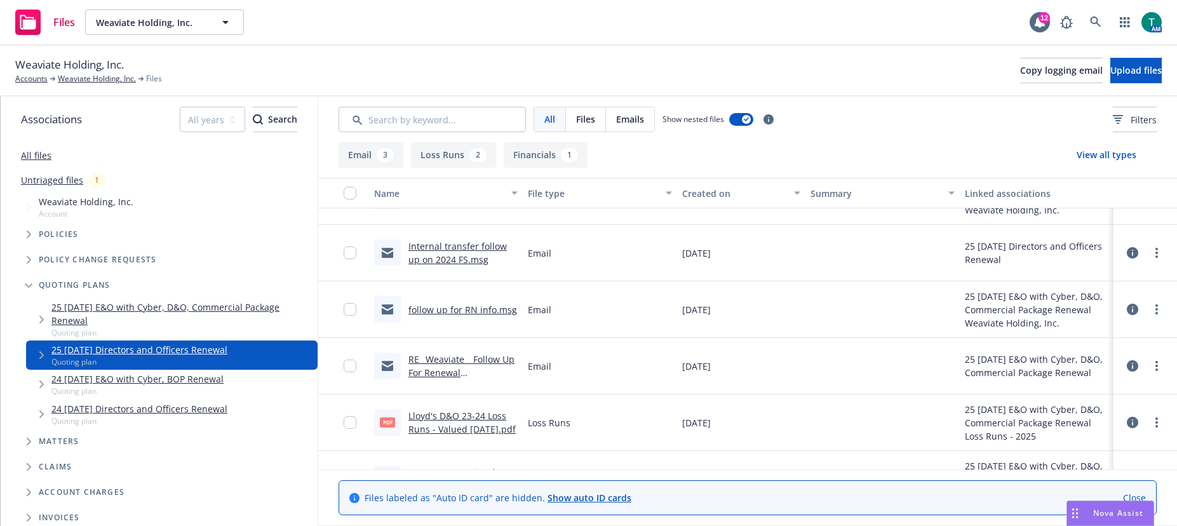
scroll to position [0, 0]
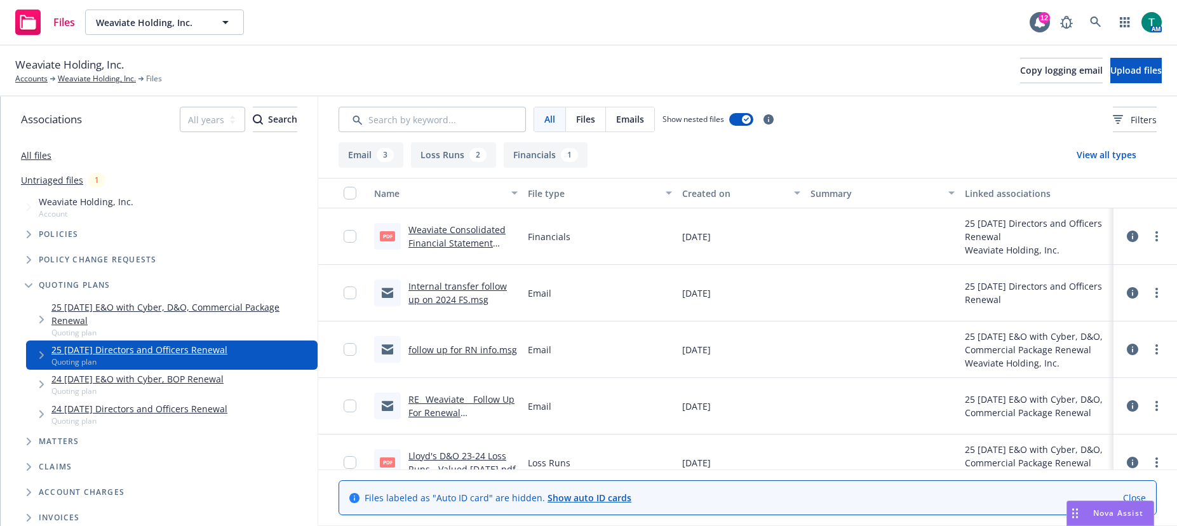
click at [121, 410] on link "24 09/01/24 Directors and Officers Renewal" at bounding box center [139, 408] width 176 height 13
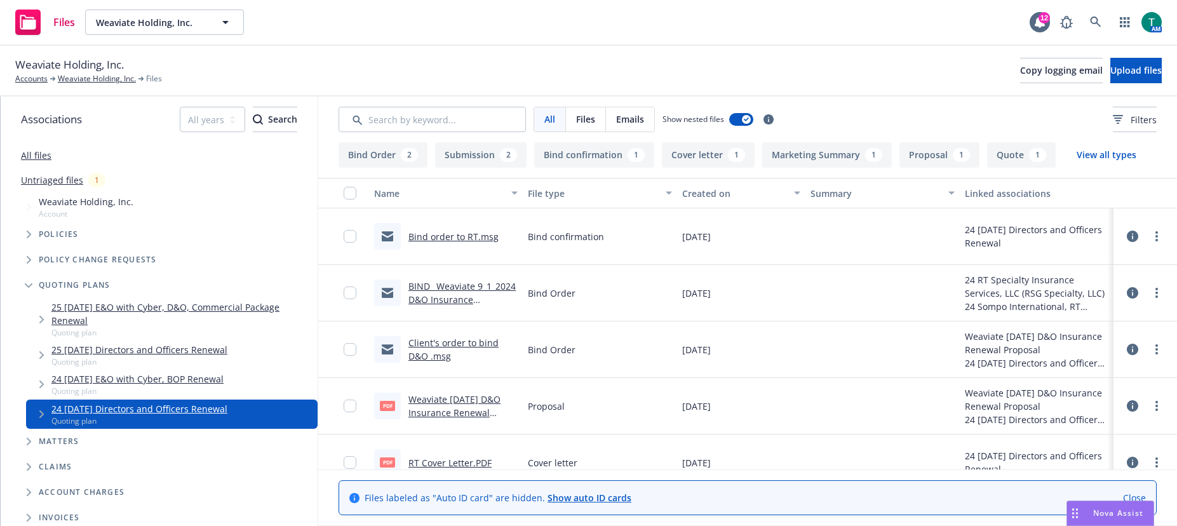
click at [446, 339] on link "Client's order to bind D&O .msg" at bounding box center [454, 349] width 90 height 25
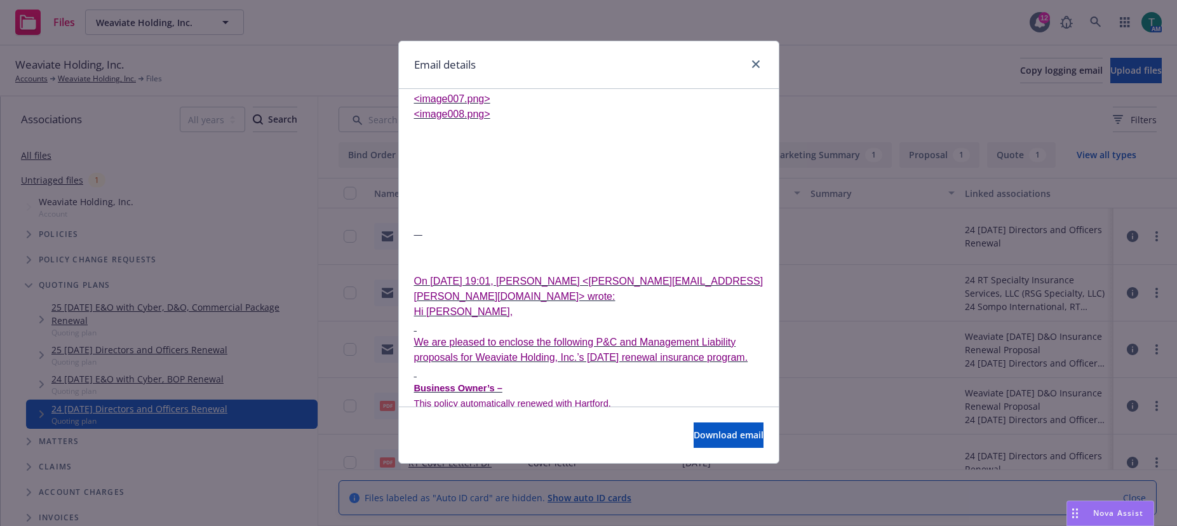
scroll to position [7625, 0]
drag, startPoint x: 756, startPoint y: 64, endPoint x: 647, endPoint y: 208, distance: 180.7
click at [756, 64] on icon "close" at bounding box center [756, 64] width 8 height 8
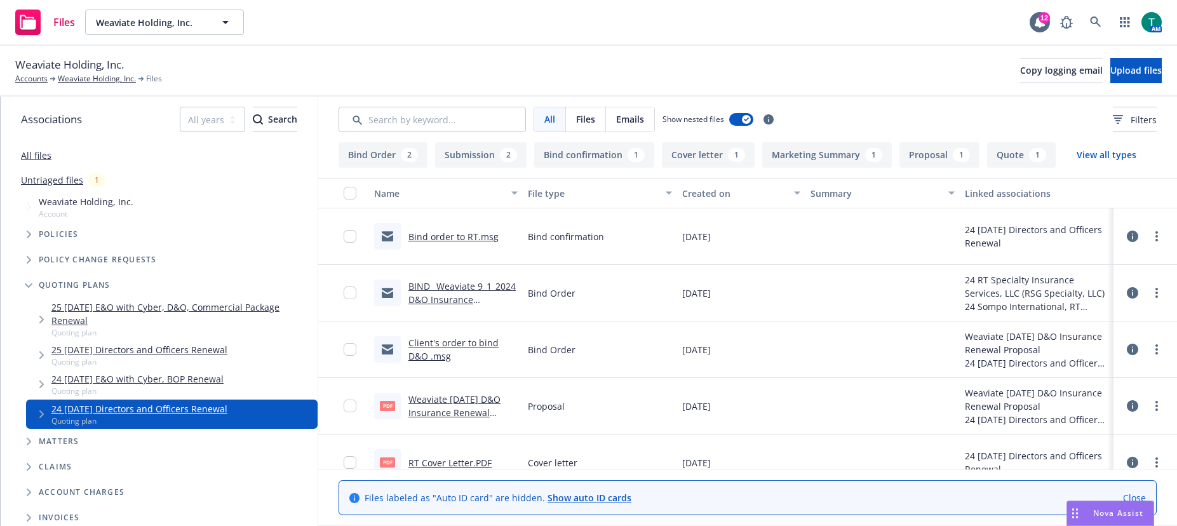
click at [447, 283] on link "BIND_ Weaviate 9_1_2024 D&O Insurance Renewal.msg" at bounding box center [462, 299] width 107 height 39
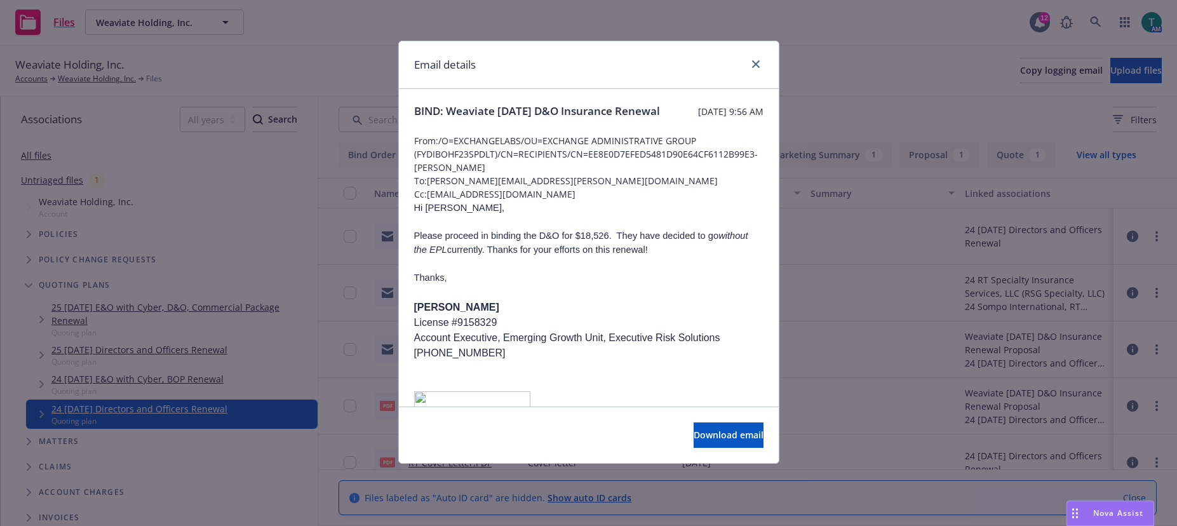
scroll to position [0, 0]
drag, startPoint x: 756, startPoint y: 61, endPoint x: 736, endPoint y: 80, distance: 27.4
click at [756, 61] on icon "close" at bounding box center [756, 64] width 8 height 8
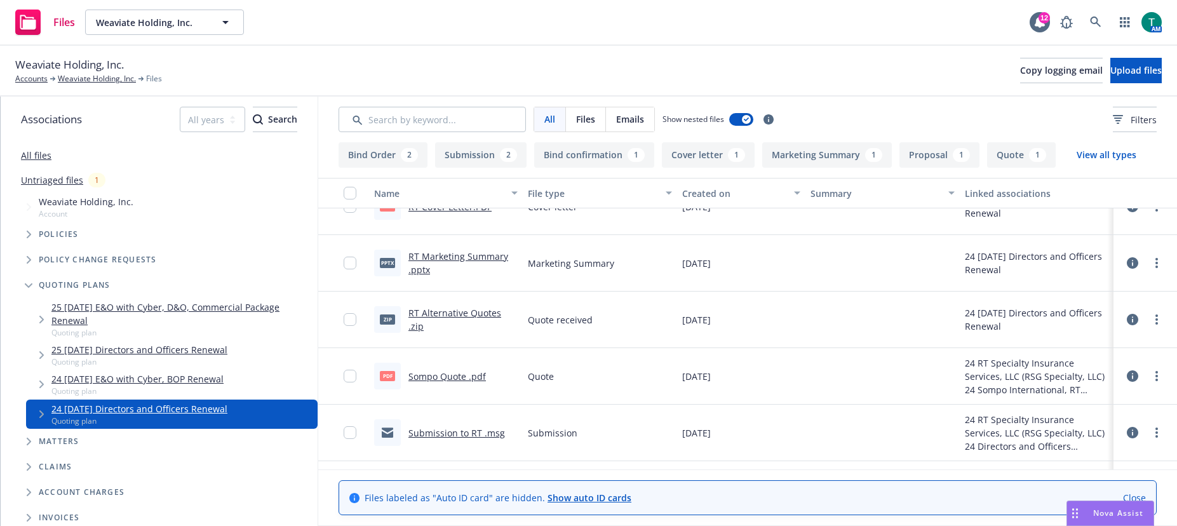
scroll to position [302, 0]
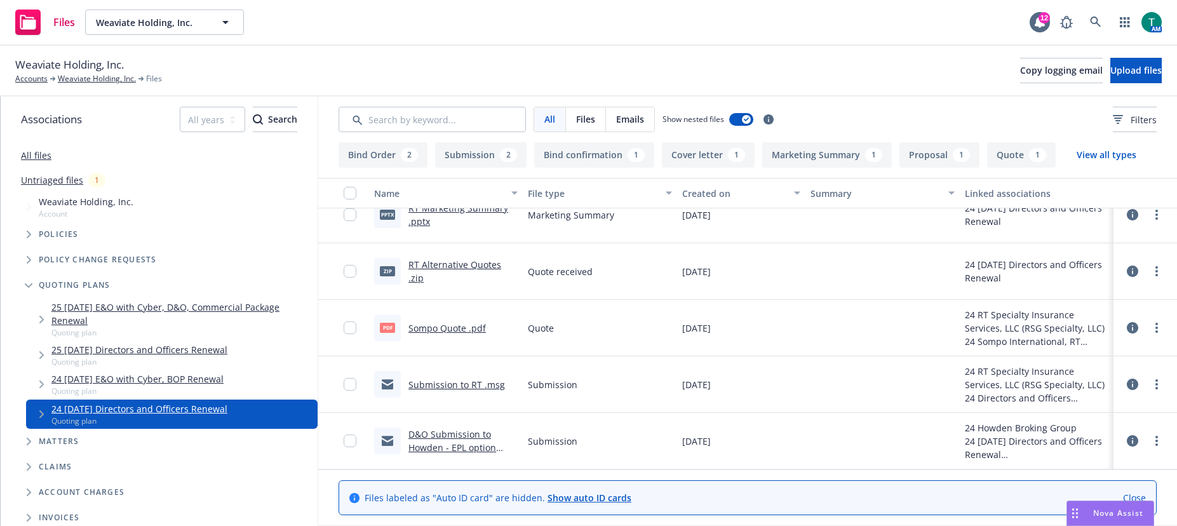
click at [447, 386] on link "Submission to RT .msg" at bounding box center [457, 385] width 97 height 12
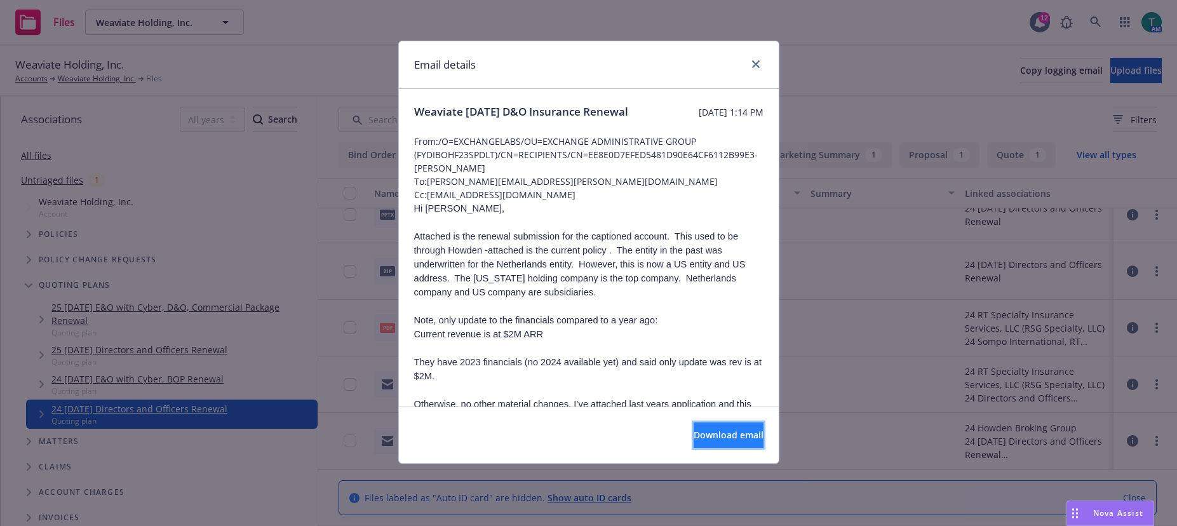
click at [694, 433] on span "Download email" at bounding box center [729, 435] width 70 height 12
click at [581, 299] on p "Attached is the renewal submission for the captioned account. This used to be t…" at bounding box center [588, 264] width 349 height 70
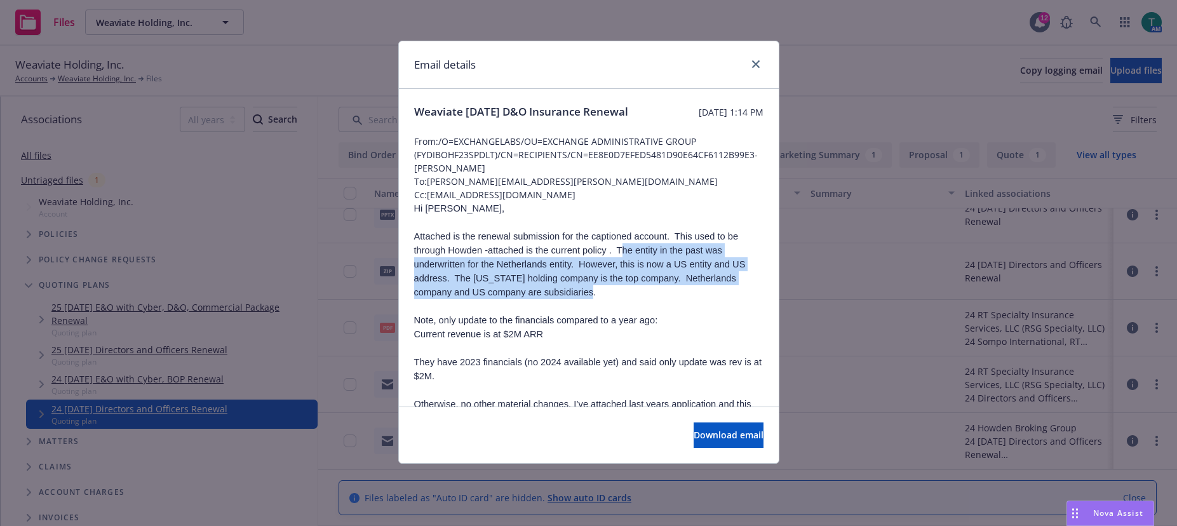
drag, startPoint x: 623, startPoint y: 265, endPoint x: 616, endPoint y: 308, distance: 43.9
click at [616, 299] on p "Attached is the renewal submission for the captioned account. This used to be t…" at bounding box center [588, 264] width 349 height 70
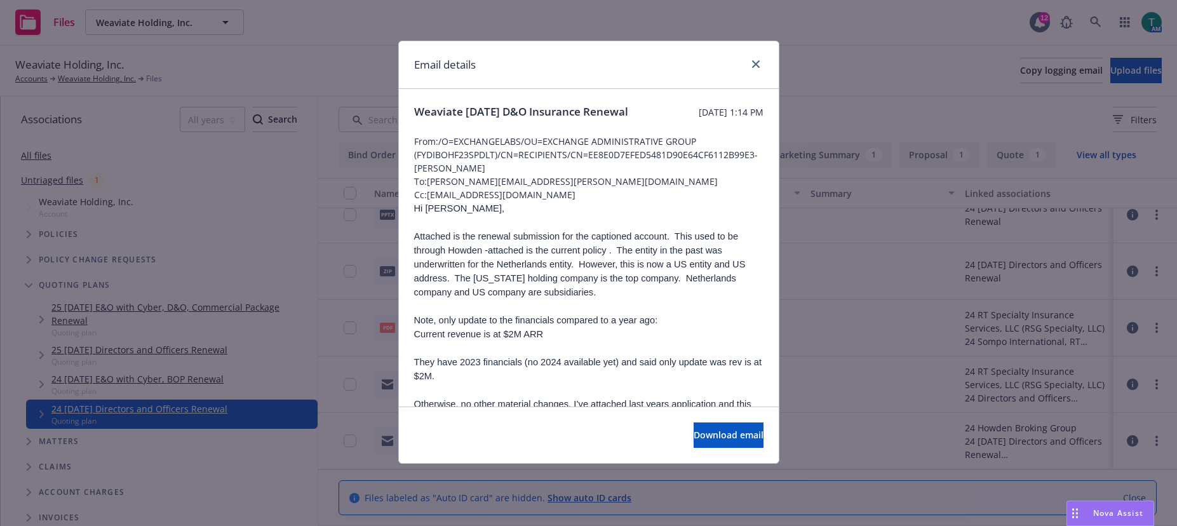
drag, startPoint x: 659, startPoint y: 320, endPoint x: 643, endPoint y: 299, distance: 25.8
click at [653, 311] on div "Hi Dan, Attached is the renewal submission for the captioned account. This used…" at bounding box center [588, 497] width 349 height 593
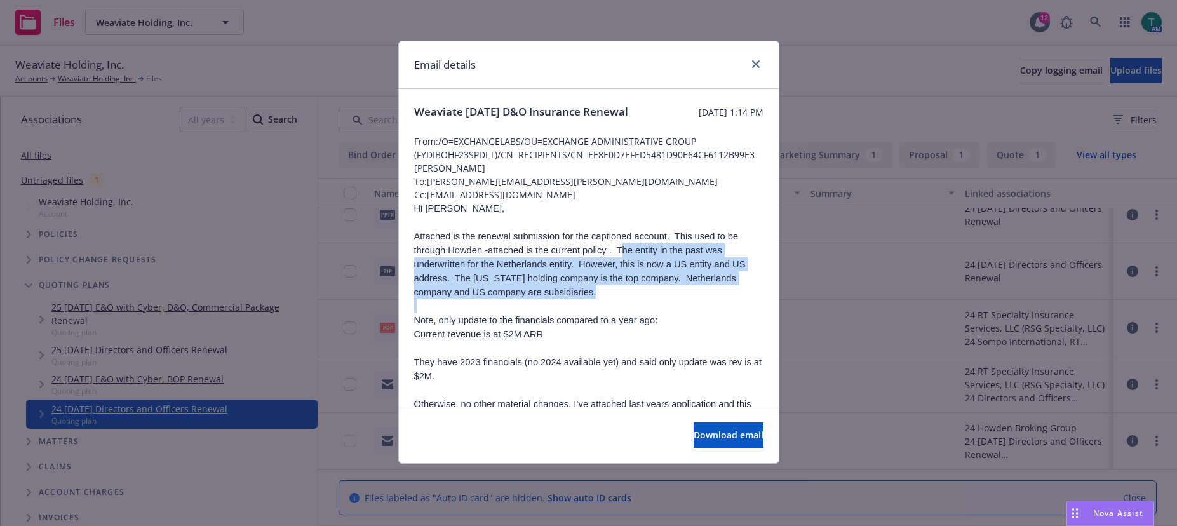
drag, startPoint x: 622, startPoint y: 261, endPoint x: 662, endPoint y: 316, distance: 68.8
click at [662, 316] on div "Hi Dan, Attached is the renewal submission for the captioned account. This used…" at bounding box center [588, 497] width 349 height 593
drag, startPoint x: 561, startPoint y: 322, endPoint x: 592, endPoint y: 322, distance: 31.1
click at [561, 313] on p at bounding box center [588, 306] width 349 height 14
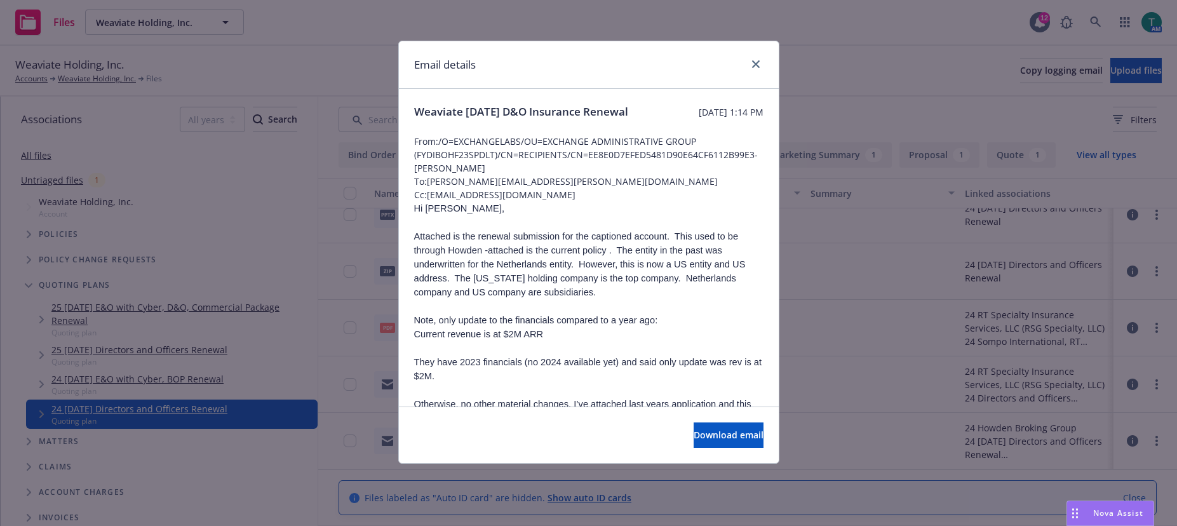
click at [643, 299] on p "Attached is the renewal submission for the captioned account. This used to be t…" at bounding box center [588, 264] width 349 height 70
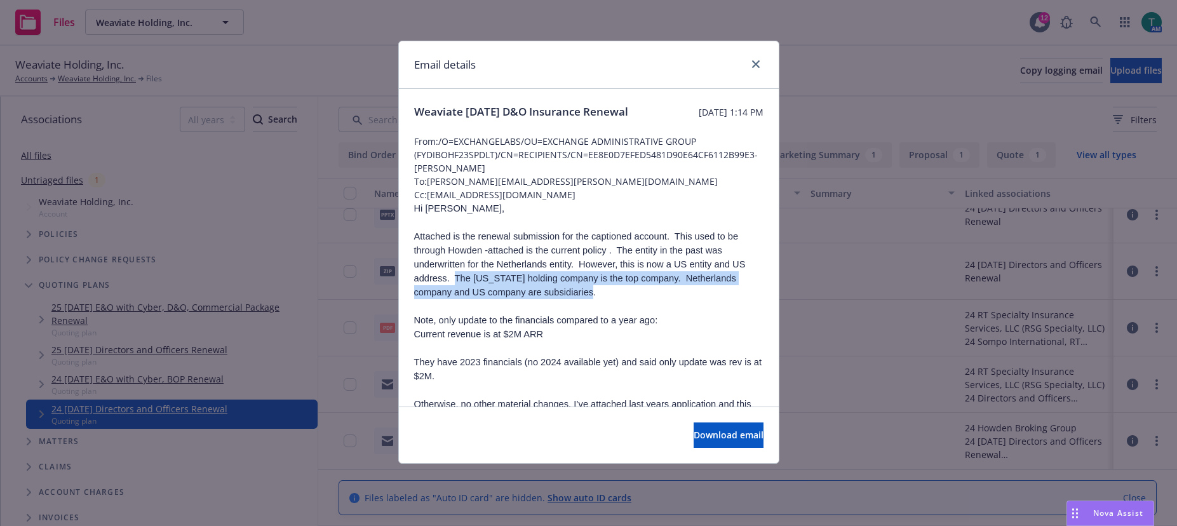
drag, startPoint x: 456, startPoint y: 293, endPoint x: 600, endPoint y: 307, distance: 144.3
click at [600, 299] on p "Attached is the renewal submission for the captioned account. This used to be t…" at bounding box center [588, 264] width 349 height 70
copy p "The Delaware holding company is the top company. Netherlands company and US com…"
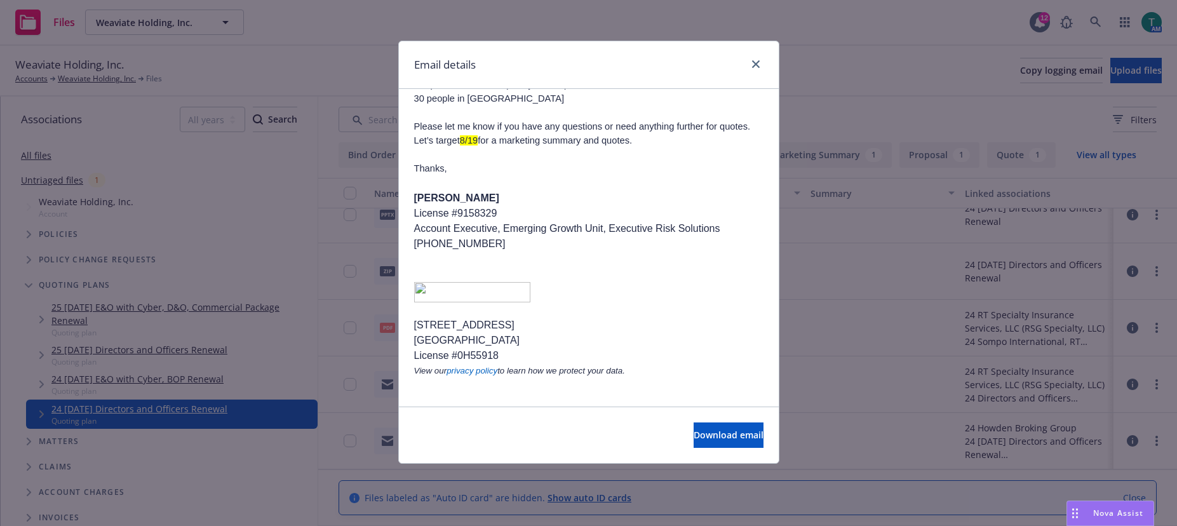
scroll to position [419, 0]
click at [757, 65] on icon "close" at bounding box center [756, 64] width 8 height 8
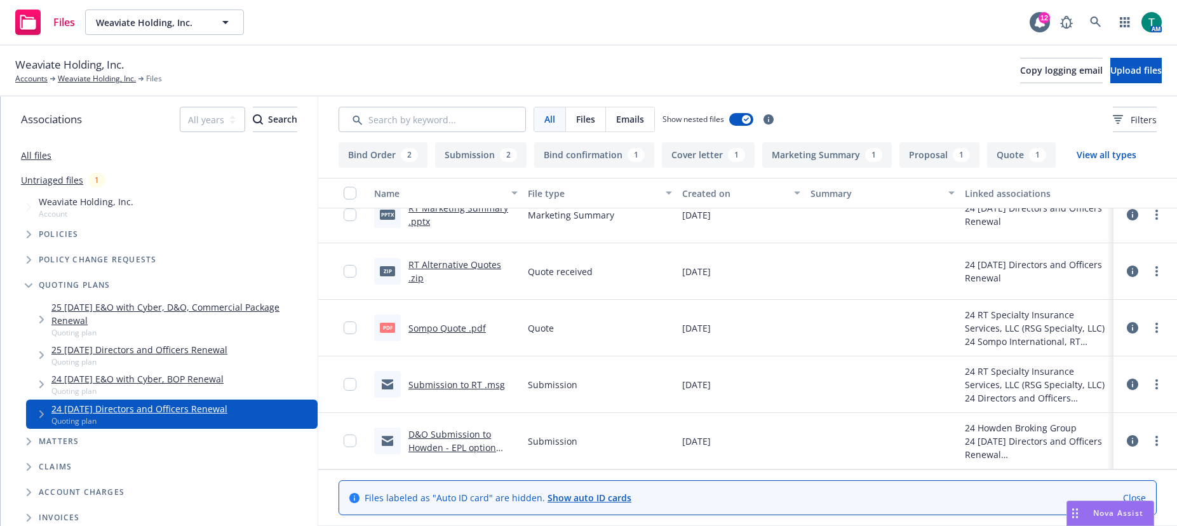
click at [20, 234] on span "Tree Example" at bounding box center [28, 234] width 20 height 20
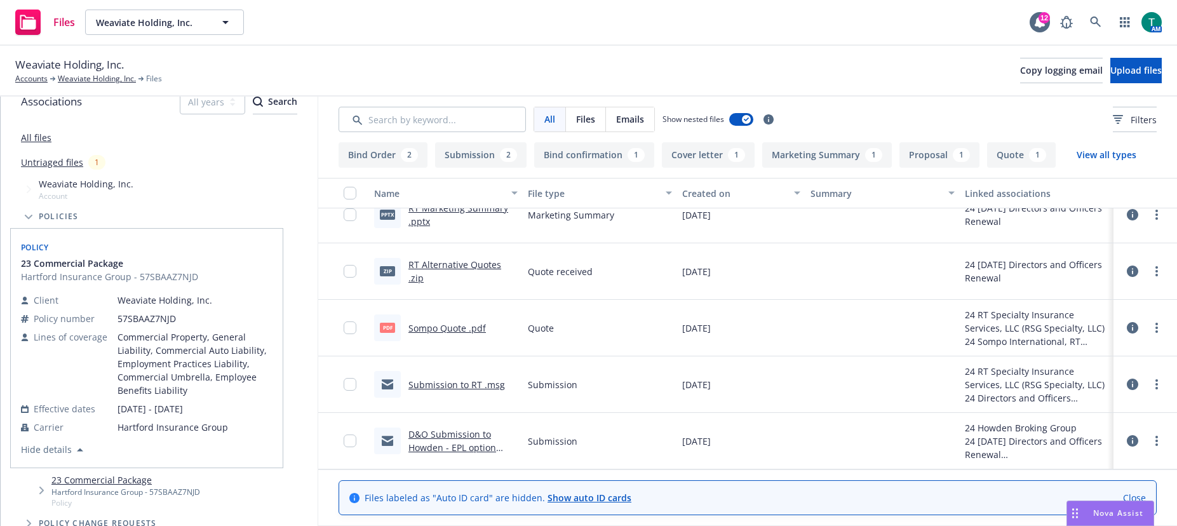
scroll to position [0, 0]
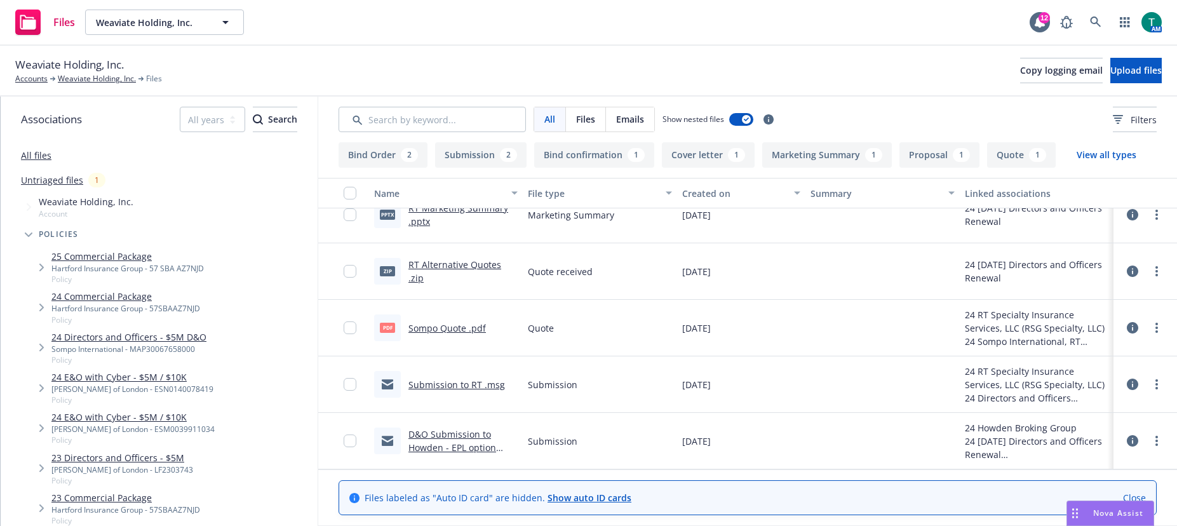
click at [122, 337] on link "24 Directors and Officers - $5M D&O" at bounding box center [128, 336] width 155 height 13
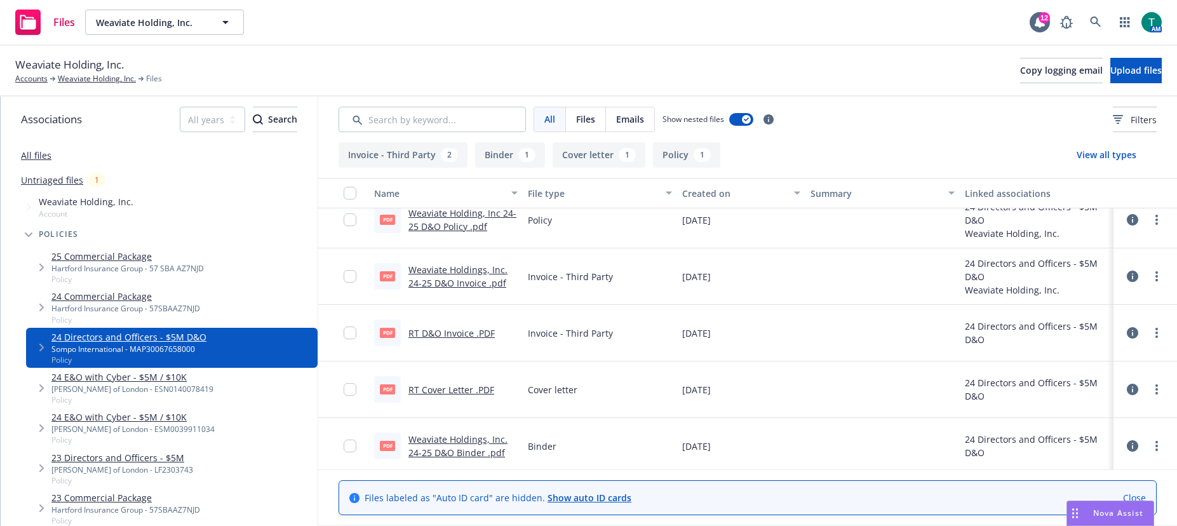
scroll to position [22, 0]
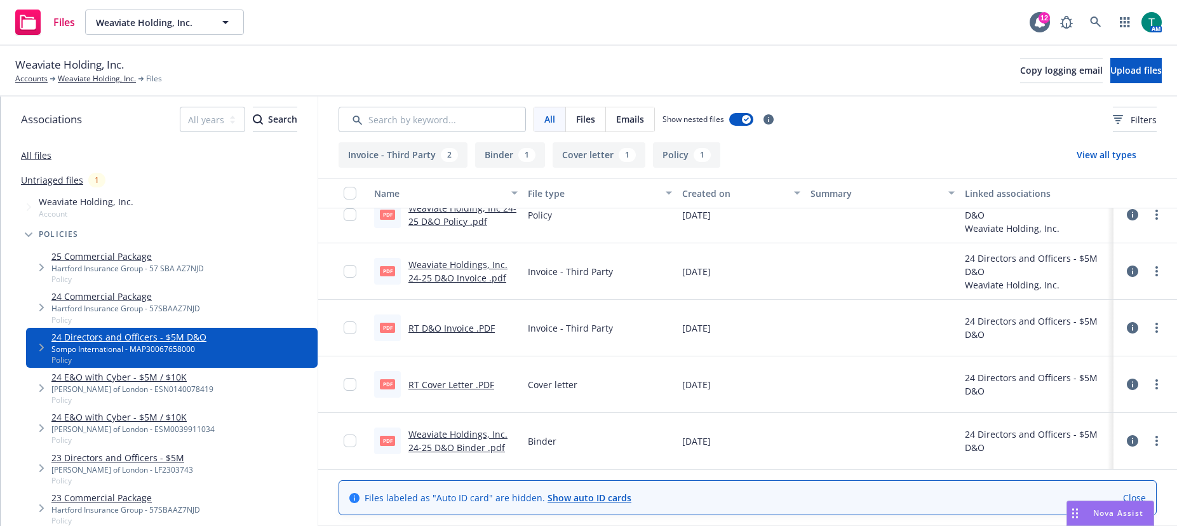
click at [465, 439] on link "Weaviate Holdings, Inc. 24-25 D&O Binder .pdf" at bounding box center [458, 440] width 99 height 25
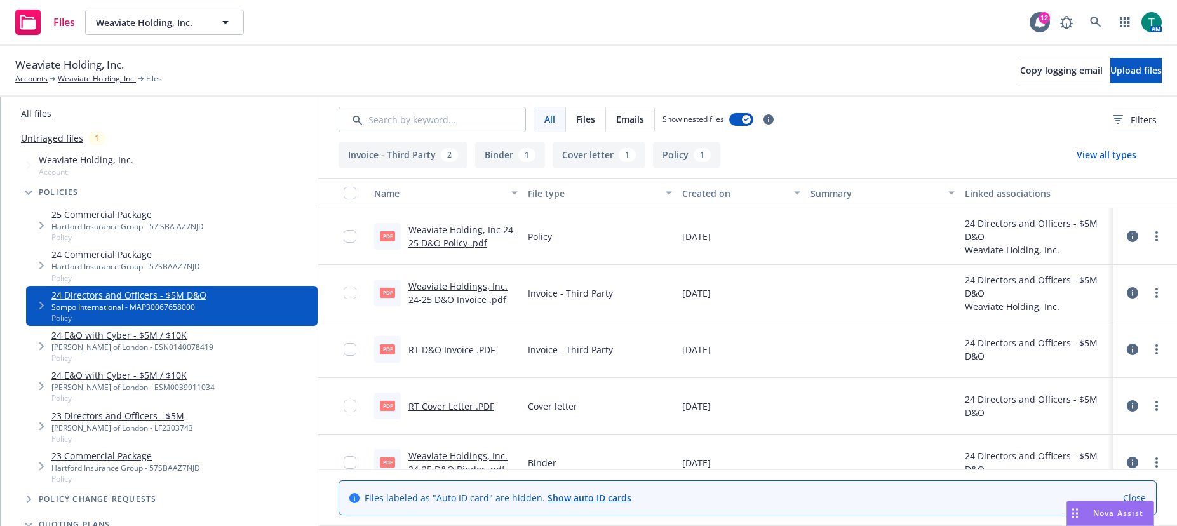
scroll to position [0, 0]
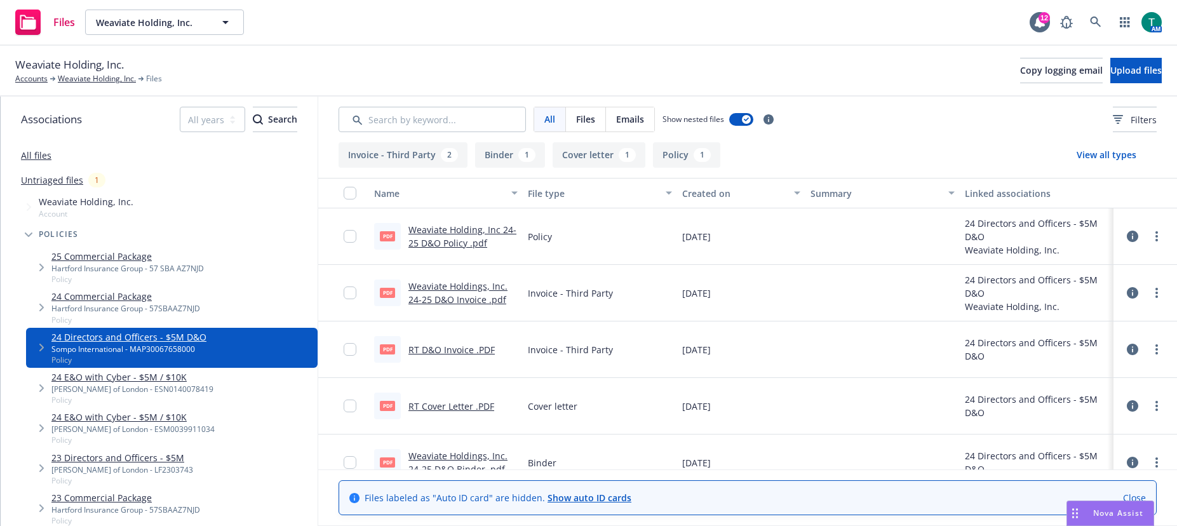
click at [81, 203] on span "Weaviate Holding, Inc." at bounding box center [86, 201] width 95 height 13
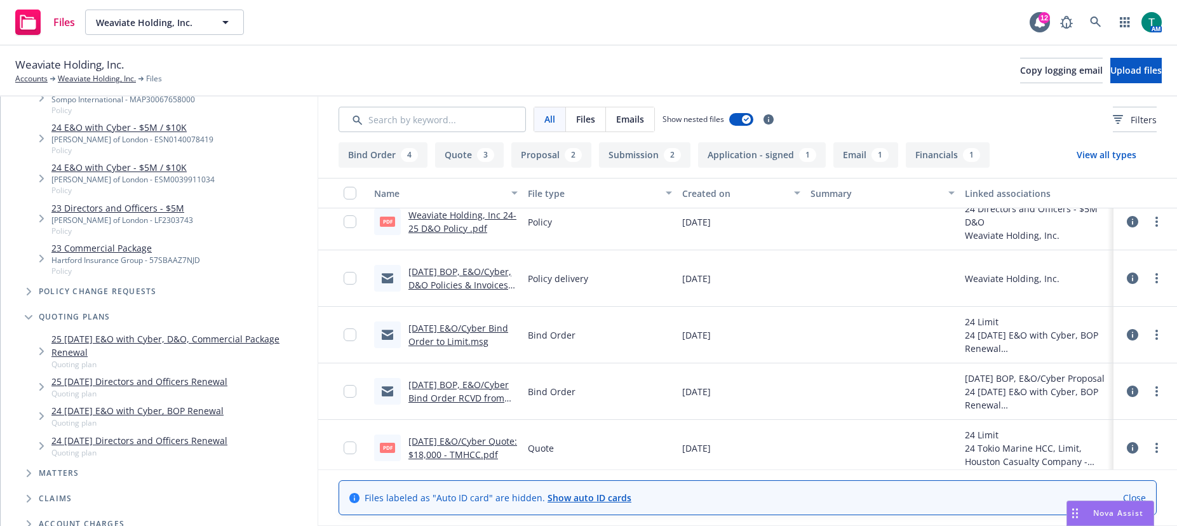
scroll to position [254, 0]
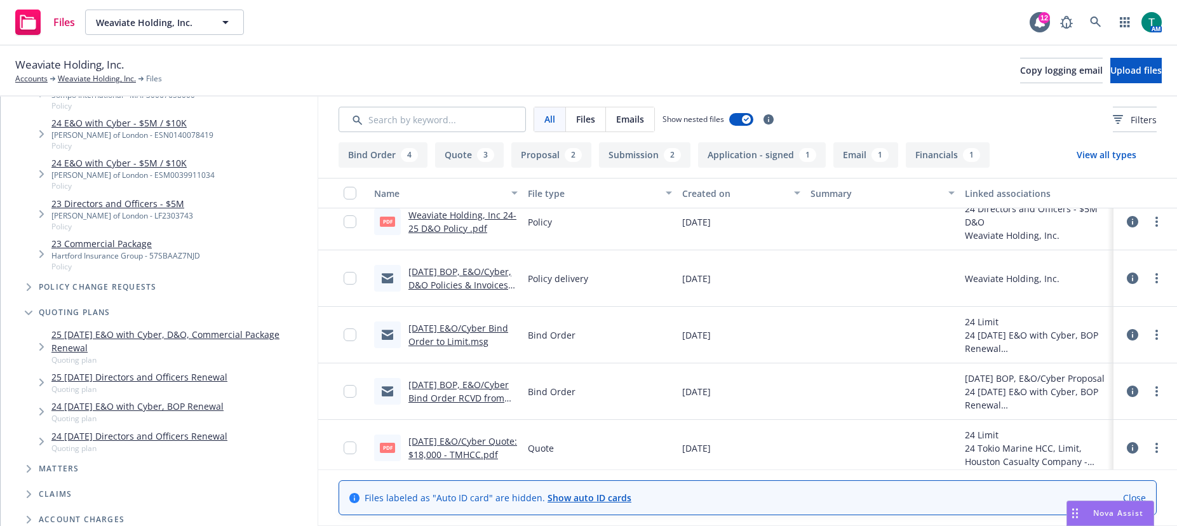
click at [132, 337] on link "25 09/01/25 E&O with Cyber, D&O, Commercial Package Renewal" at bounding box center [181, 341] width 261 height 27
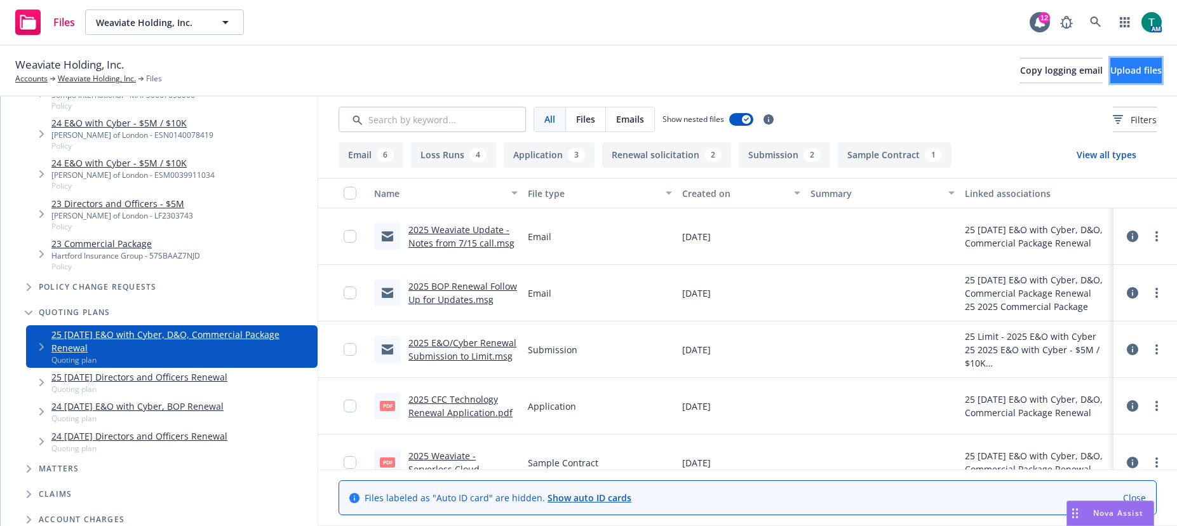
click at [1120, 67] on span "Upload files" at bounding box center [1136, 70] width 51 height 12
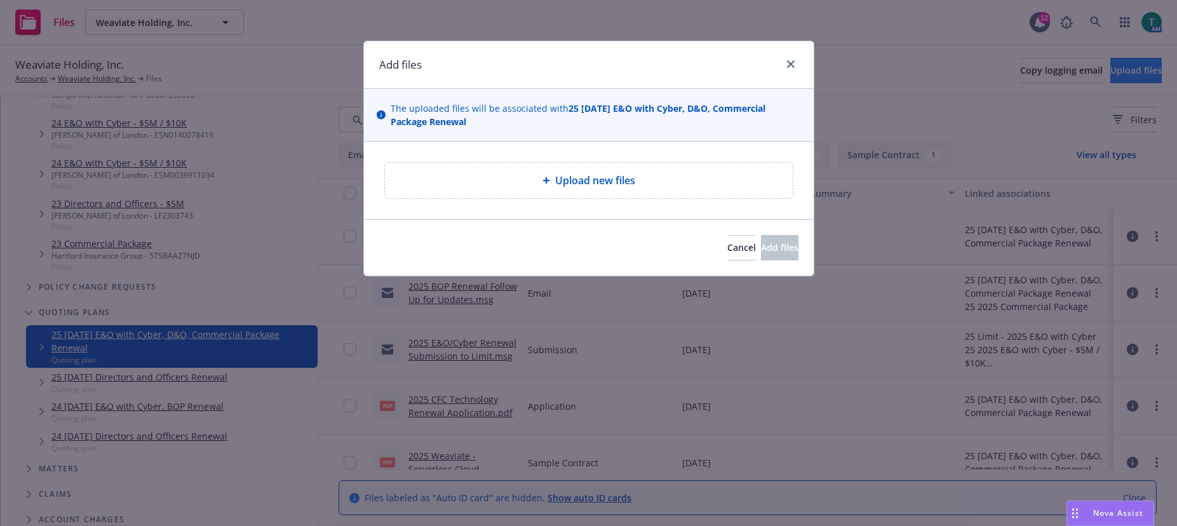
type textarea "x"
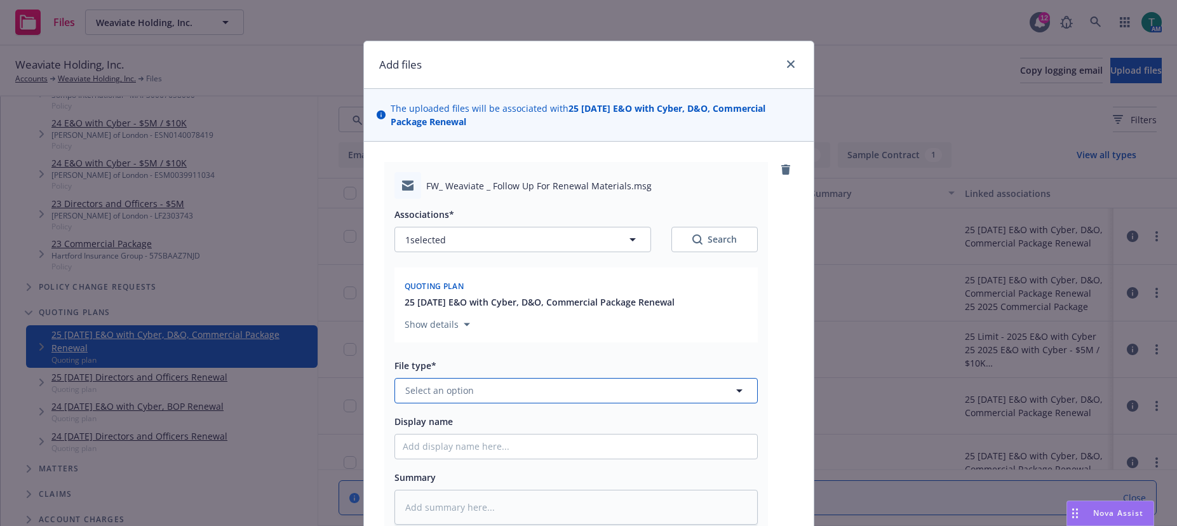
drag, startPoint x: 418, startPoint y: 388, endPoint x: 412, endPoint y: 382, distance: 9.0
click at [416, 387] on span "Select an option" at bounding box center [439, 390] width 69 height 13
type input "email"
click at [408, 359] on span "Email" at bounding box center [420, 355] width 24 height 13
click at [407, 449] on input "Display name" at bounding box center [576, 447] width 362 height 24
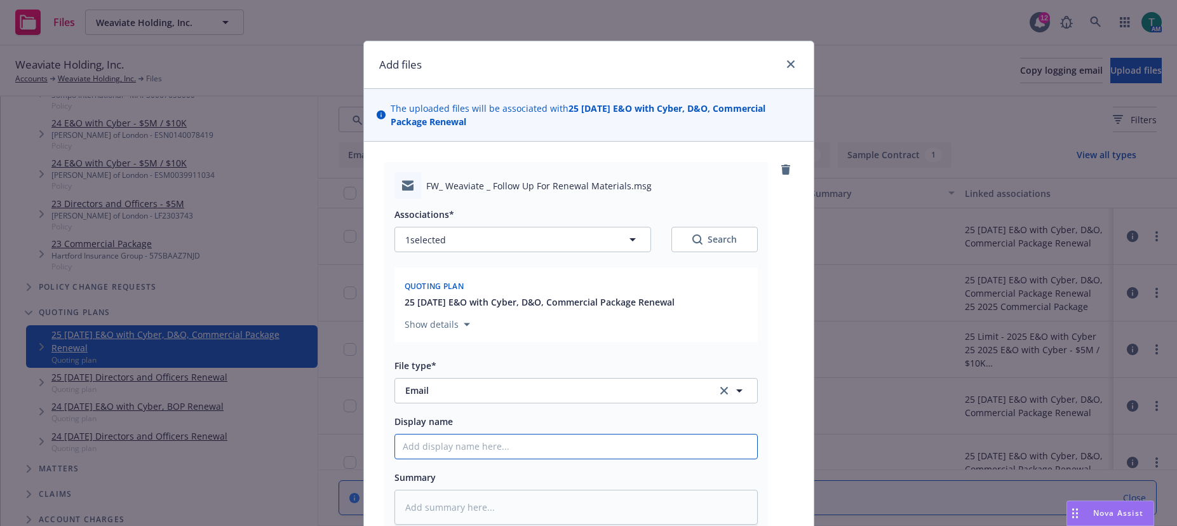
type textarea "x"
type input "I"
type textarea "x"
type input "In"
type textarea "x"
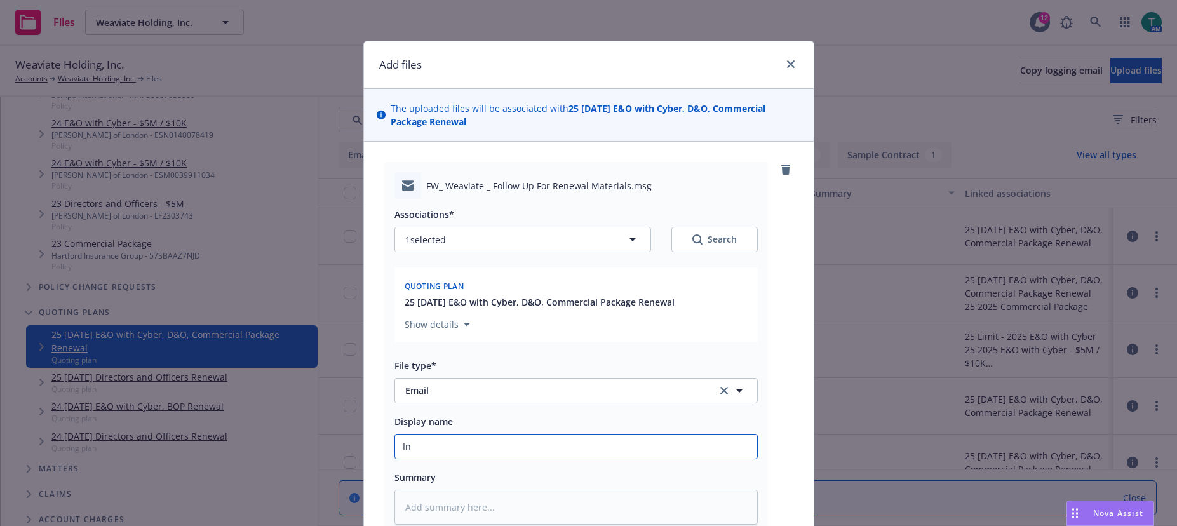
type input "Int"
type textarea "x"
type input "Inte"
type textarea "x"
type input "Intern"
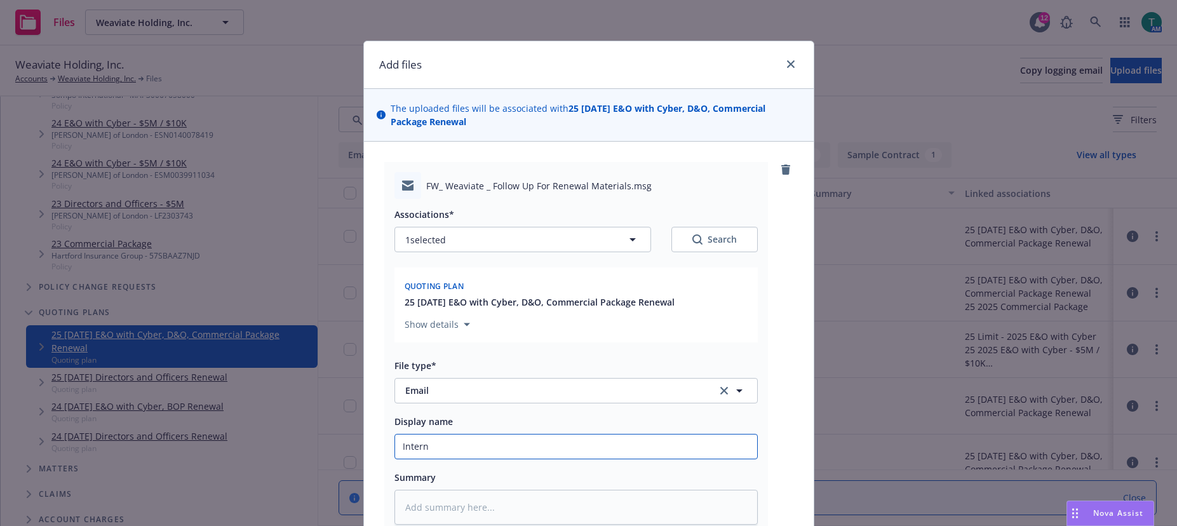
type textarea "x"
type input "Interna"
type textarea "x"
type input "Internal"
type textarea "x"
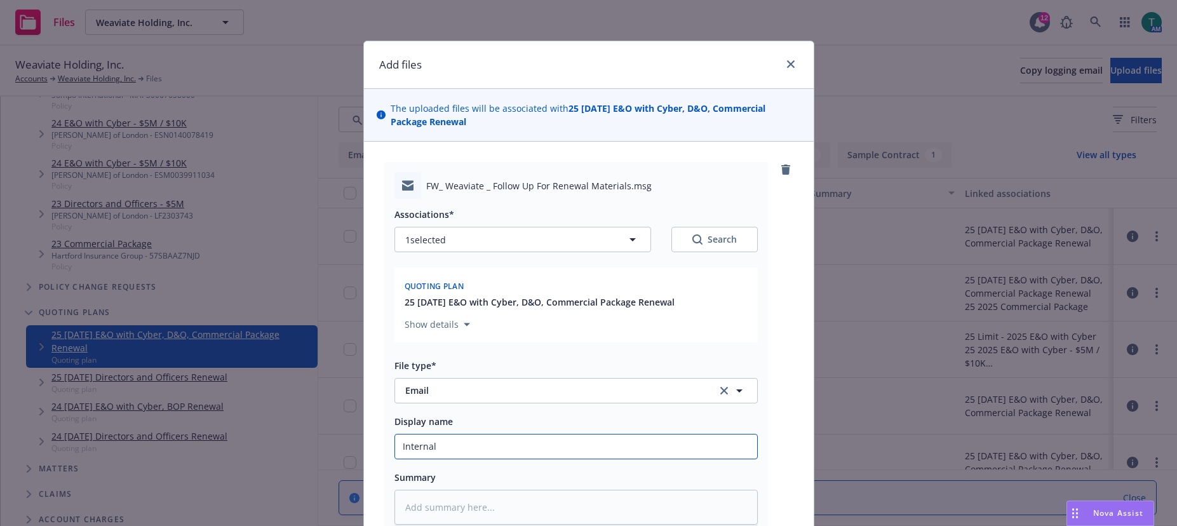
type input "Internal"
type textarea "x"
type input "Internal t"
type textarea "x"
type input "Internal tr"
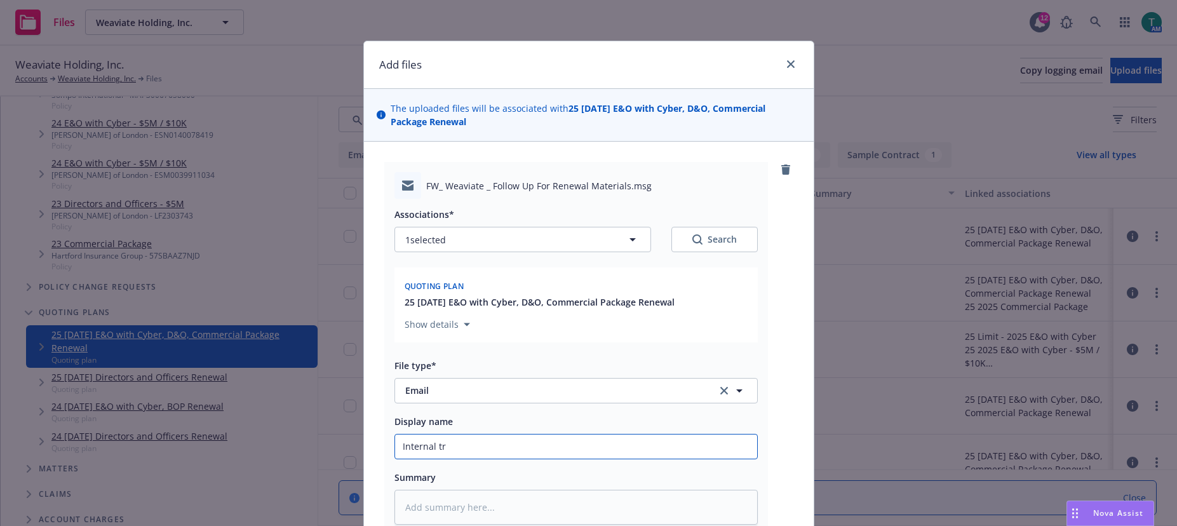
type textarea "x"
type input "Internal tra"
type textarea "x"
type input "Internal tran"
type textarea "x"
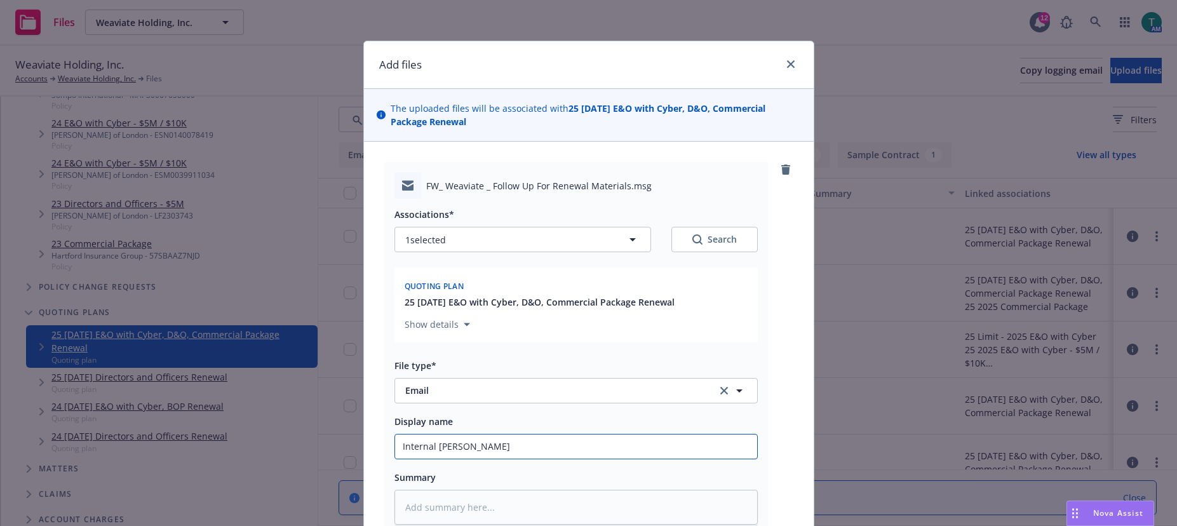
type input "Internal trans"
type textarea "x"
type input "Internal transf"
type textarea "x"
type input "Internal transfe"
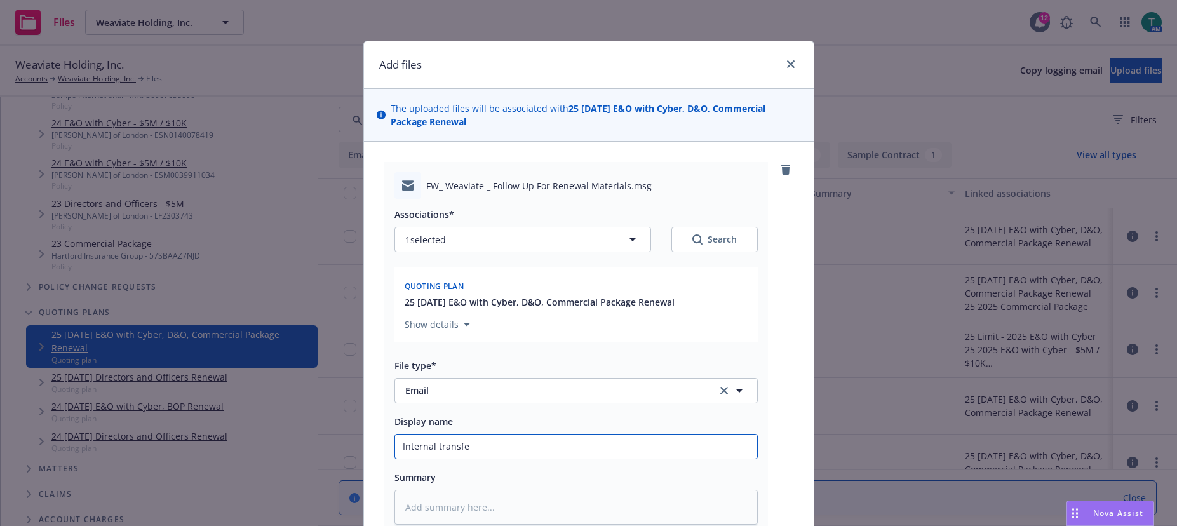
type textarea "x"
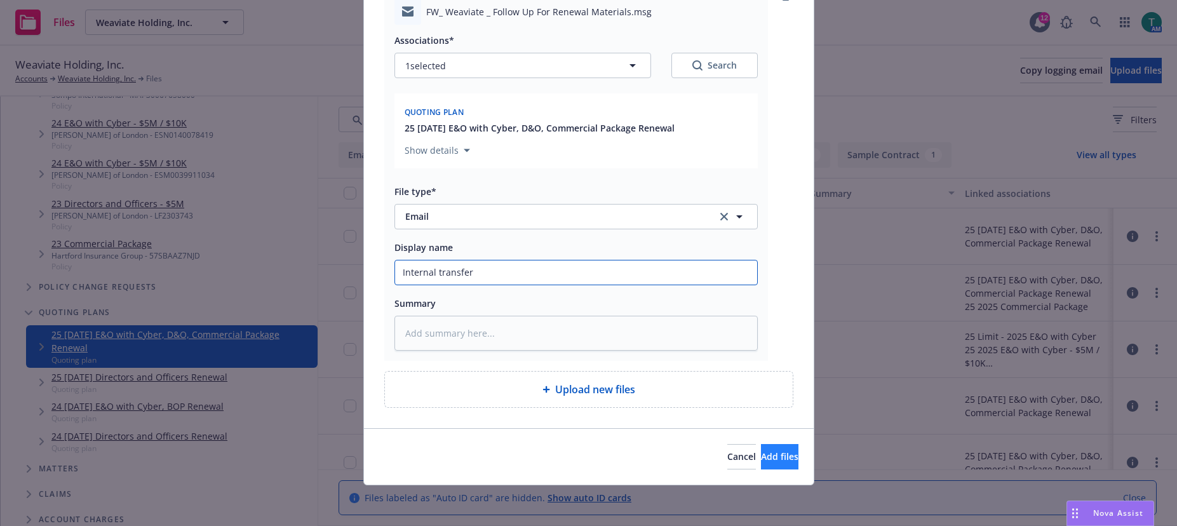
type input "Internal transfer"
click at [784, 456] on button "Add files" at bounding box center [779, 456] width 37 height 25
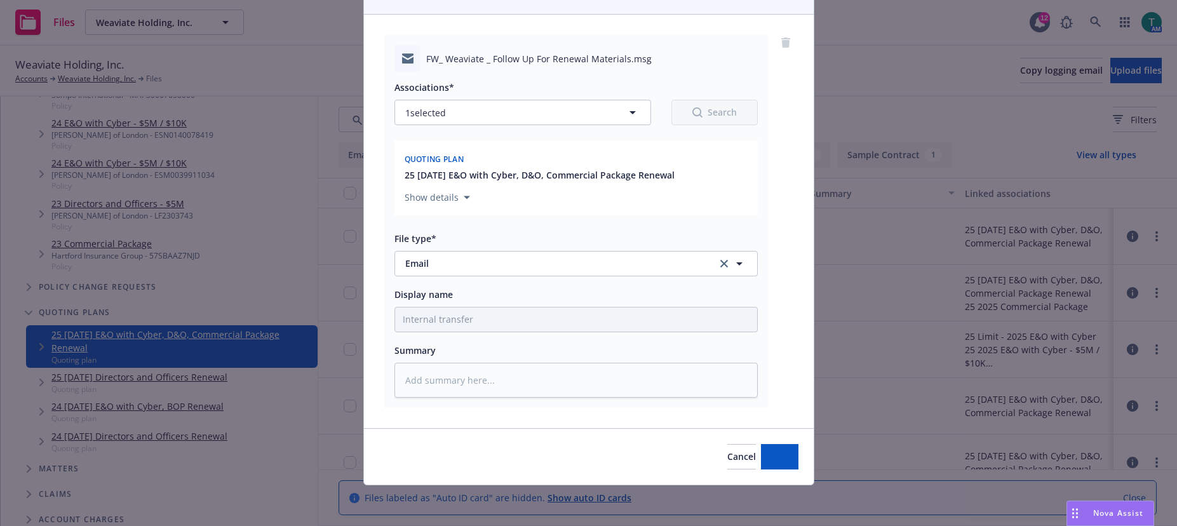
scroll to position [127, 0]
type textarea "x"
